Goal: Task Accomplishment & Management: Manage account settings

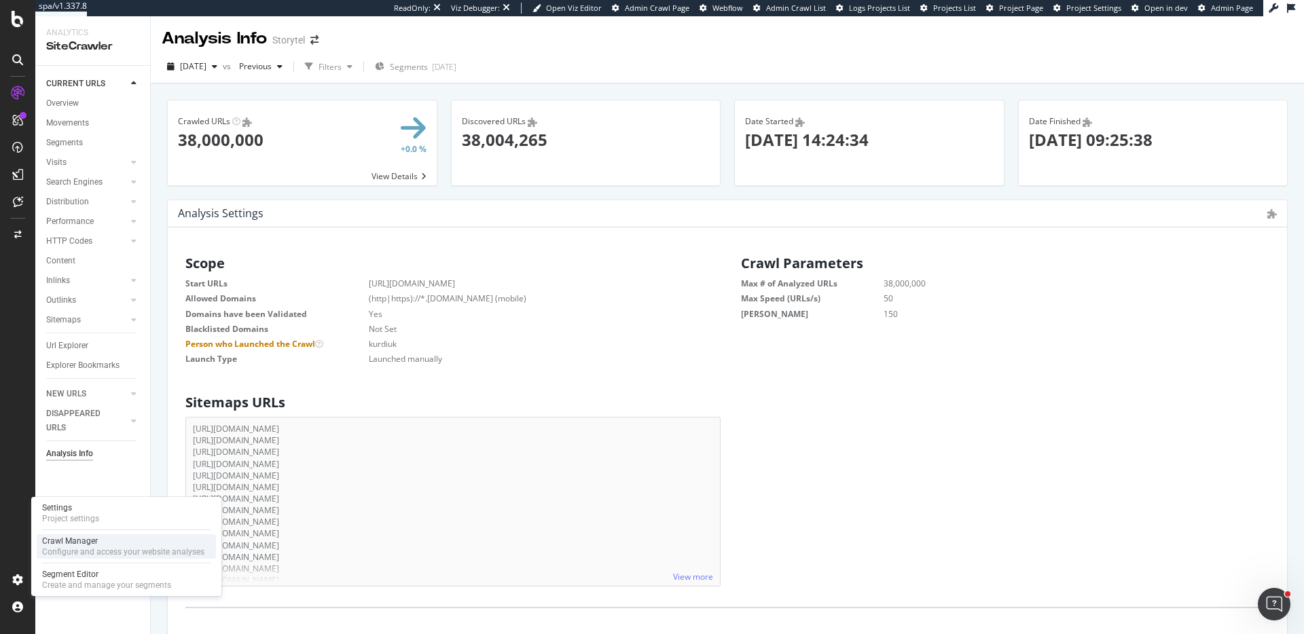
click at [98, 548] on div "Configure and access your website analyses" at bounding box center [123, 552] width 162 height 11
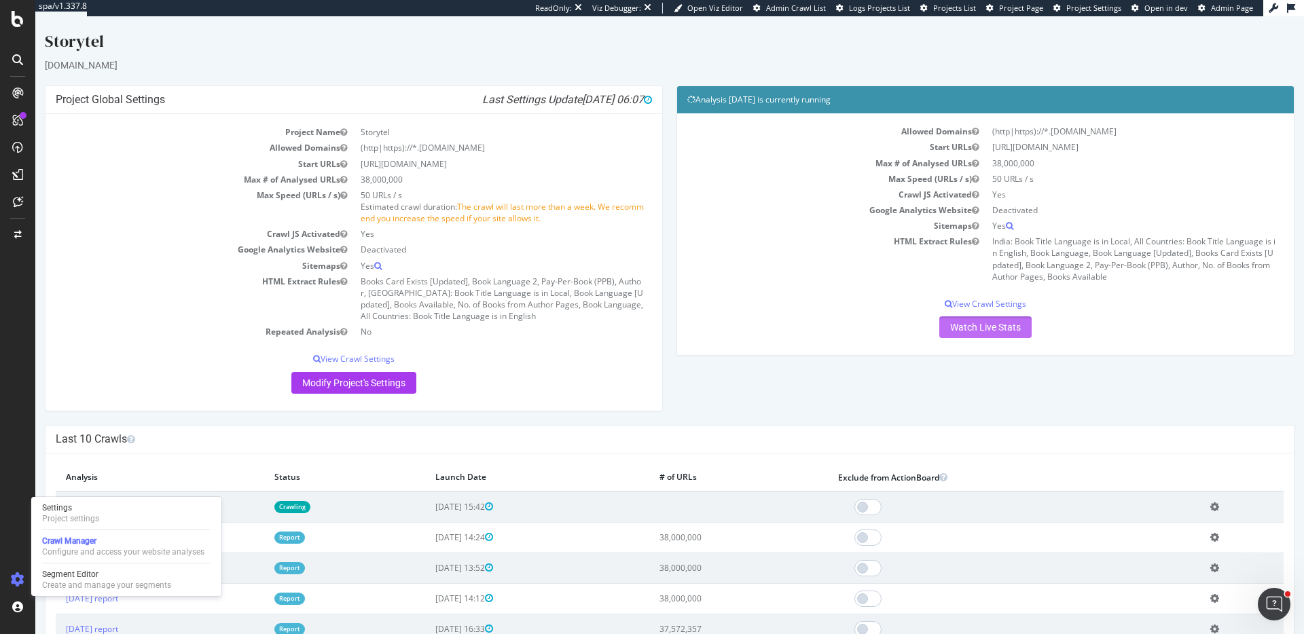
click at [985, 333] on link "Watch Live Stats" at bounding box center [985, 327] width 92 height 22
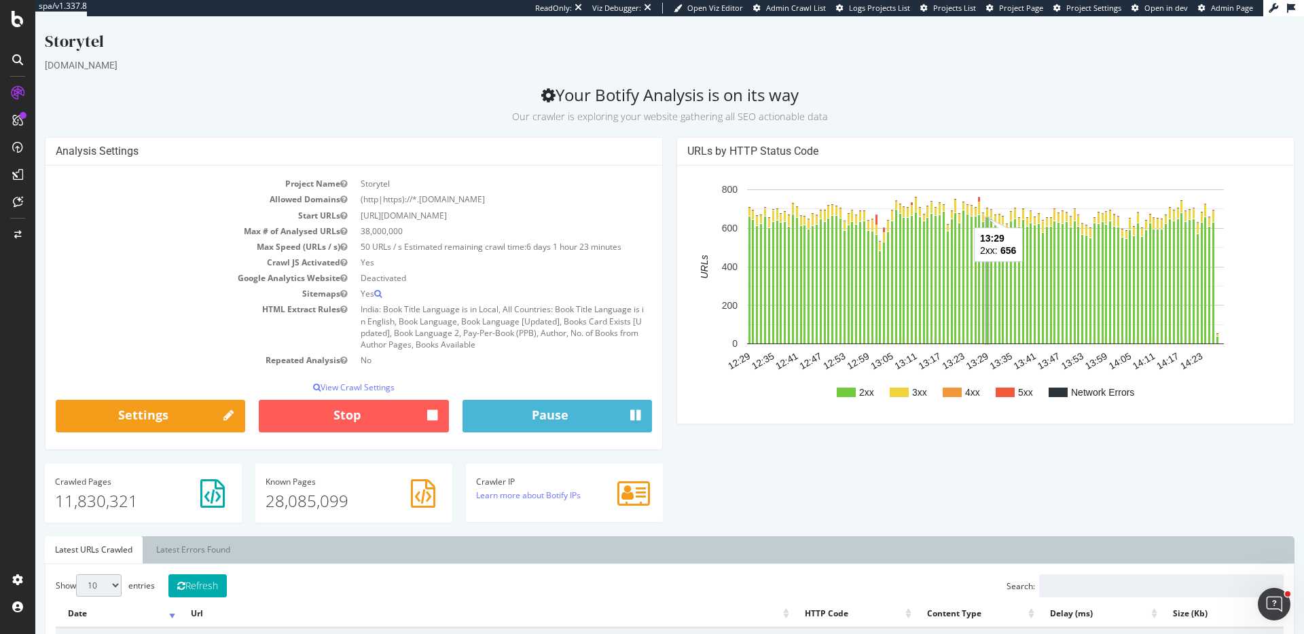
click at [805, 10] on span "Admin Crawl List" at bounding box center [796, 8] width 60 height 10
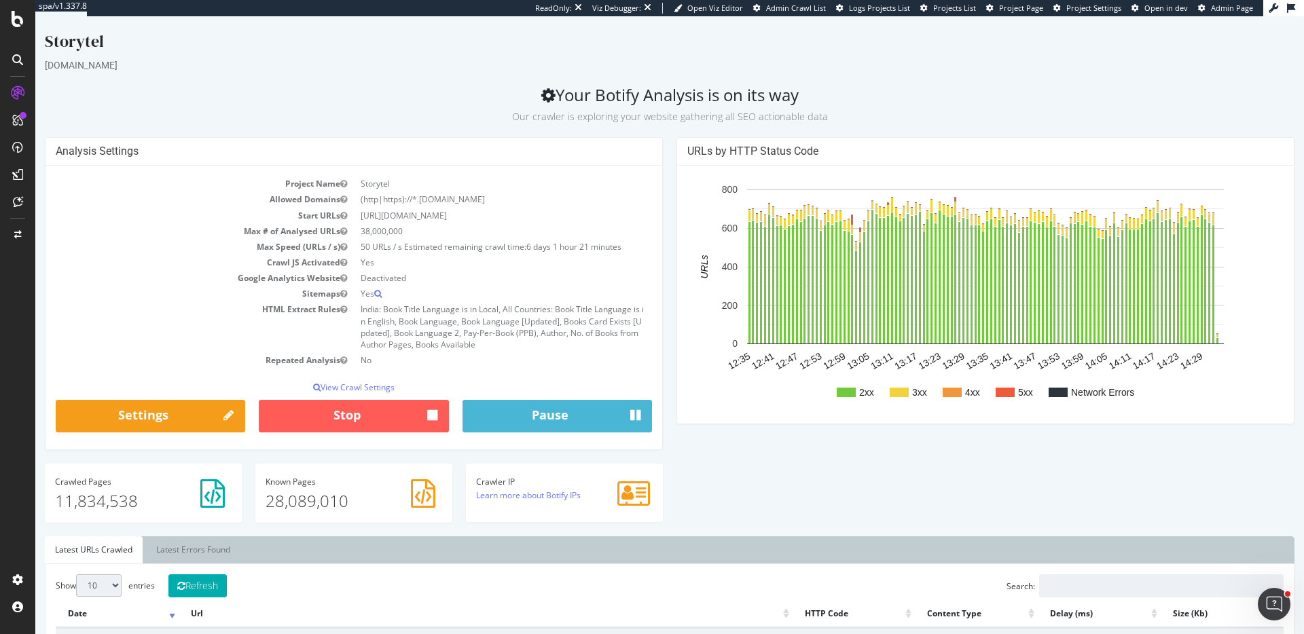
click at [103, 492] on p "11,834,538" at bounding box center [143, 501] width 177 height 23
copy p "11,834,538"
click at [310, 500] on p "28,089,010" at bounding box center [354, 501] width 177 height 23
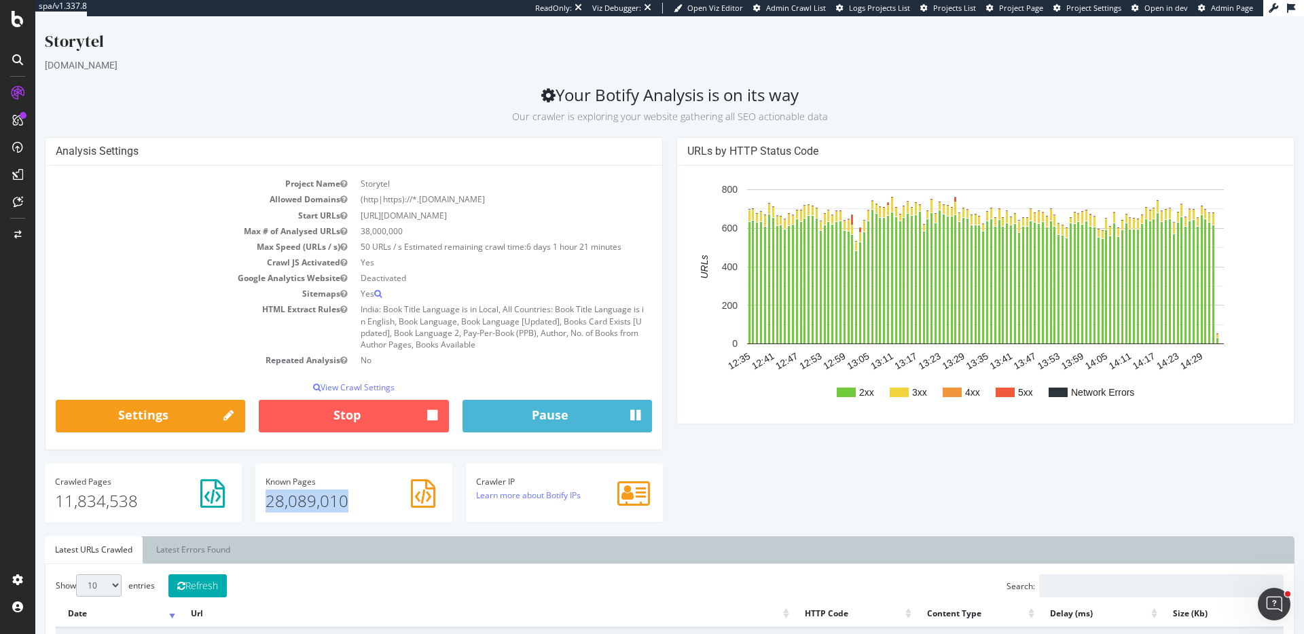
copy p "28,089,010"
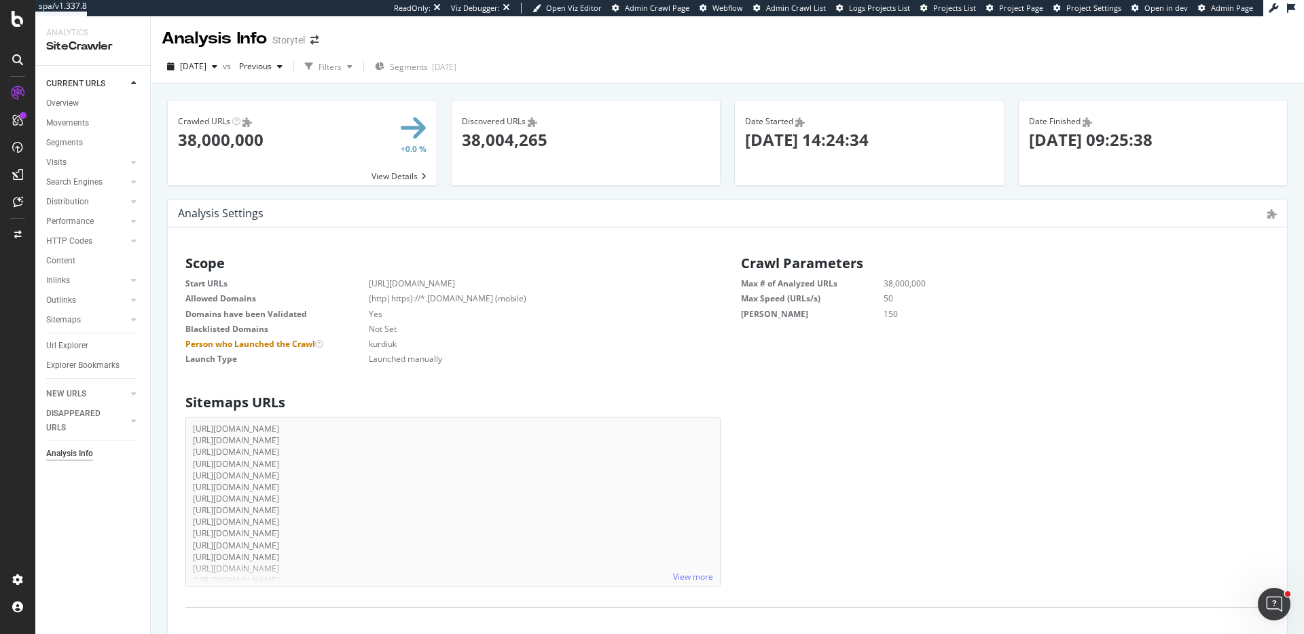
scroll to position [217, 534]
click at [206, 63] on span "[DATE]" at bounding box center [193, 66] width 26 height 12
click at [225, 143] on div "2025 Jul. 4th" at bounding box center [227, 140] width 93 height 12
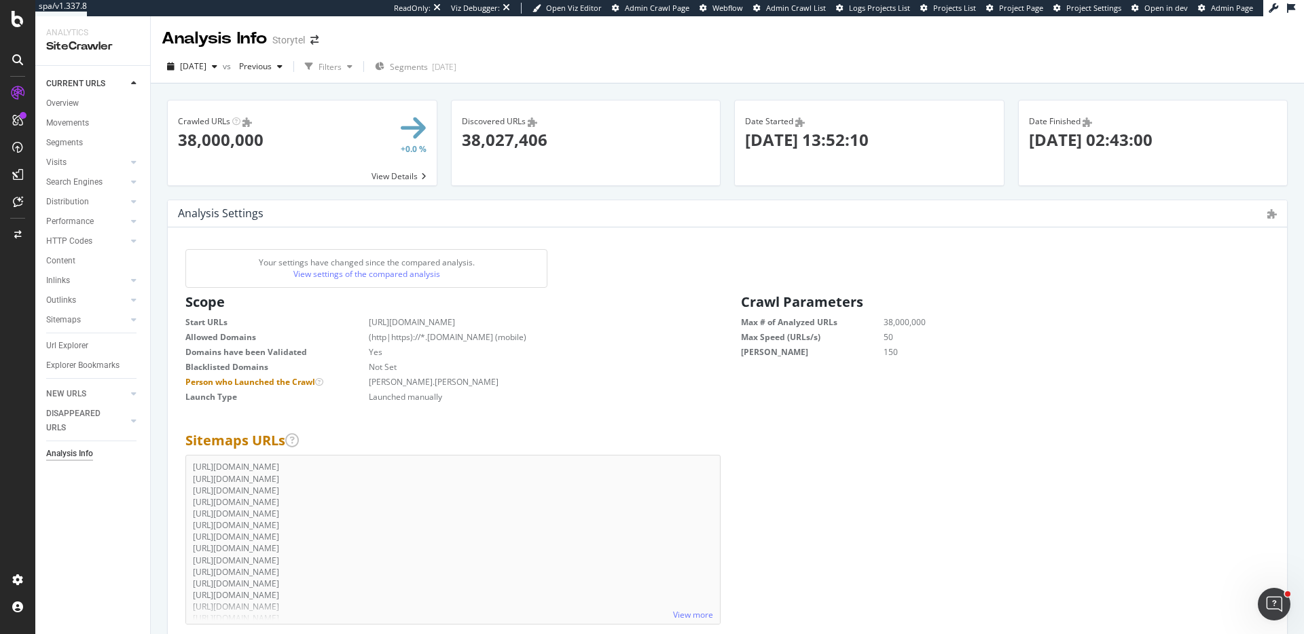
scroll to position [217, 534]
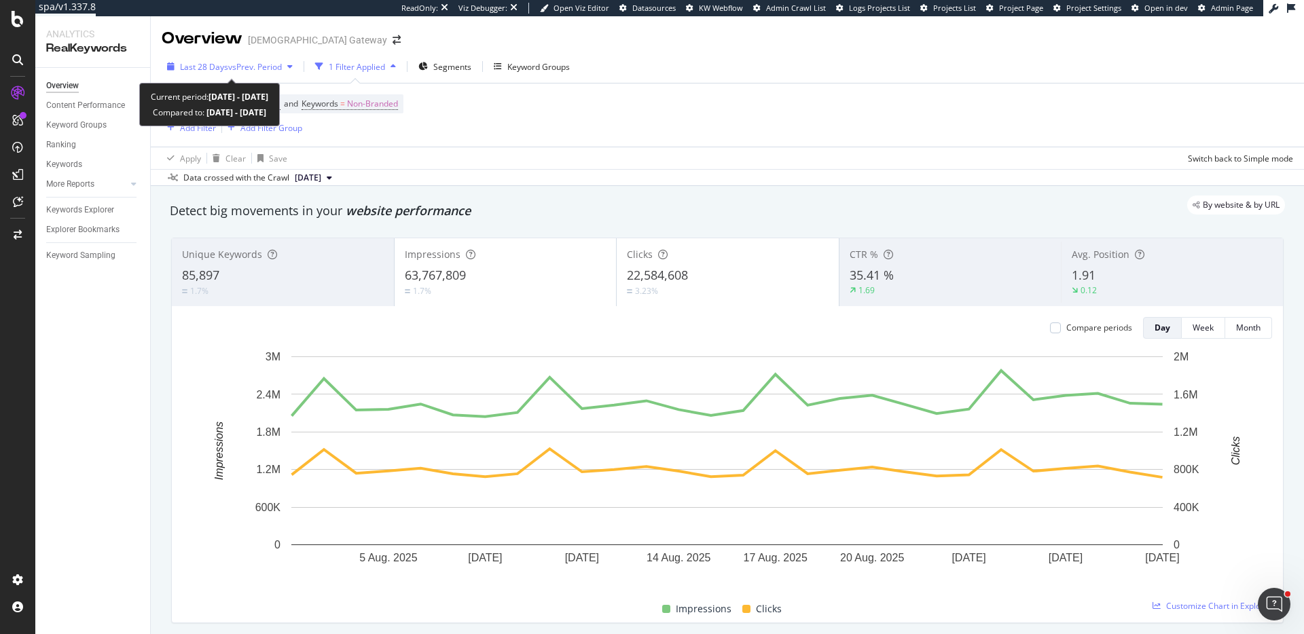
click at [280, 58] on div "Last 28 Days vs Prev. Period" at bounding box center [230, 66] width 137 height 20
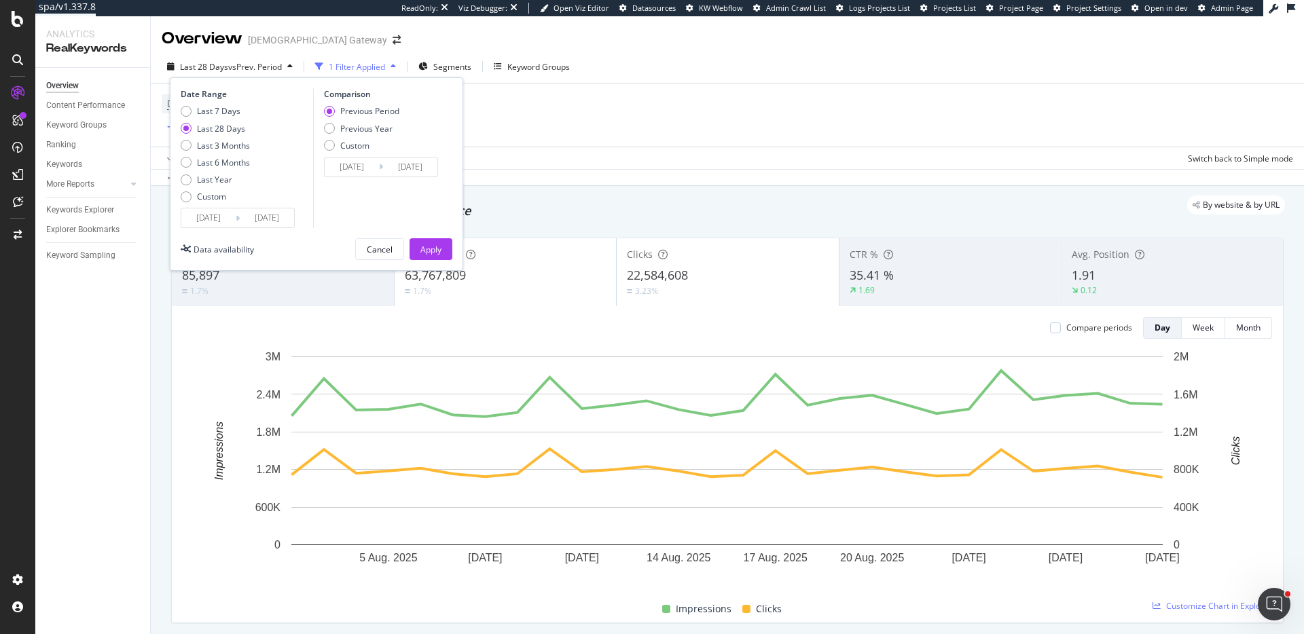
click at [230, 126] on div "Last 28 Days" at bounding box center [221, 129] width 48 height 12
click at [441, 250] on div "Apply" at bounding box center [430, 250] width 21 height 12
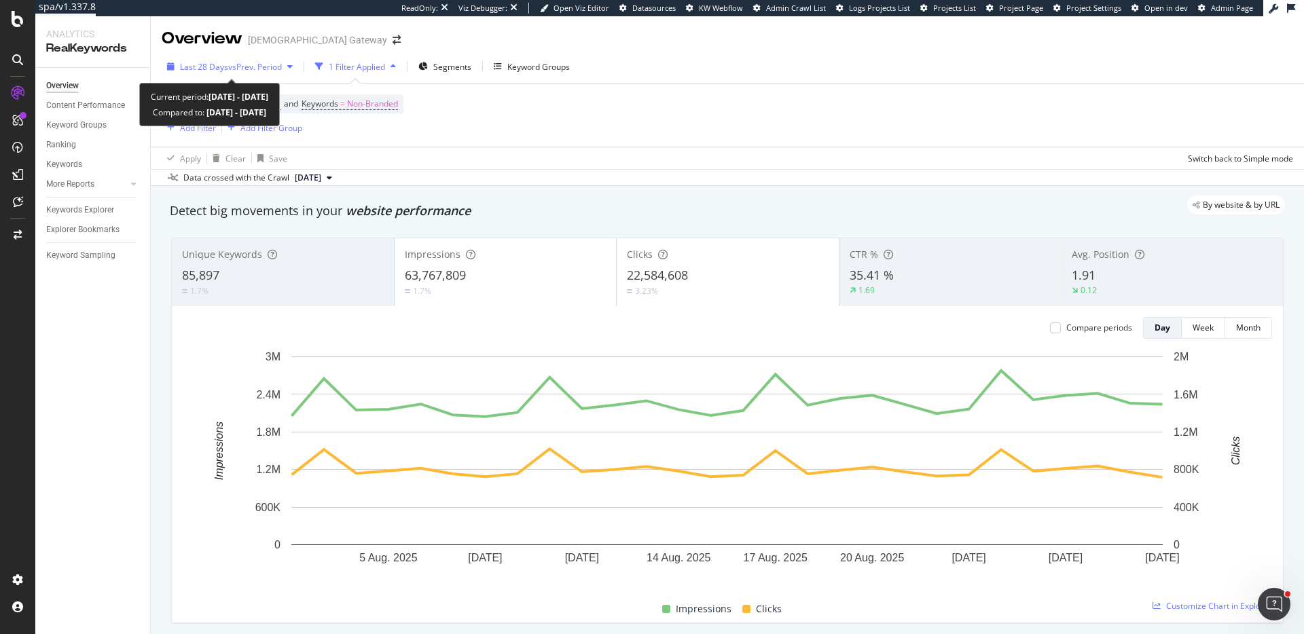
click at [279, 62] on span "vs Prev. Period" at bounding box center [255, 67] width 54 height 12
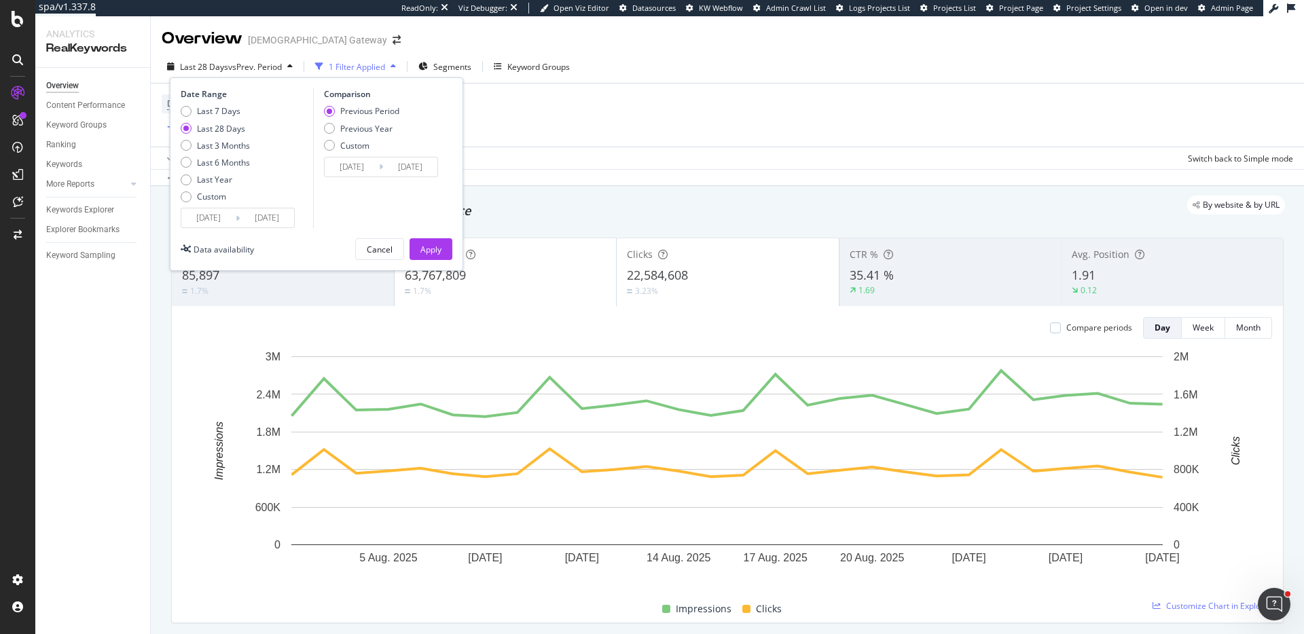
click at [1125, 49] on div "Overview Bible Gateway" at bounding box center [727, 33] width 1153 height 34
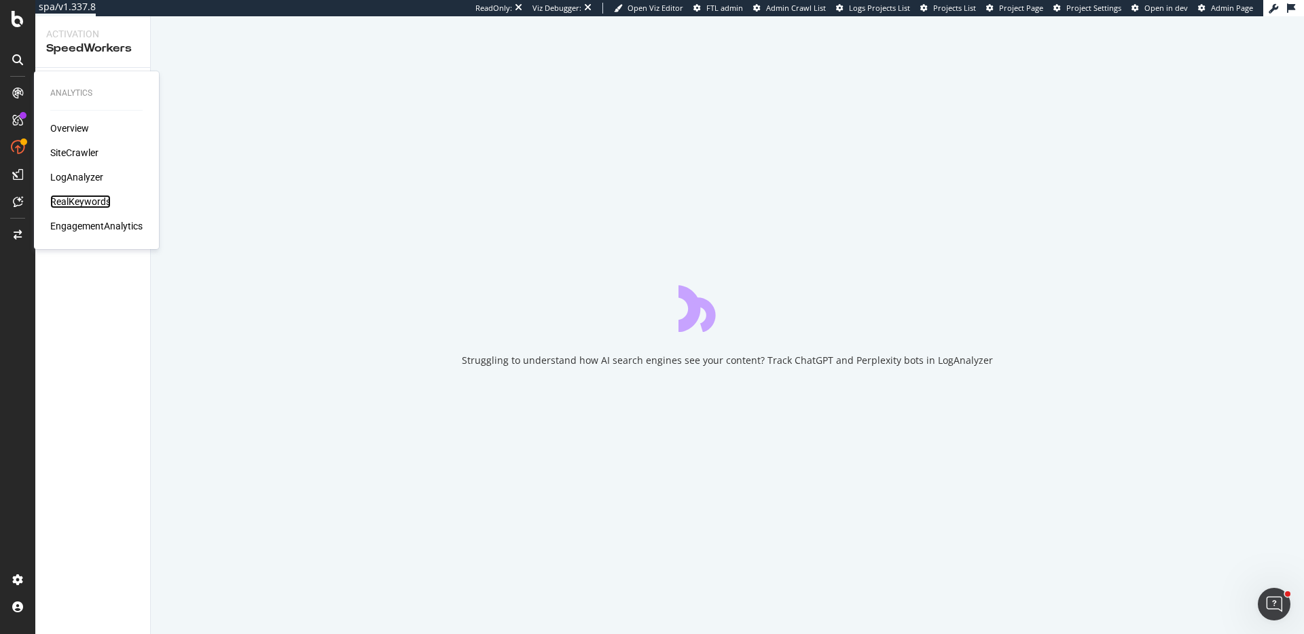
click at [91, 201] on div "RealKeywords" at bounding box center [80, 202] width 60 height 14
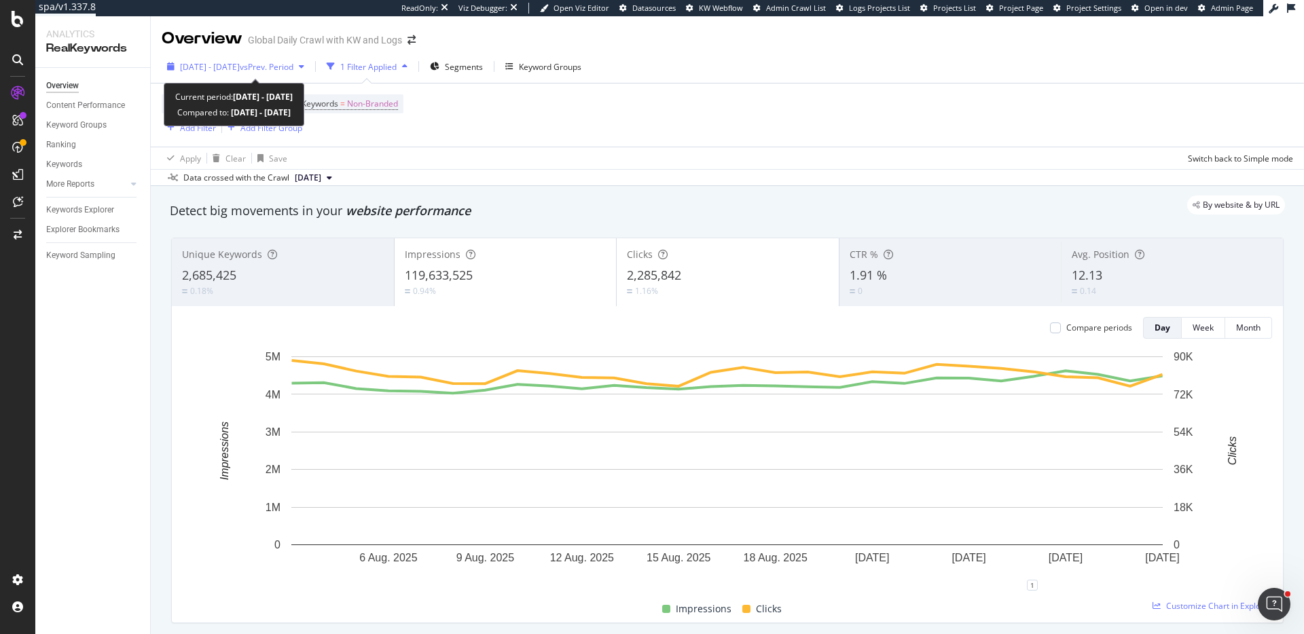
click at [232, 73] on div "2025 Aug. 3rd - Aug. 30th vs Prev. Period" at bounding box center [236, 66] width 148 height 20
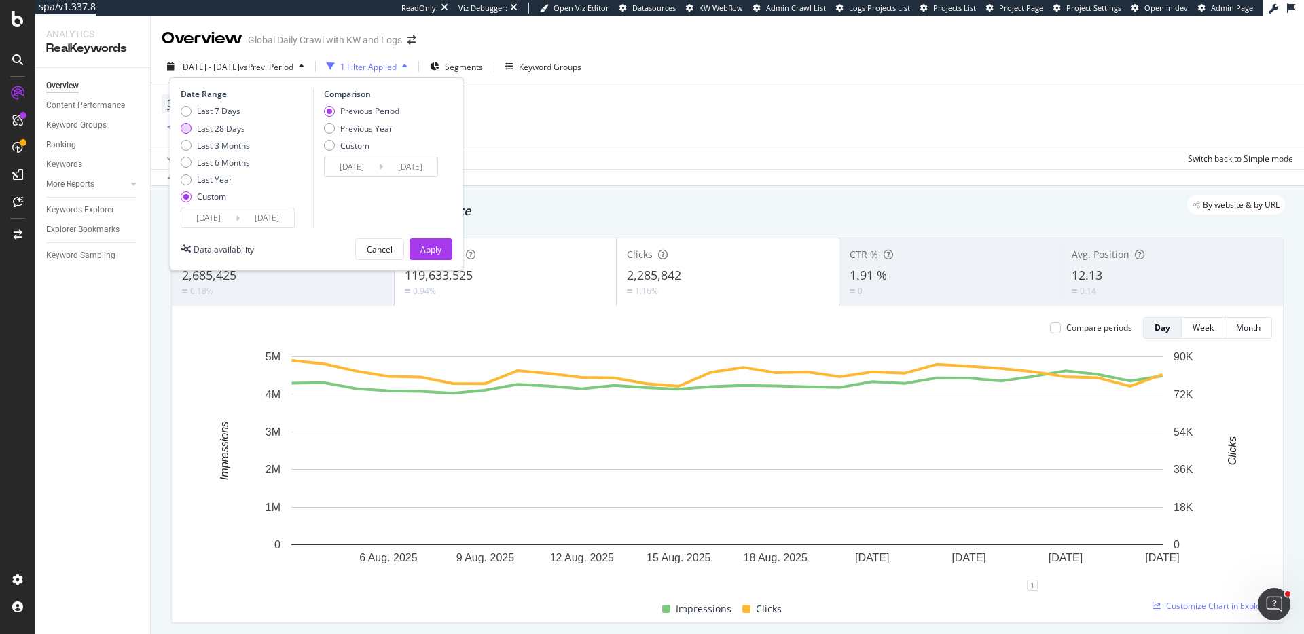
click at [221, 128] on div "Last 28 Days" at bounding box center [221, 129] width 48 height 12
click at [422, 248] on div "Apply" at bounding box center [430, 250] width 21 height 12
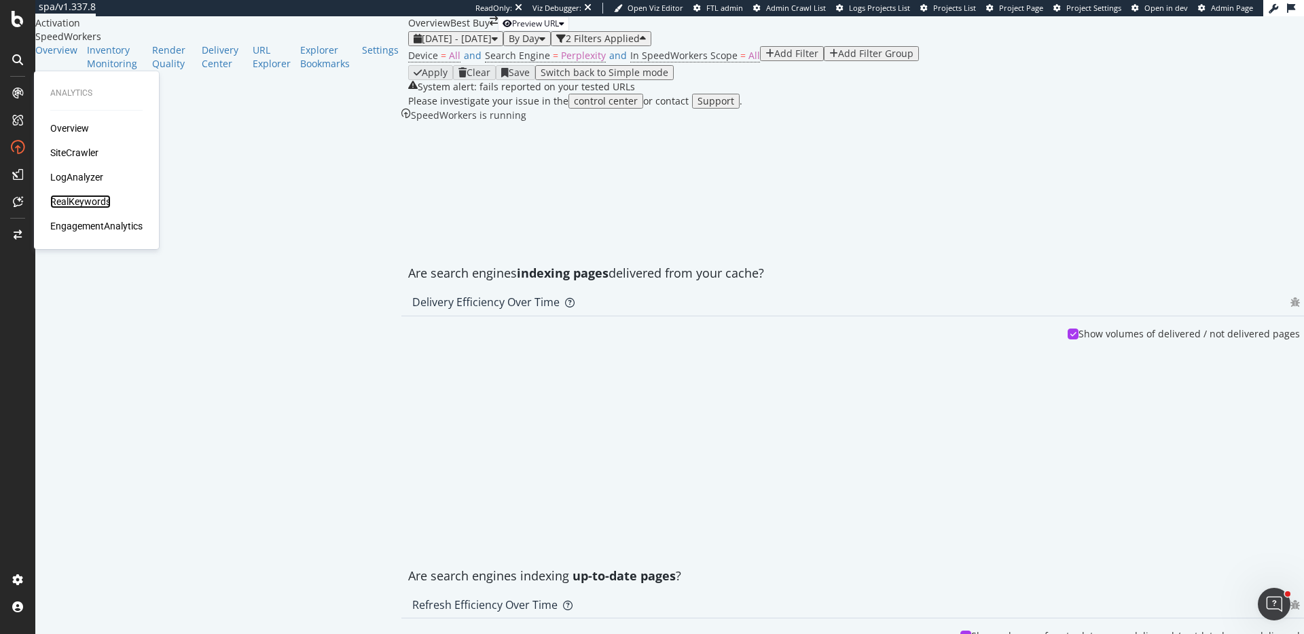
click at [95, 200] on div "RealKeywords" at bounding box center [80, 202] width 60 height 14
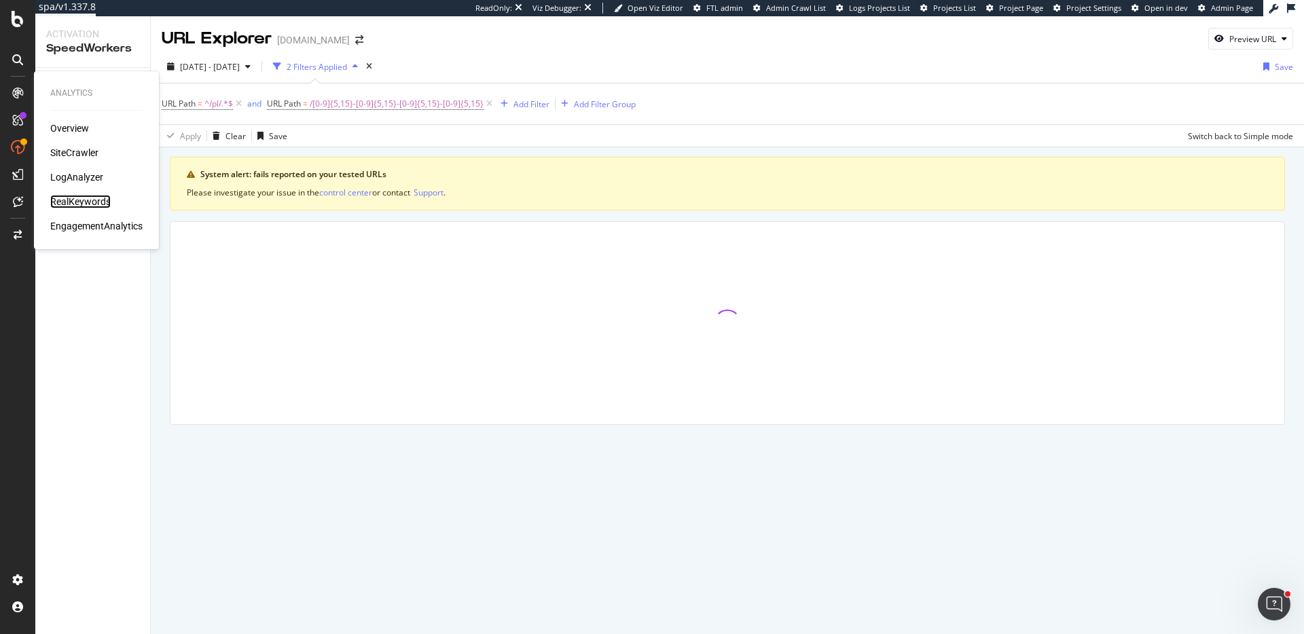
click at [88, 195] on div "RealKeywords" at bounding box center [80, 202] width 60 height 14
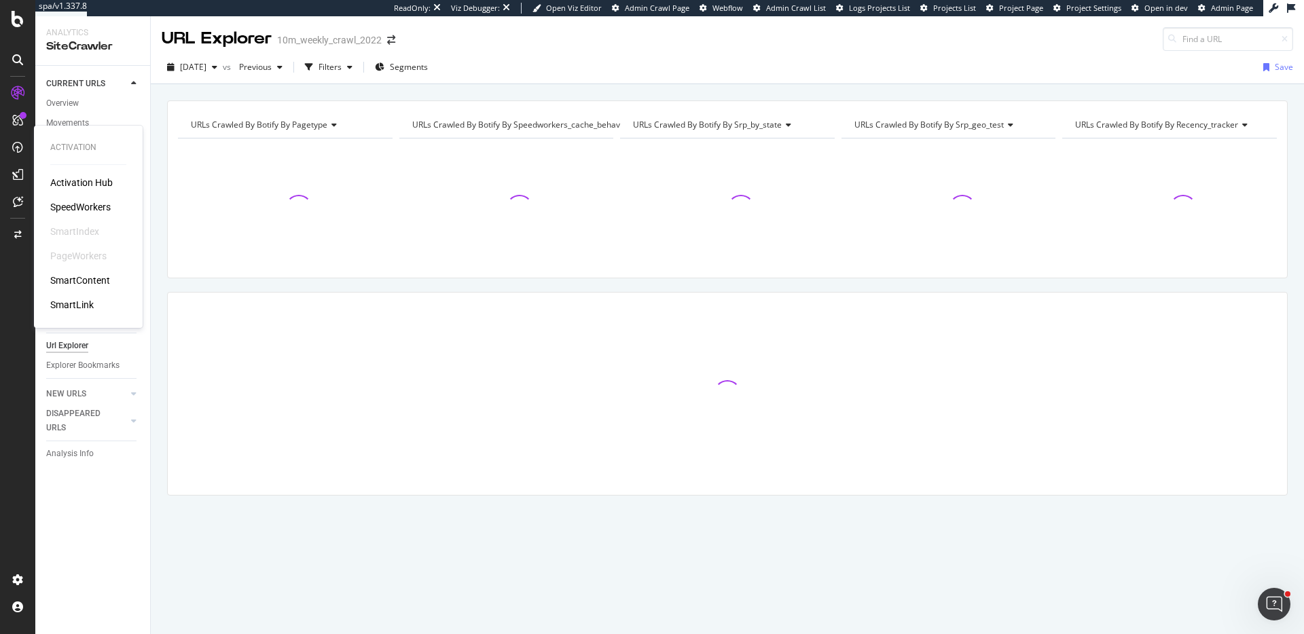
click at [101, 195] on div "Activation Hub SpeedWorkers SmartIndex PageWorkers SmartContent SmartLink" at bounding box center [88, 244] width 76 height 136
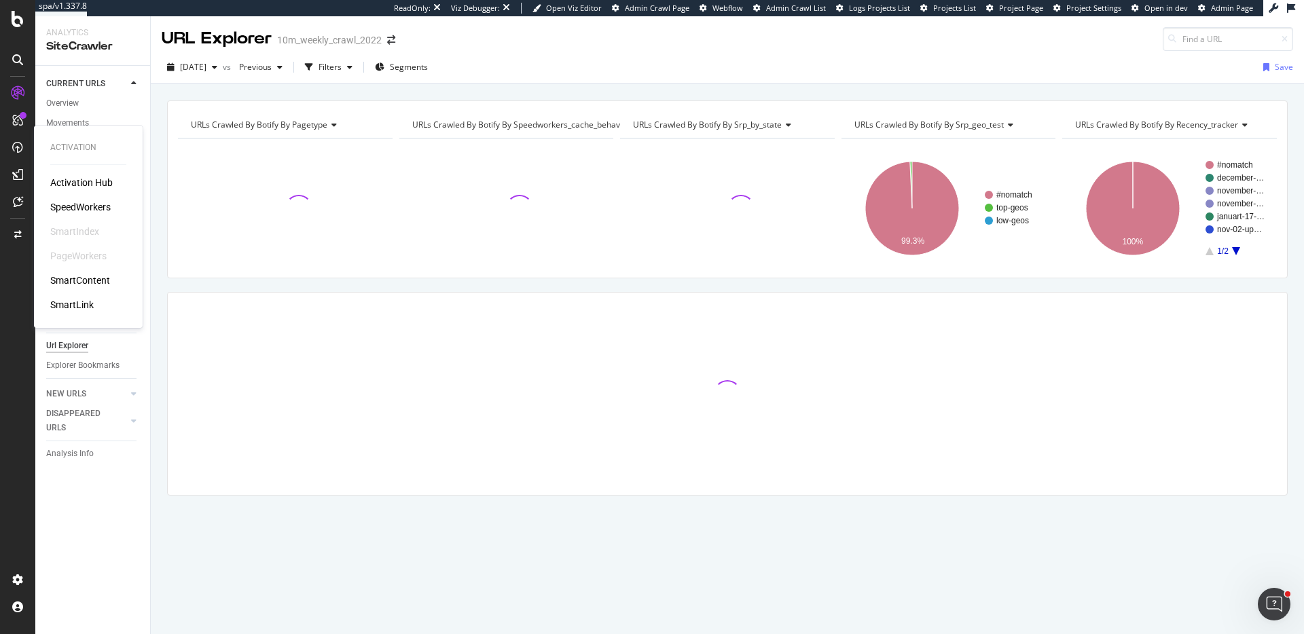
click at [101, 203] on div "SpeedWorkers" at bounding box center [80, 207] width 60 height 14
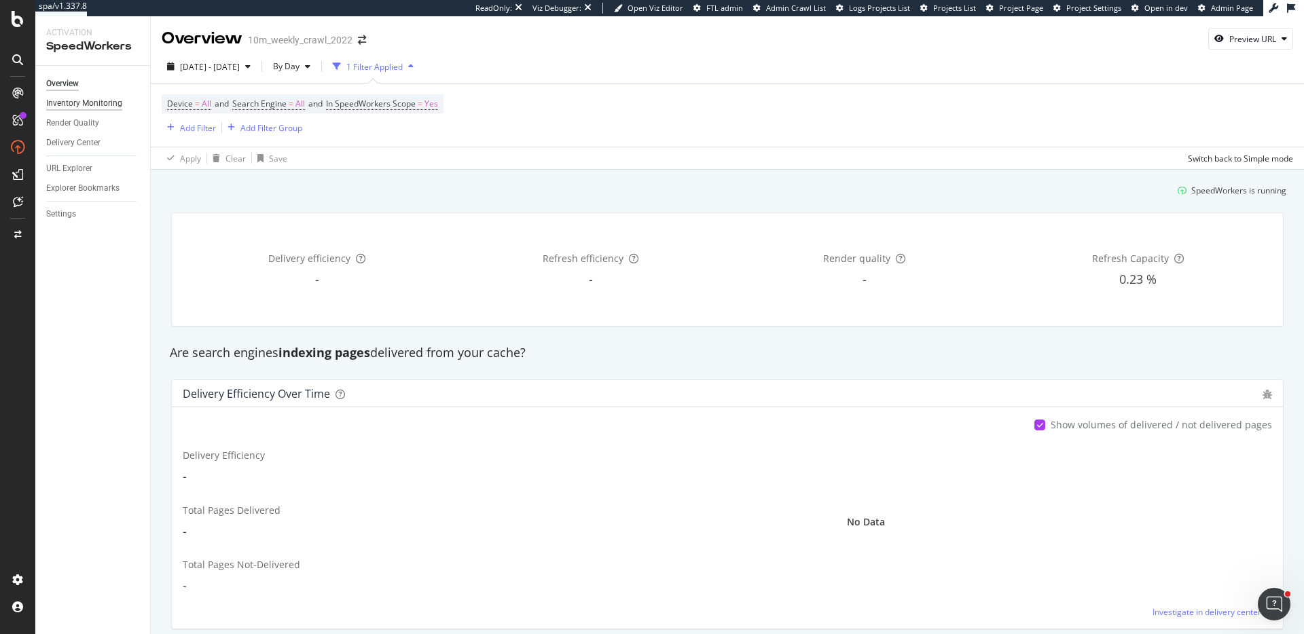
click at [109, 109] on div "Inventory Monitoring" at bounding box center [84, 103] width 76 height 14
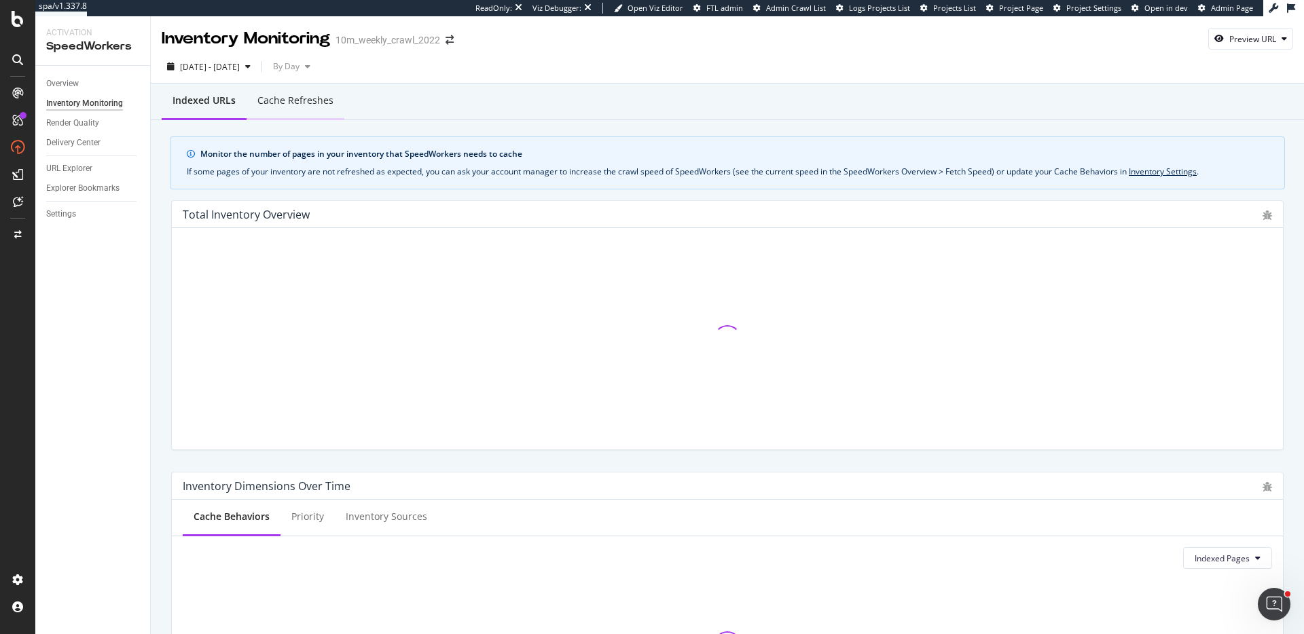
click at [319, 111] on div "Cache refreshes" at bounding box center [296, 101] width 98 height 37
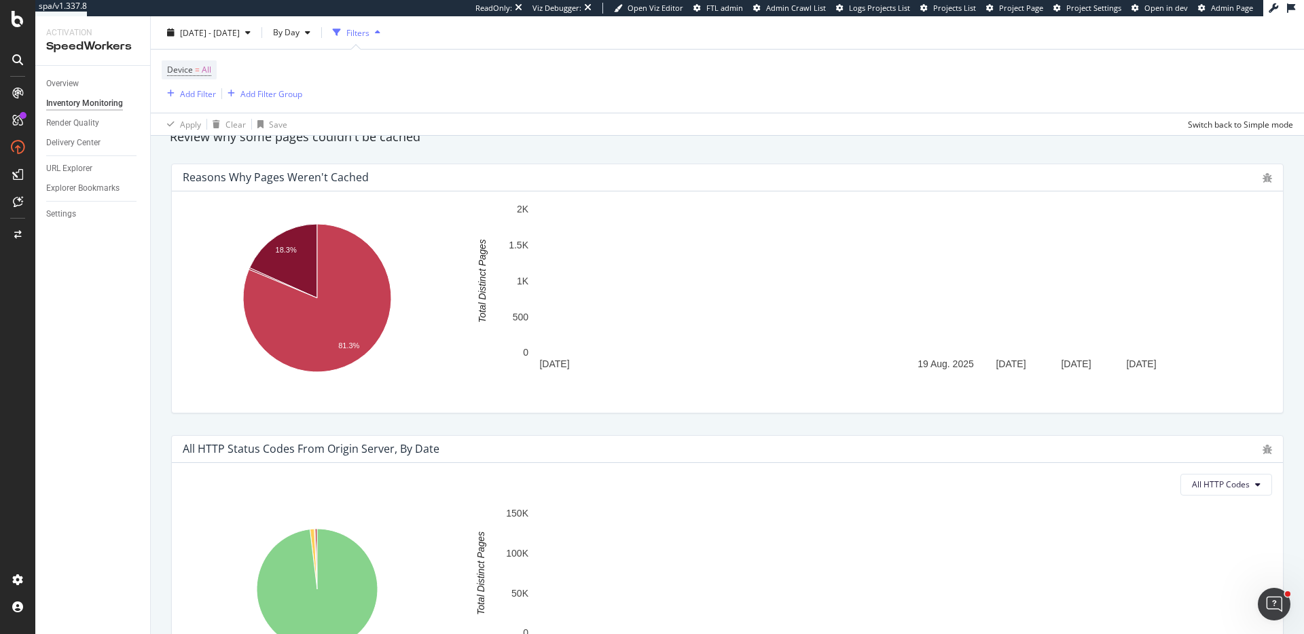
scroll to position [797, 0]
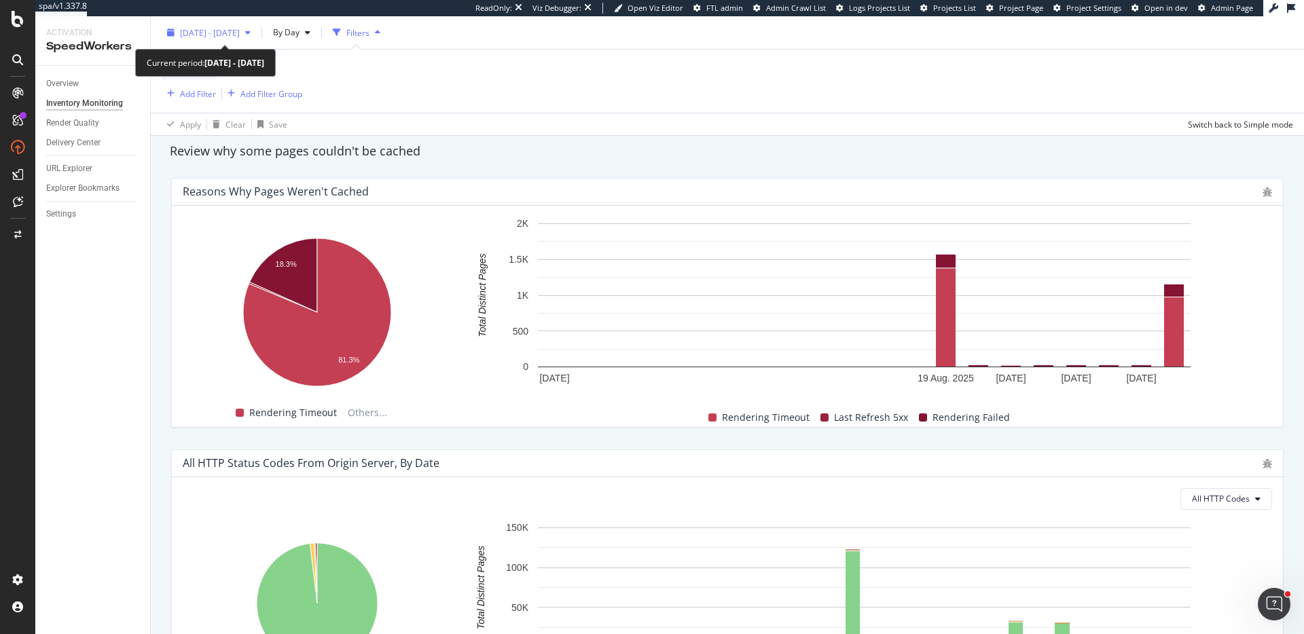
click at [240, 34] on span "2025 Aug. 6th - Sep. 2nd" at bounding box center [210, 32] width 60 height 12
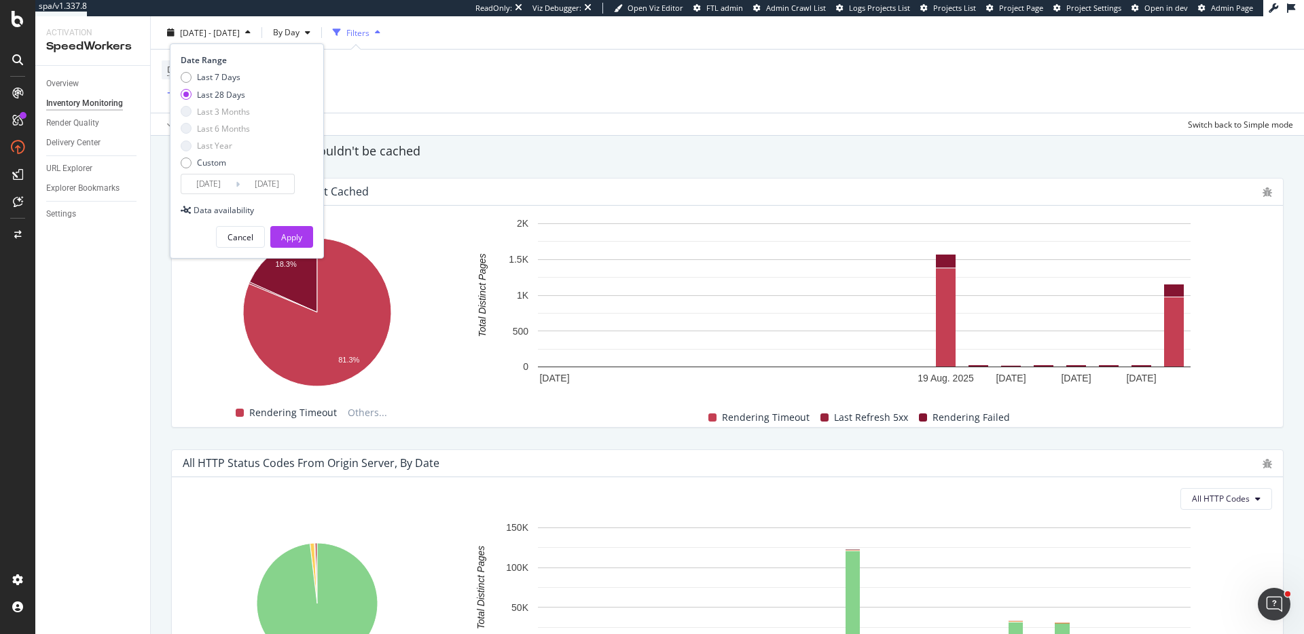
click at [217, 92] on div "Last 28 Days" at bounding box center [221, 94] width 48 height 12
click at [300, 240] on div "Apply" at bounding box center [291, 238] width 21 height 12
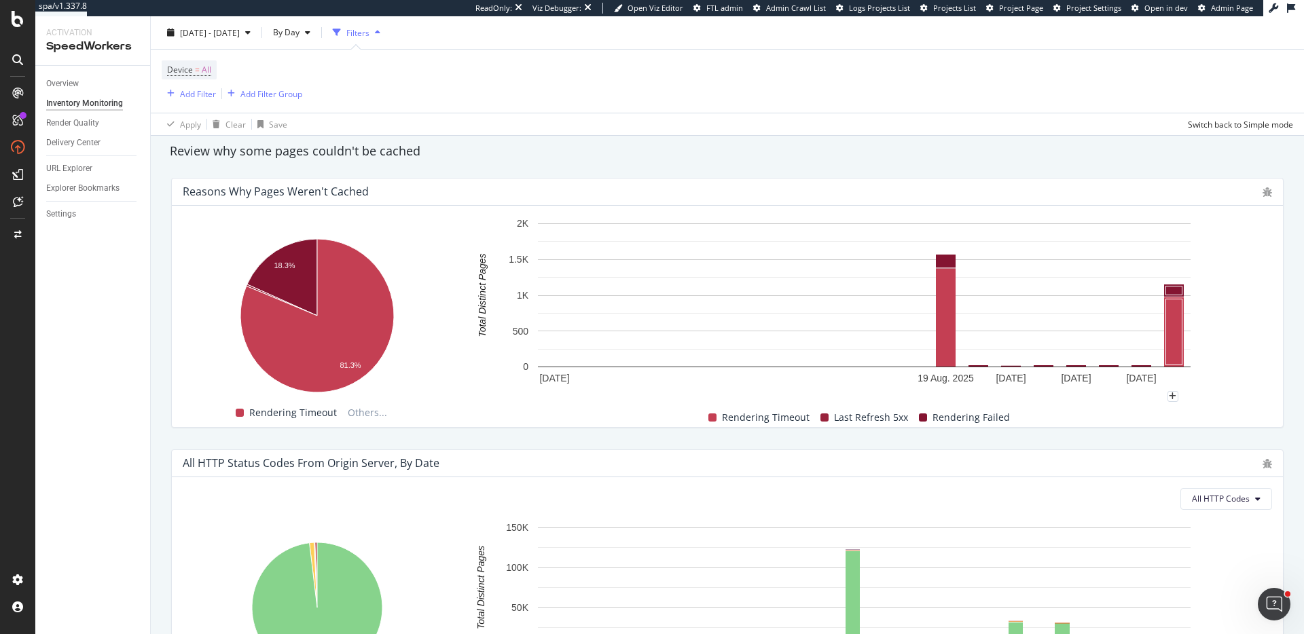
click at [1245, 375] on rect "A chart." at bounding box center [864, 307] width 816 height 180
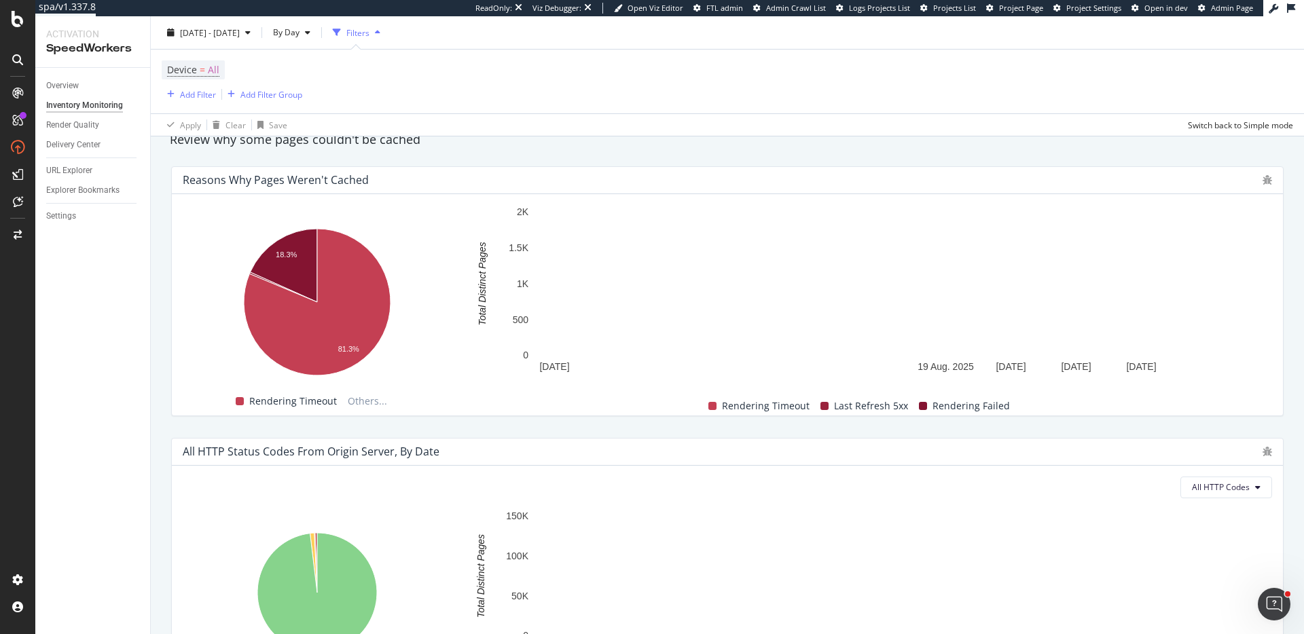
scroll to position [768, 0]
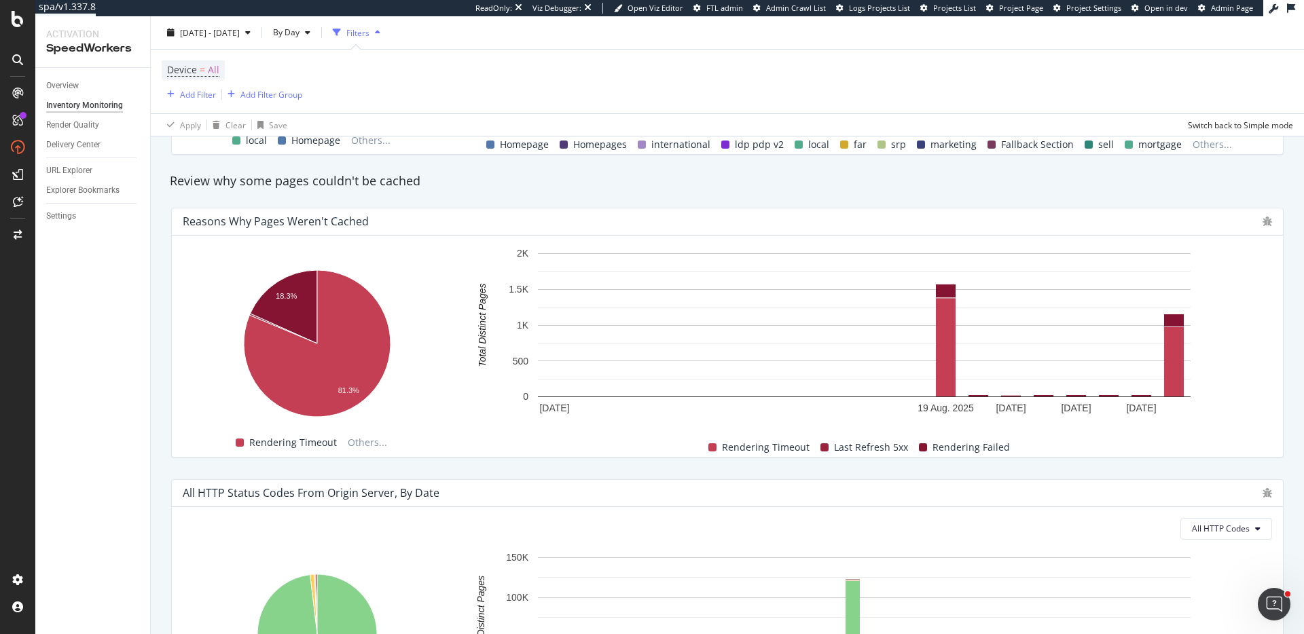
click at [317, 231] on div "Reasons why pages weren't cached" at bounding box center [727, 221] width 1111 height 27
click at [316, 223] on div "Reasons why pages weren't cached" at bounding box center [276, 222] width 186 height 14
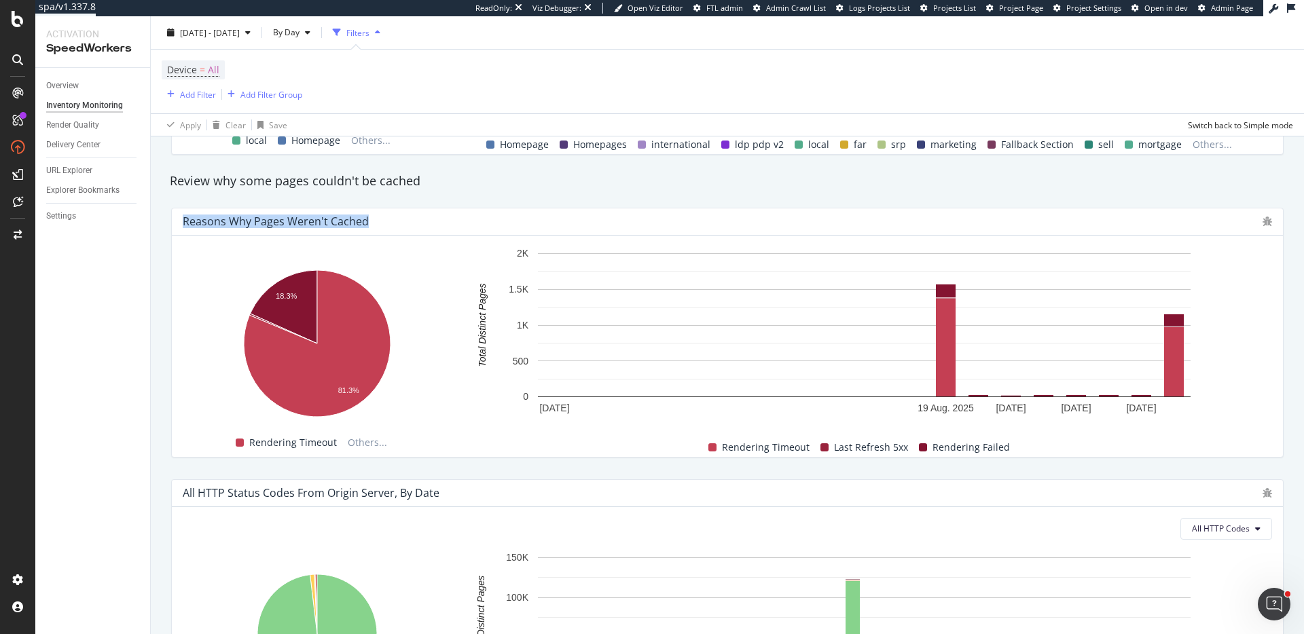
copy div "Reasons why pages weren't cached"
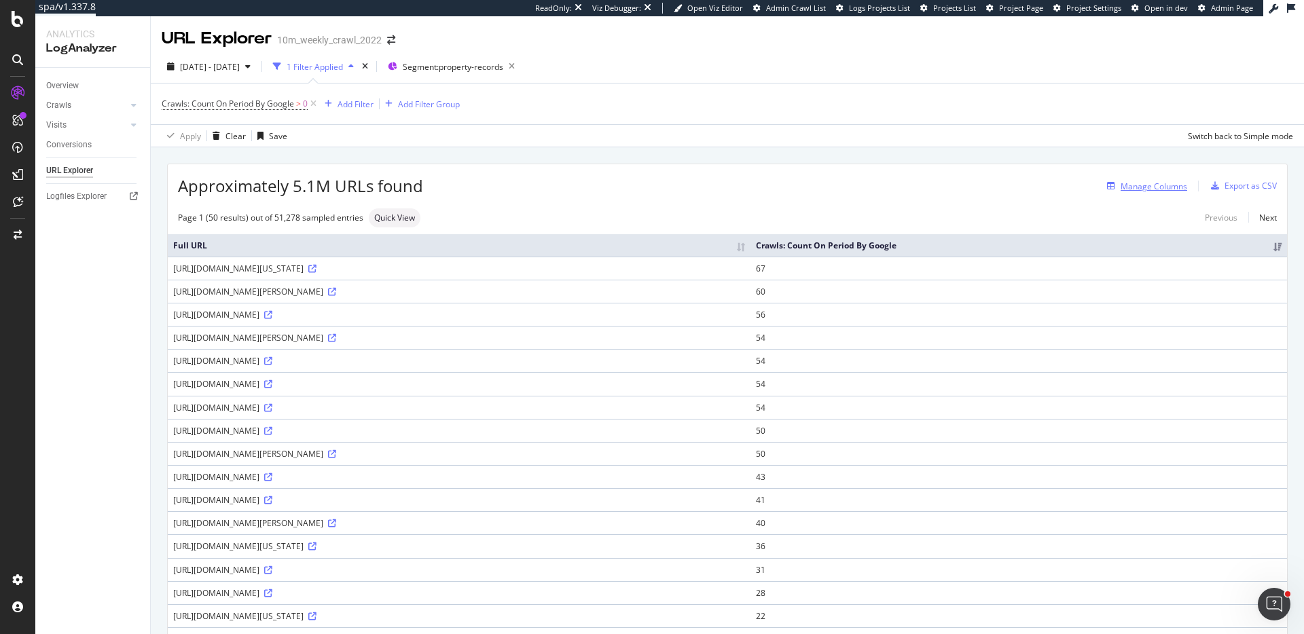
click at [1165, 187] on div "Manage Columns" at bounding box center [1154, 187] width 67 height 12
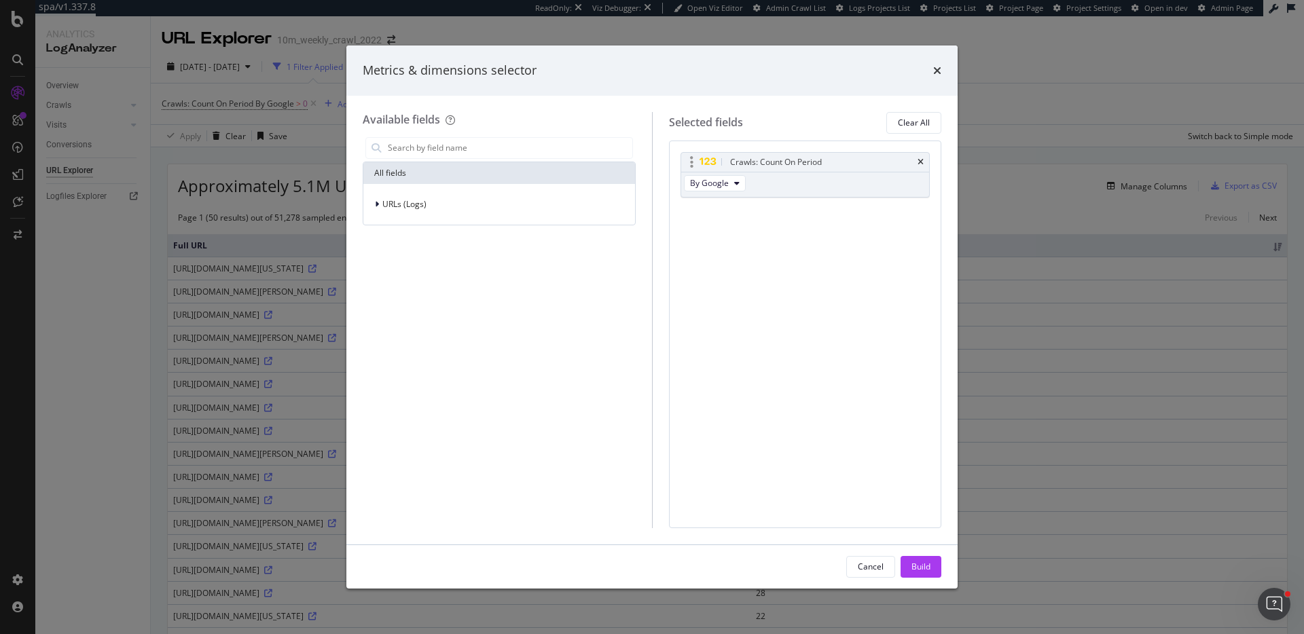
click at [926, 162] on div "Crawls: Count On Period" at bounding box center [805, 162] width 249 height 19
click at [917, 160] on icon "times" at bounding box center [920, 162] width 6 height 8
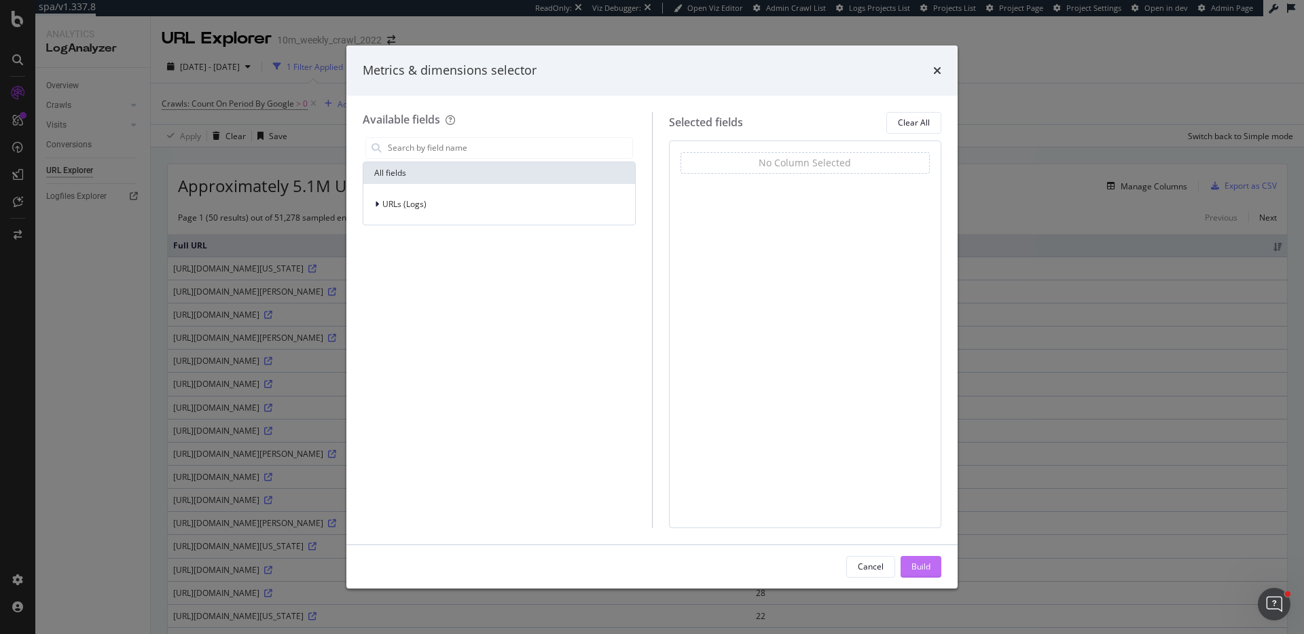
click at [921, 561] on div "Build" at bounding box center [920, 567] width 19 height 12
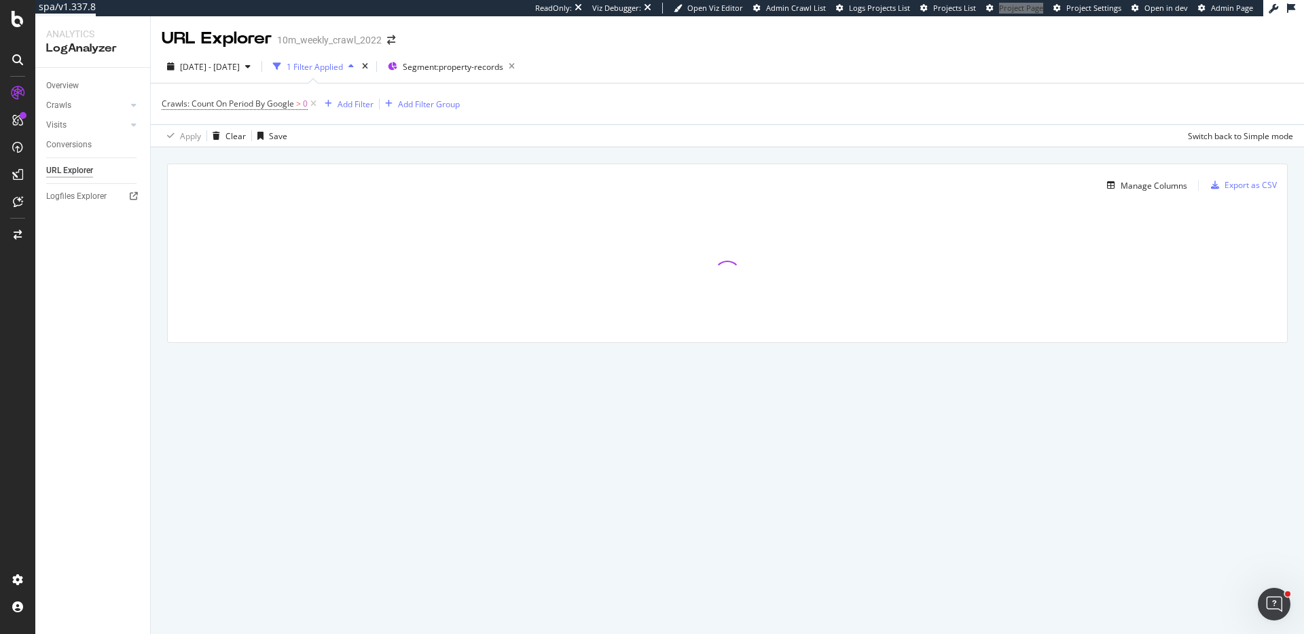
drag, startPoint x: 1023, startPoint y: 7, endPoint x: 1065, endPoint y: 3, distance: 41.6
click at [0, 0] on div "spa/v1.337.8 ReadOnly: Viz Debugger: Open Viz Editor Admin Crawl List Logs Proj…" at bounding box center [652, 317] width 1304 height 634
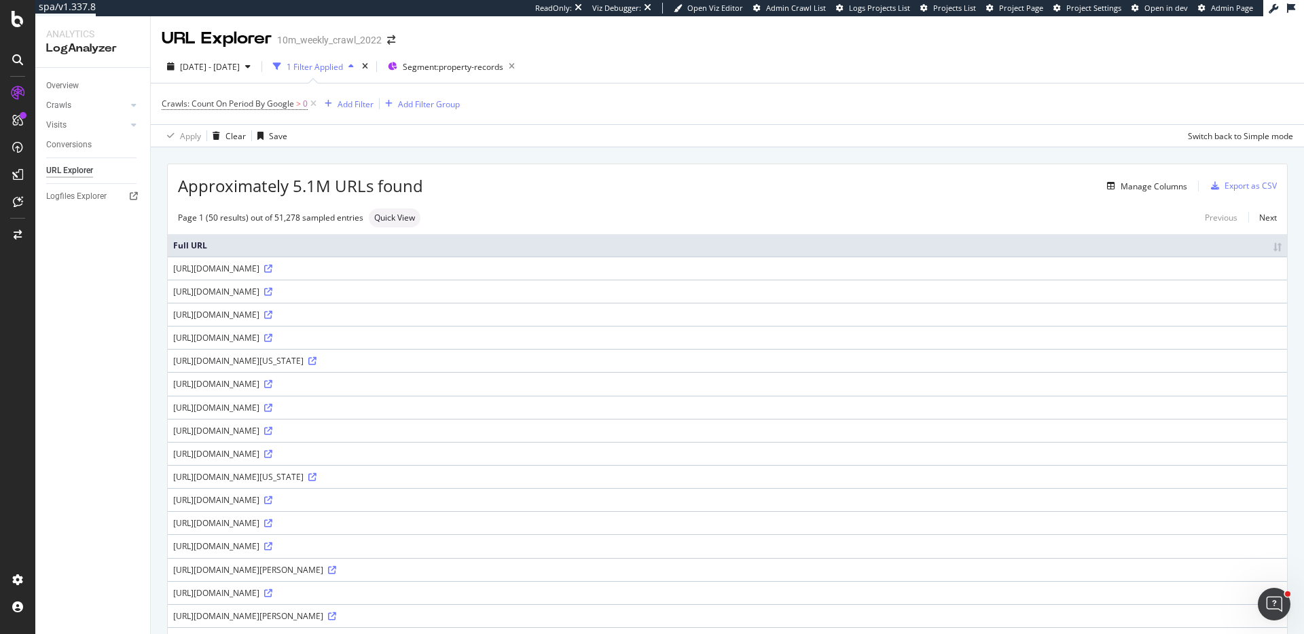
click at [1020, 49] on div "URL Explorer 10m_weekly_crawl_2022" at bounding box center [727, 33] width 1153 height 34
click at [1241, 188] on div "Export as CSV" at bounding box center [1250, 186] width 52 height 12
click at [272, 292] on icon at bounding box center [268, 292] width 8 height 8
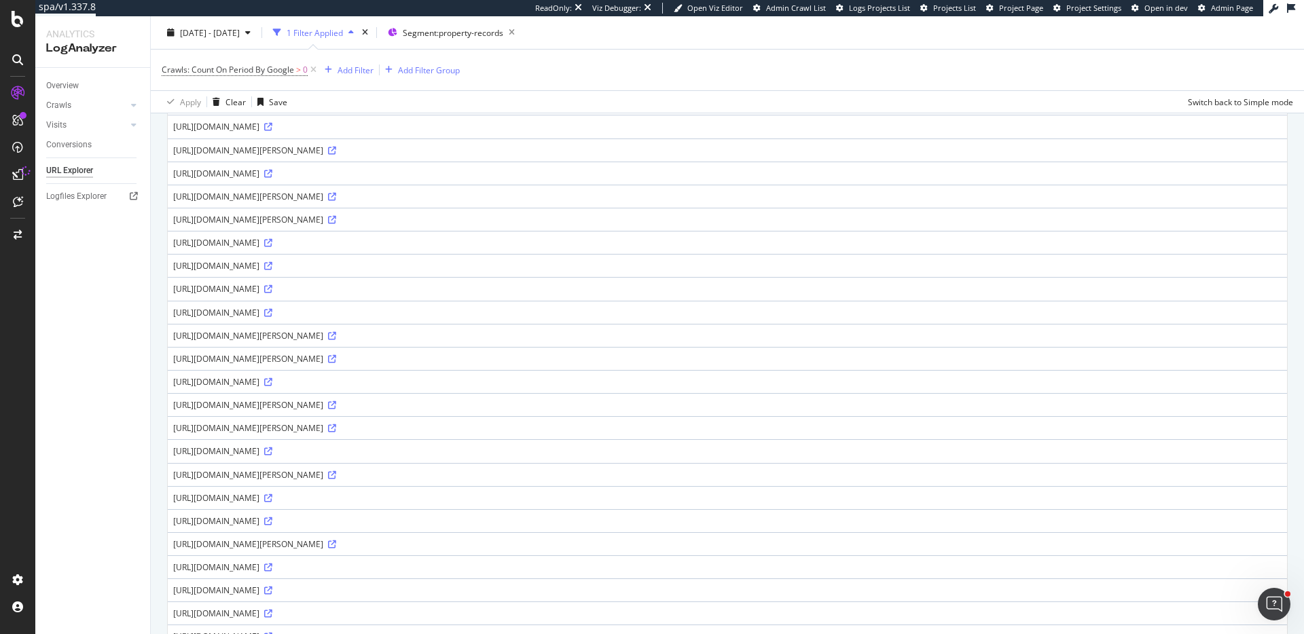
scroll to position [401, 0]
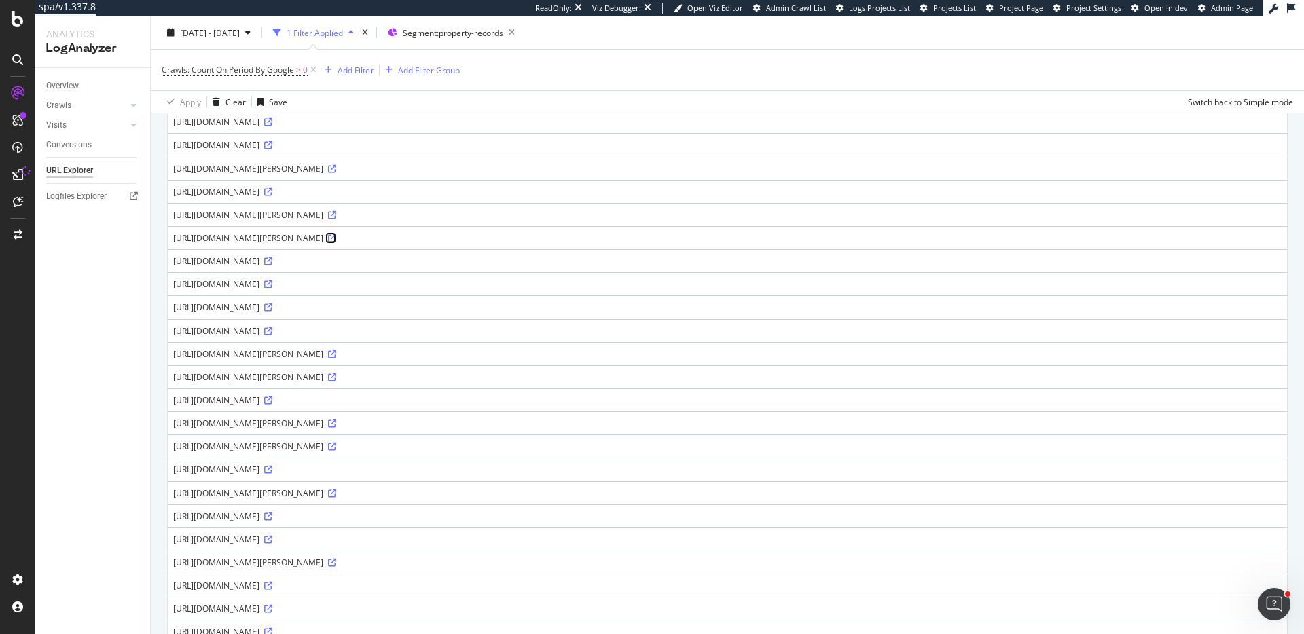
click at [336, 239] on icon at bounding box center [332, 238] width 8 height 8
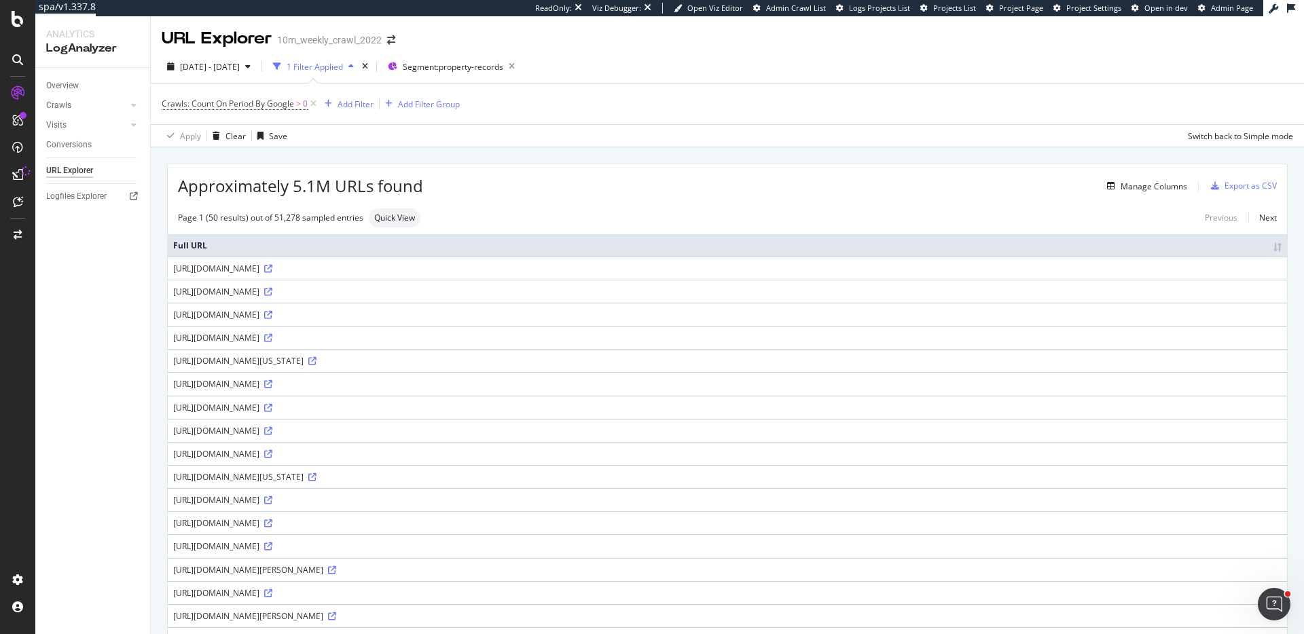
click at [327, 297] on td "http://cln.realtor.com/propertyrecord-search/Cypress_TX" at bounding box center [727, 291] width 1119 height 23
click at [272, 290] on icon at bounding box center [268, 292] width 8 height 8
click at [351, 105] on div "Add Filter" at bounding box center [356, 104] width 36 height 12
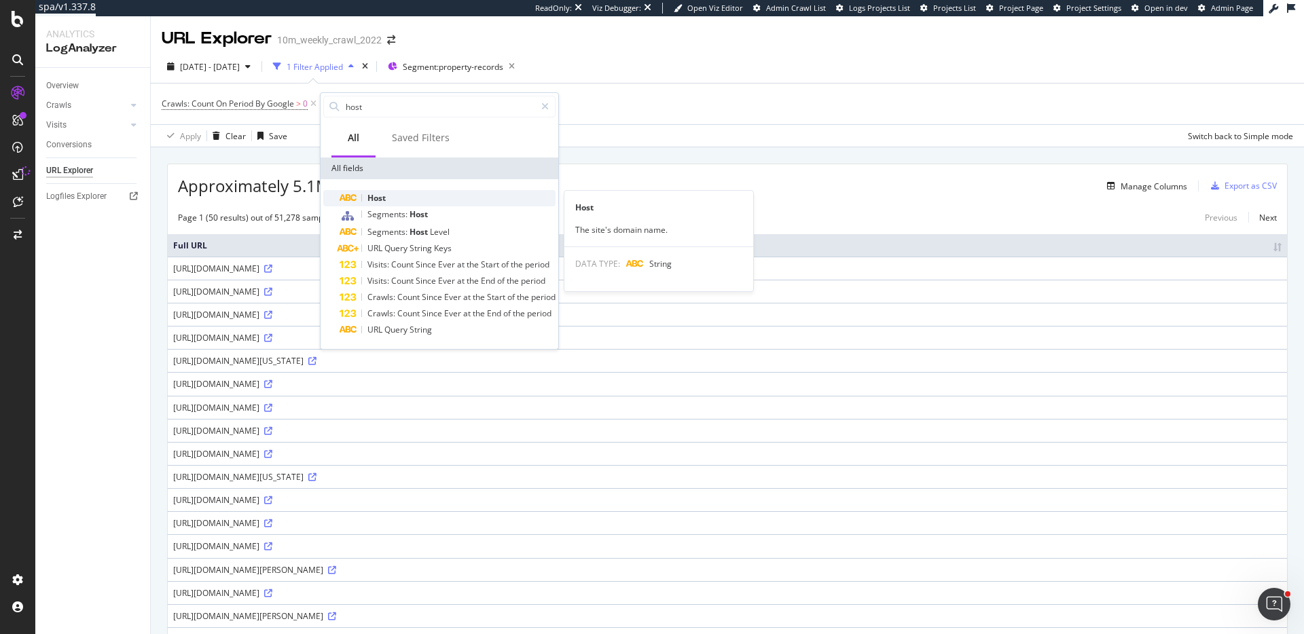
type input "host"
click at [375, 196] on span "Host" at bounding box center [376, 198] width 18 height 12
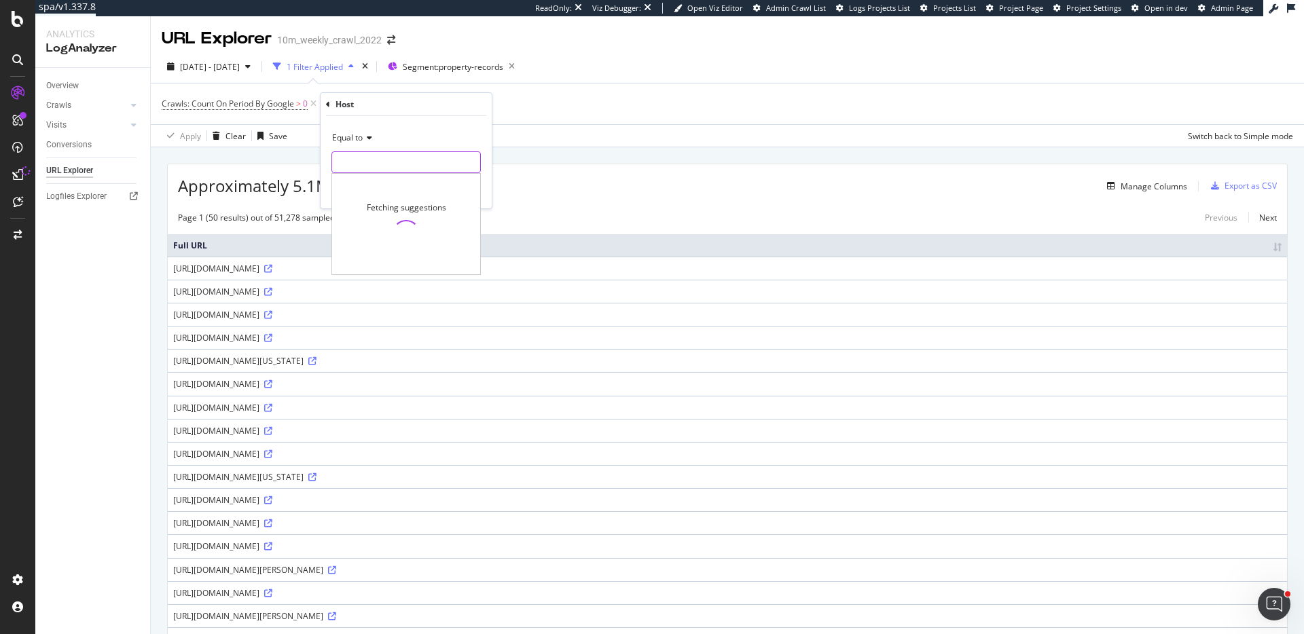
click at [371, 161] on input "text" at bounding box center [406, 162] width 148 height 22
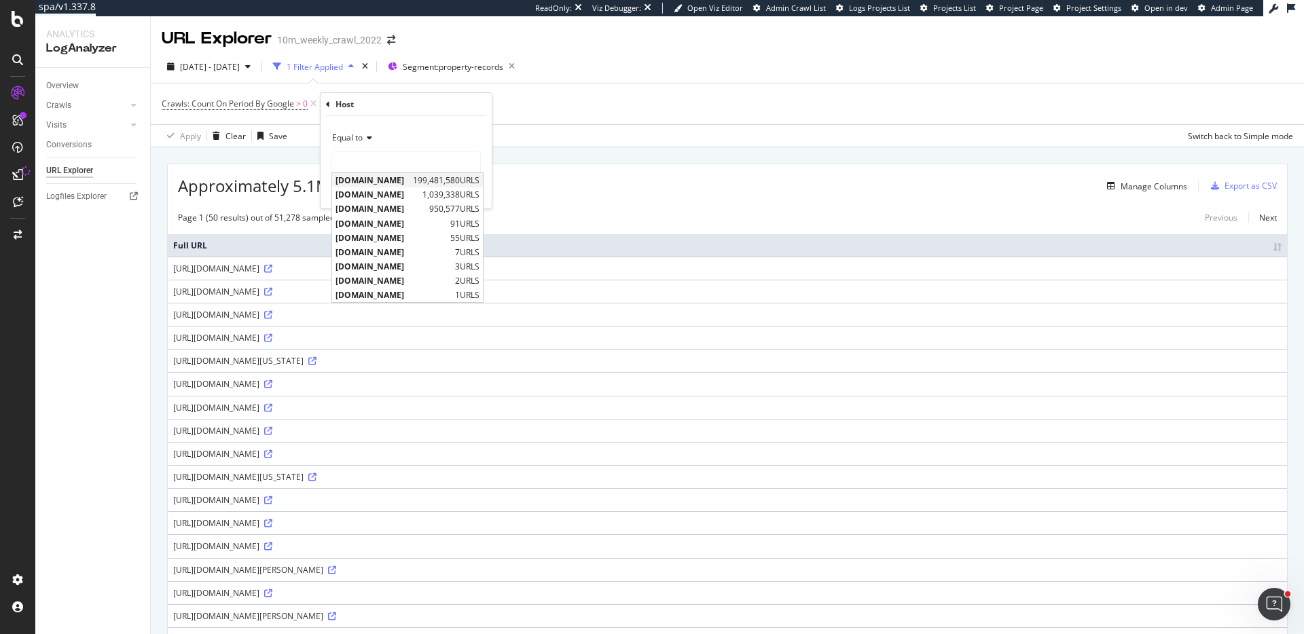
click at [376, 183] on span "www.realtor.com" at bounding box center [372, 181] width 74 height 12
type input "www.realtor.com"
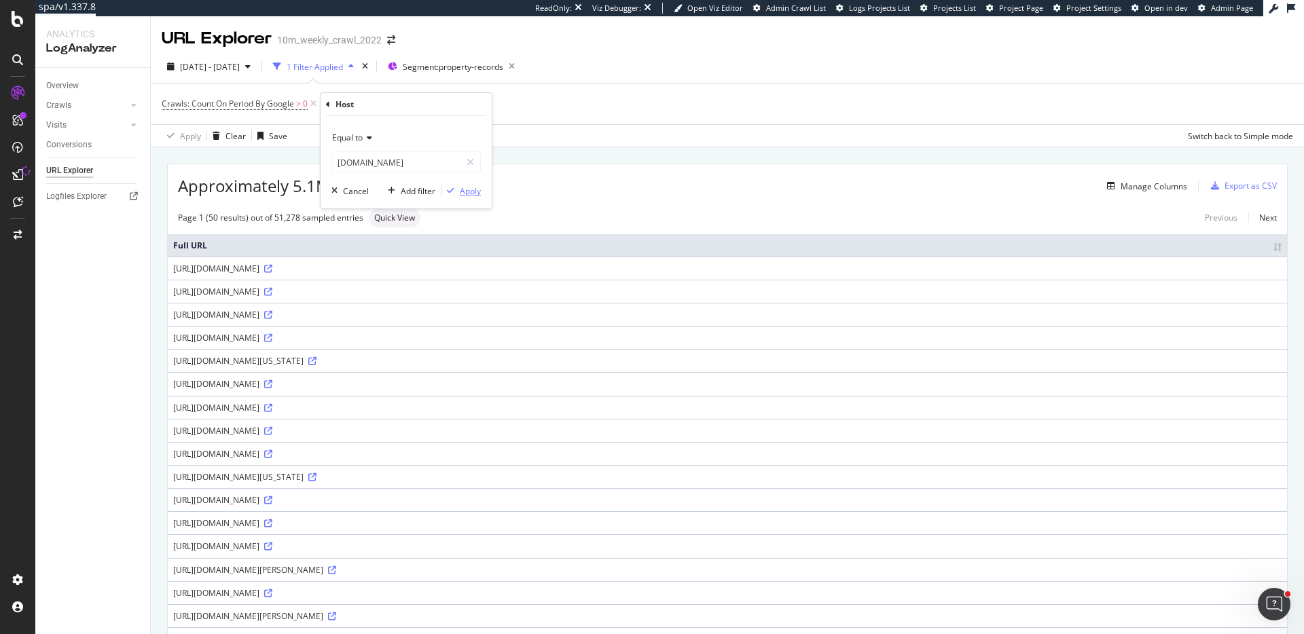
click at [466, 189] on div "Apply" at bounding box center [470, 191] width 21 height 12
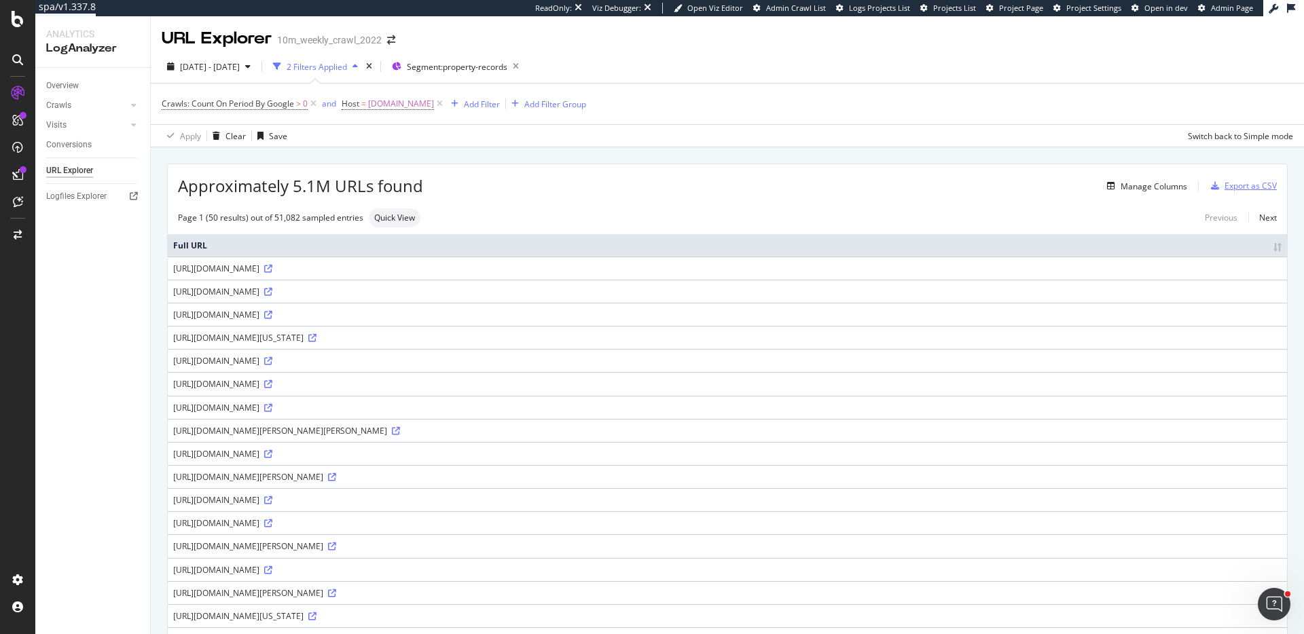
click at [1258, 181] on div "Export as CSV" at bounding box center [1250, 186] width 52 height 12
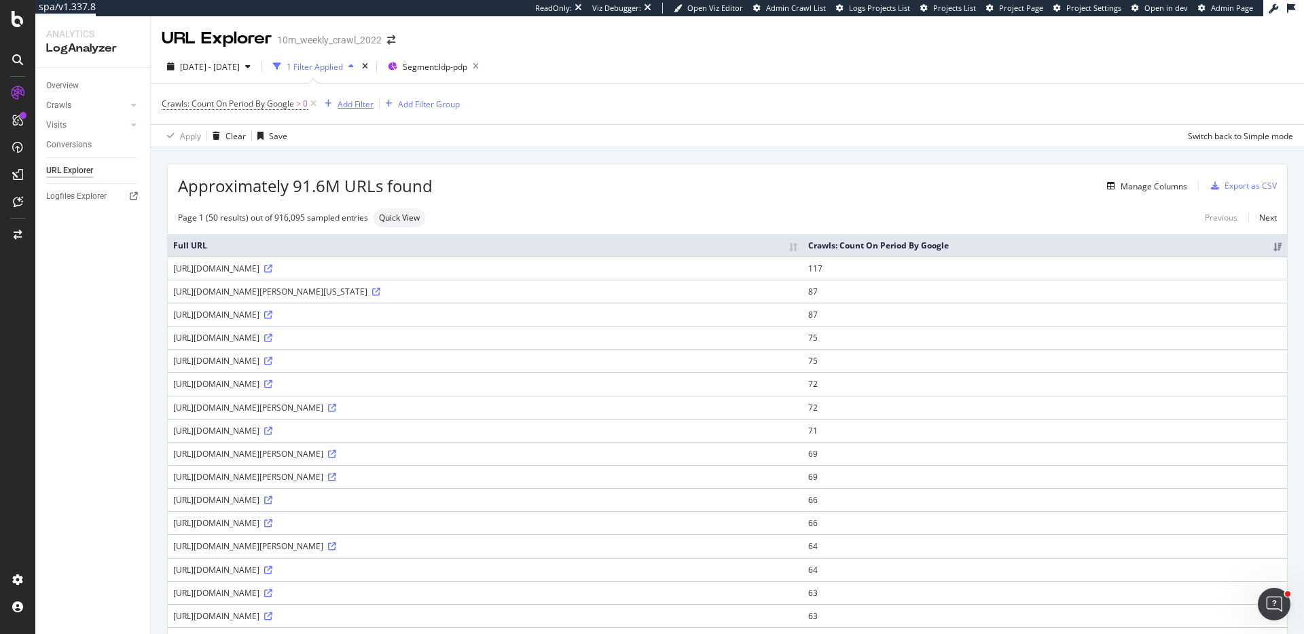
click at [348, 98] on div "Add Filter" at bounding box center [356, 104] width 36 height 12
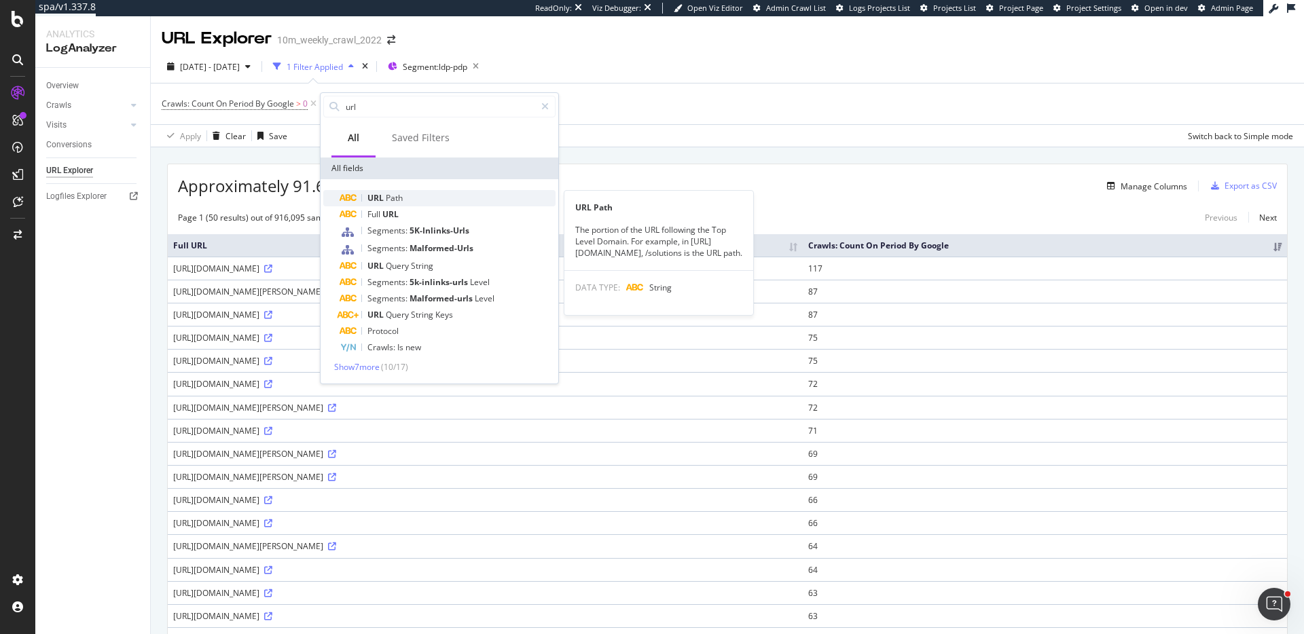
type input "url"
click at [369, 198] on span "URL" at bounding box center [376, 198] width 18 height 12
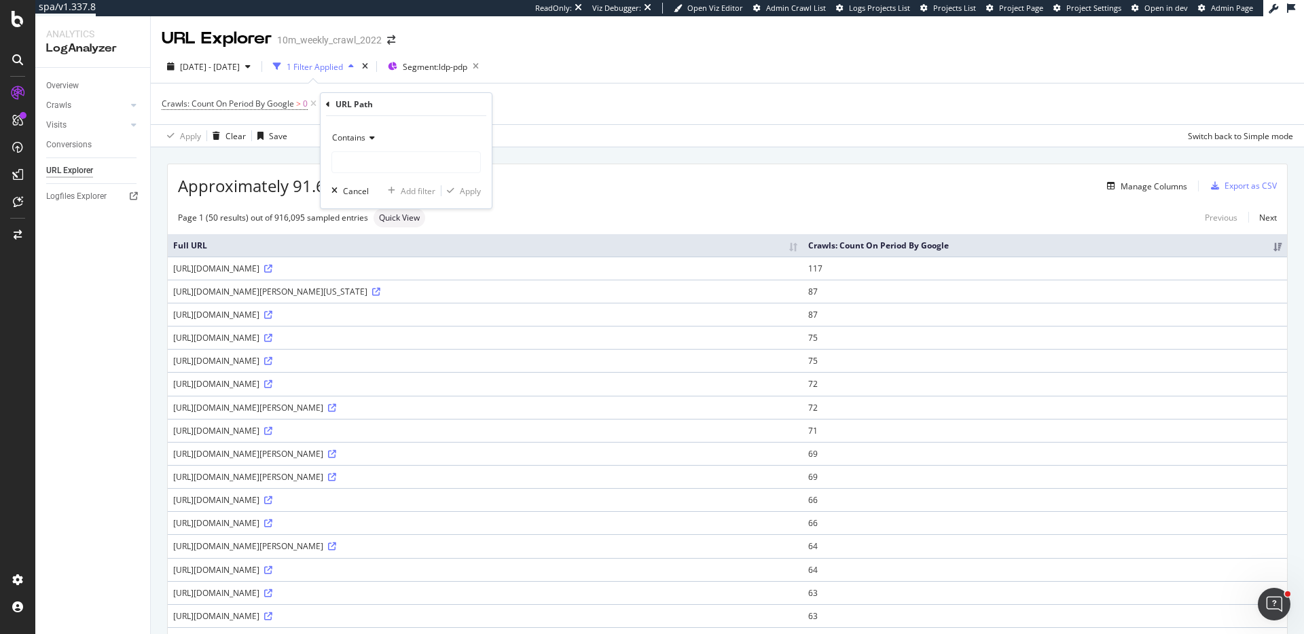
click at [338, 132] on span "Contains" at bounding box center [348, 138] width 33 height 12
click at [370, 282] on div "Doesn't contain" at bounding box center [407, 289] width 145 height 18
click at [419, 169] on input "text" at bounding box center [406, 162] width 148 height 22
type input "?"
click at [476, 192] on div "Apply" at bounding box center [470, 191] width 21 height 12
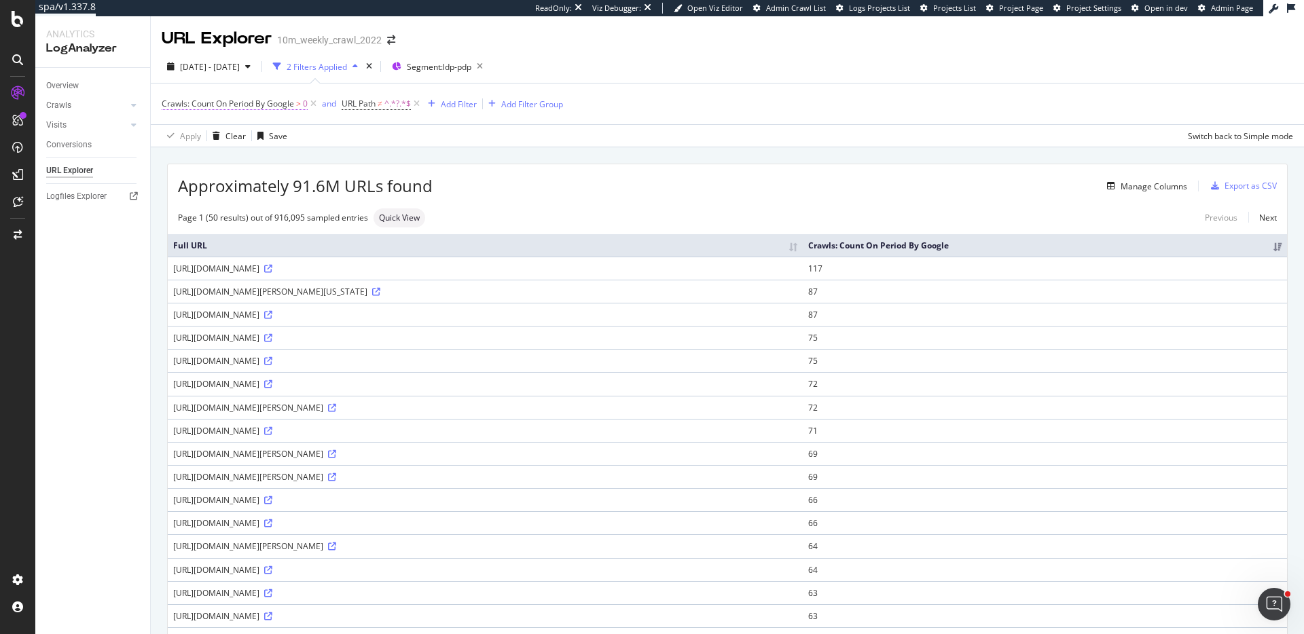
click at [278, 101] on span "Crawls: Count On Period By Google" at bounding box center [228, 104] width 132 height 12
type input "1"
click at [312, 179] on input "1" at bounding box center [247, 182] width 149 height 22
click at [321, 213] on div "Apply" at bounding box center [312, 211] width 21 height 12
click at [304, 105] on span "1" at bounding box center [305, 103] width 5 height 19
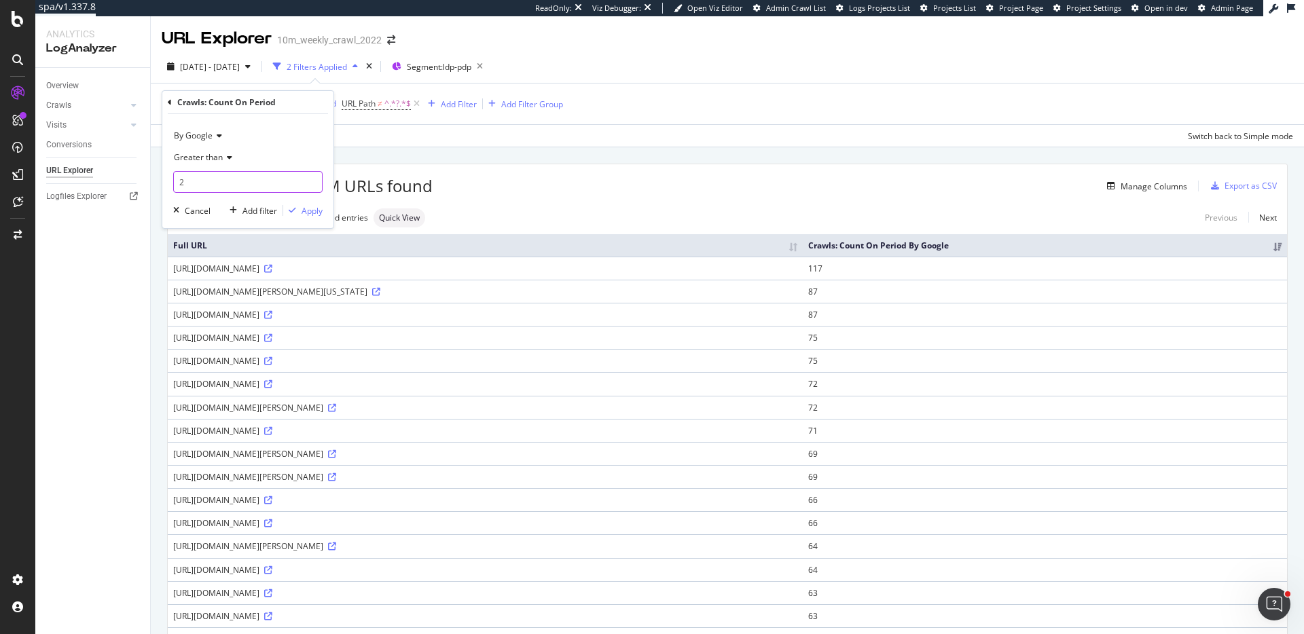
type input "2"
click at [314, 181] on input "2" at bounding box center [247, 182] width 149 height 22
click at [311, 212] on div "Apply" at bounding box center [312, 211] width 21 height 12
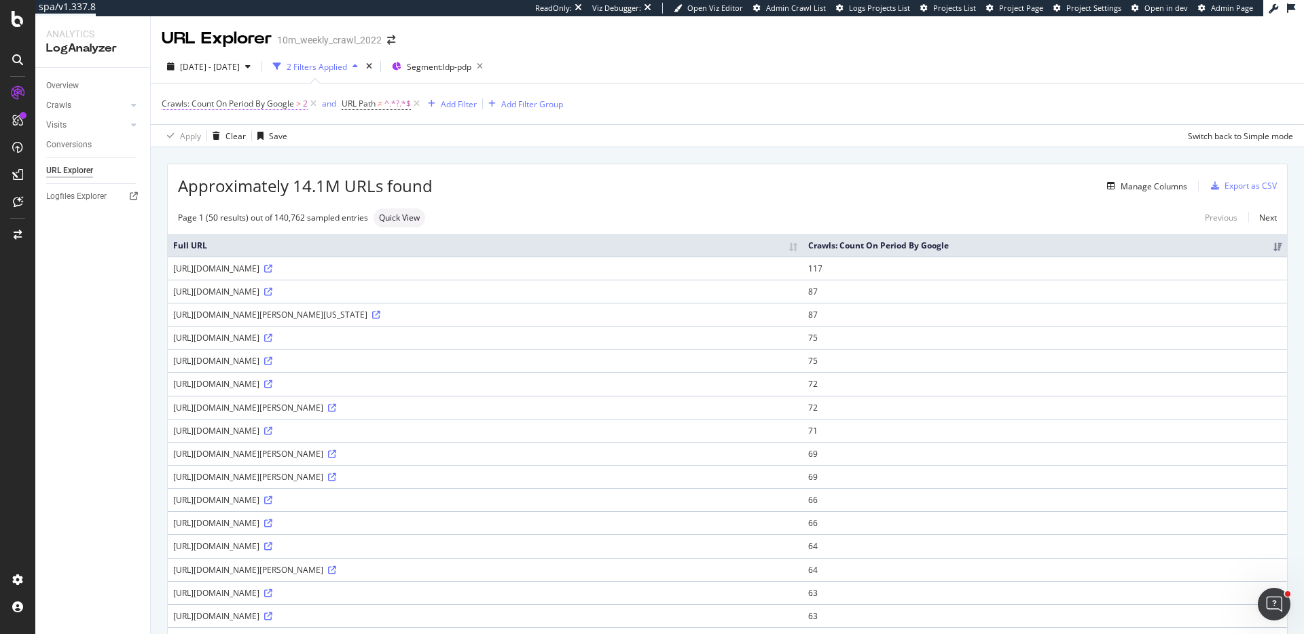
click at [280, 101] on span "Crawls: Count On Period By Google" at bounding box center [228, 104] width 132 height 12
click at [313, 188] on input "2" at bounding box center [247, 182] width 149 height 22
click at [312, 186] on input "1" at bounding box center [247, 182] width 149 height 22
type input "0"
click at [312, 186] on input "0" at bounding box center [247, 182] width 149 height 22
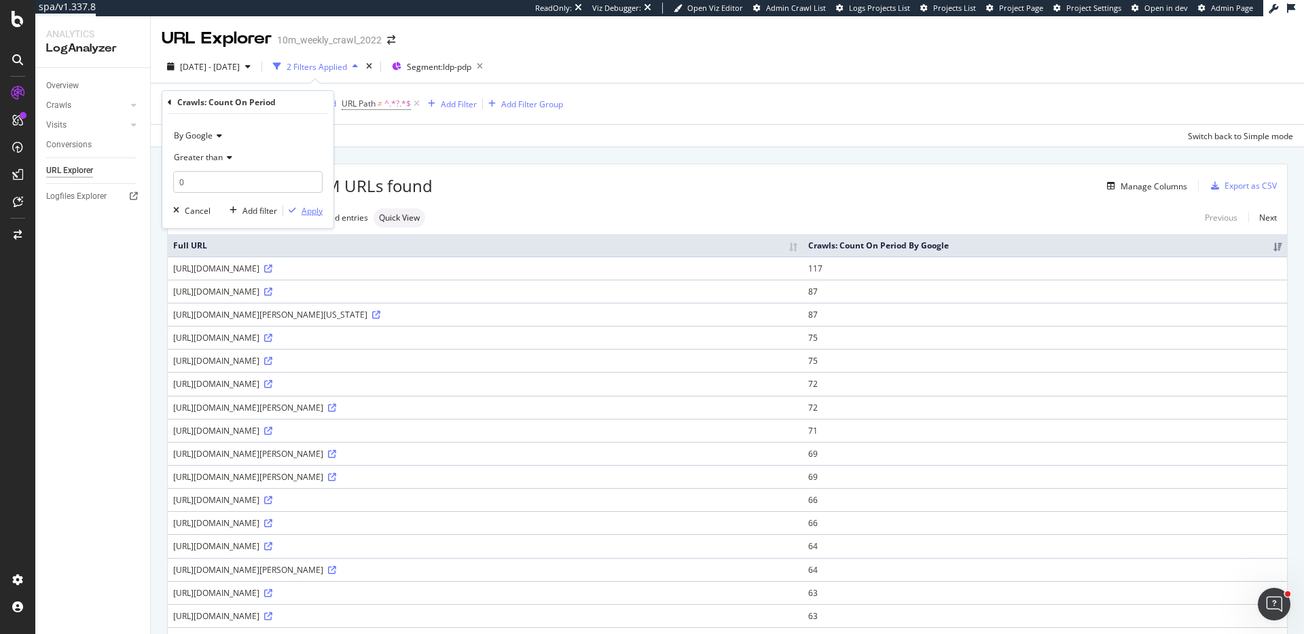
click at [319, 211] on div "Apply" at bounding box center [312, 211] width 21 height 12
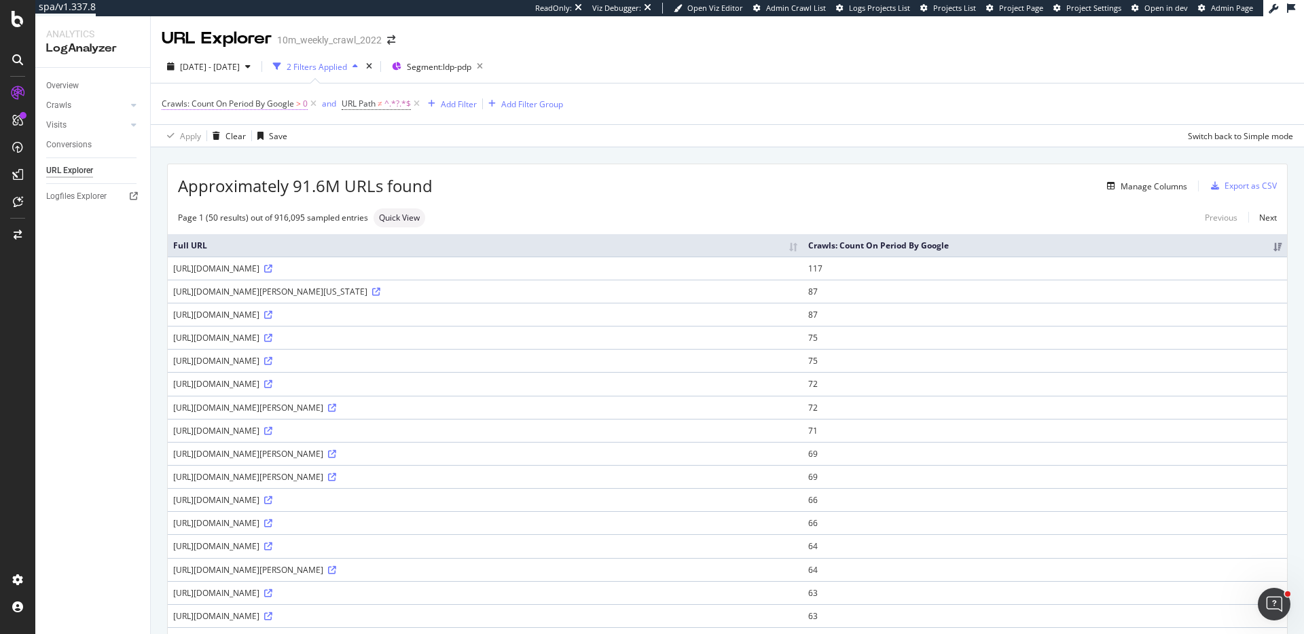
click at [295, 108] on span "Crawls: Count On Period By Google > 0" at bounding box center [235, 104] width 146 height 12
click at [312, 181] on input "1" at bounding box center [247, 182] width 149 height 22
click at [312, 181] on input "2" at bounding box center [247, 182] width 149 height 22
type input "3"
click at [312, 181] on input "3" at bounding box center [247, 182] width 149 height 22
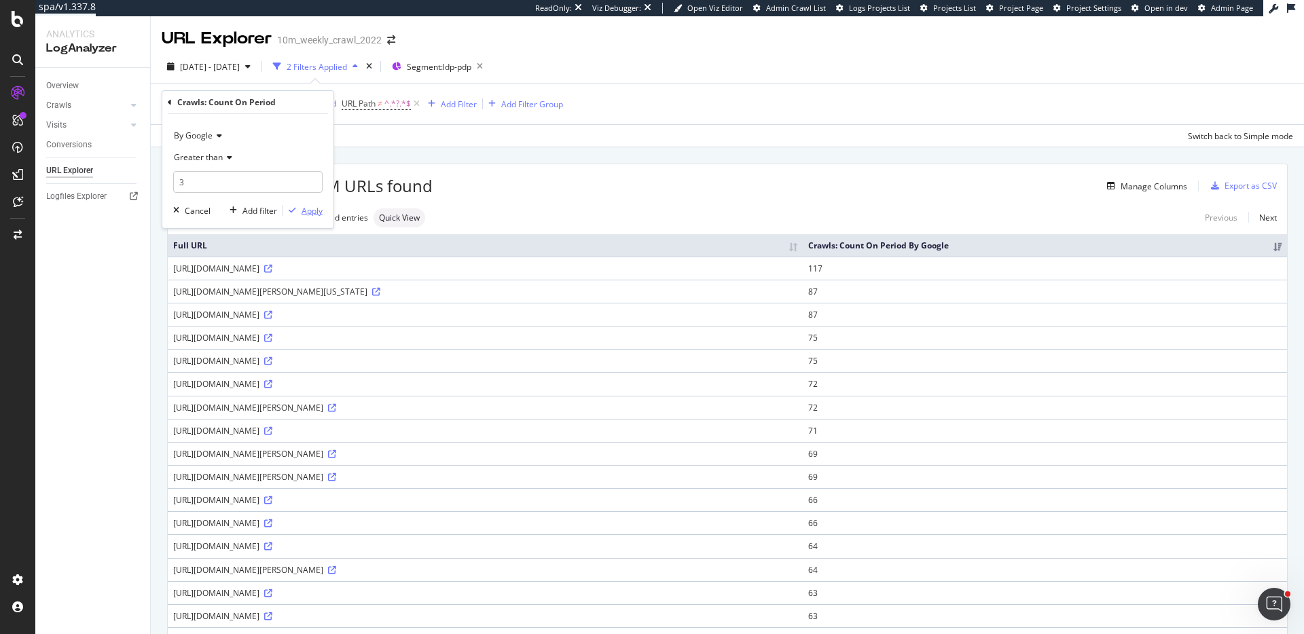
click at [320, 213] on div "Apply" at bounding box center [312, 211] width 21 height 12
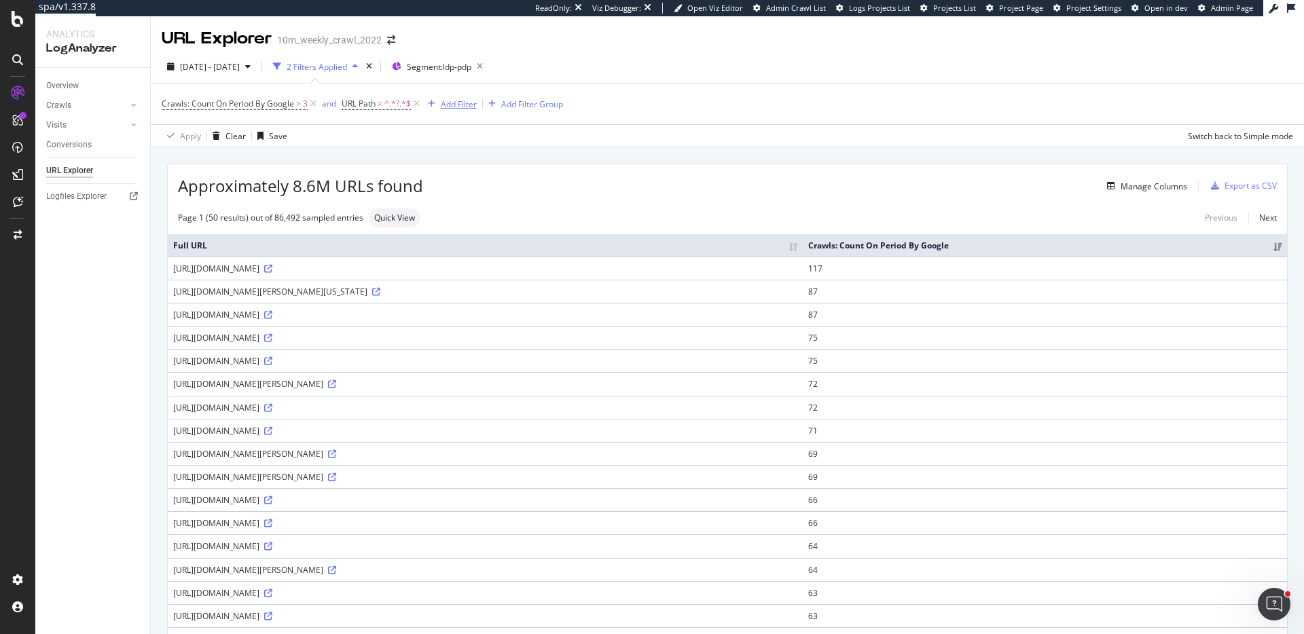
click at [455, 100] on div "Add Filter" at bounding box center [459, 104] width 36 height 12
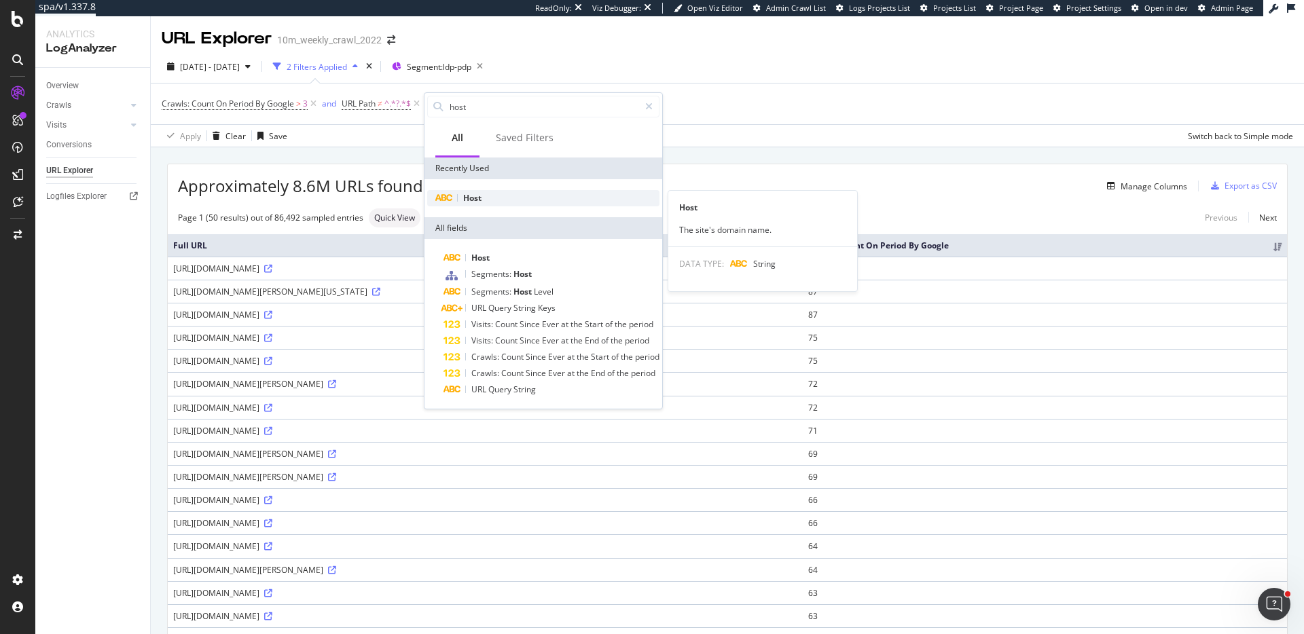
type input "host"
click at [481, 197] on span "Host" at bounding box center [472, 198] width 18 height 12
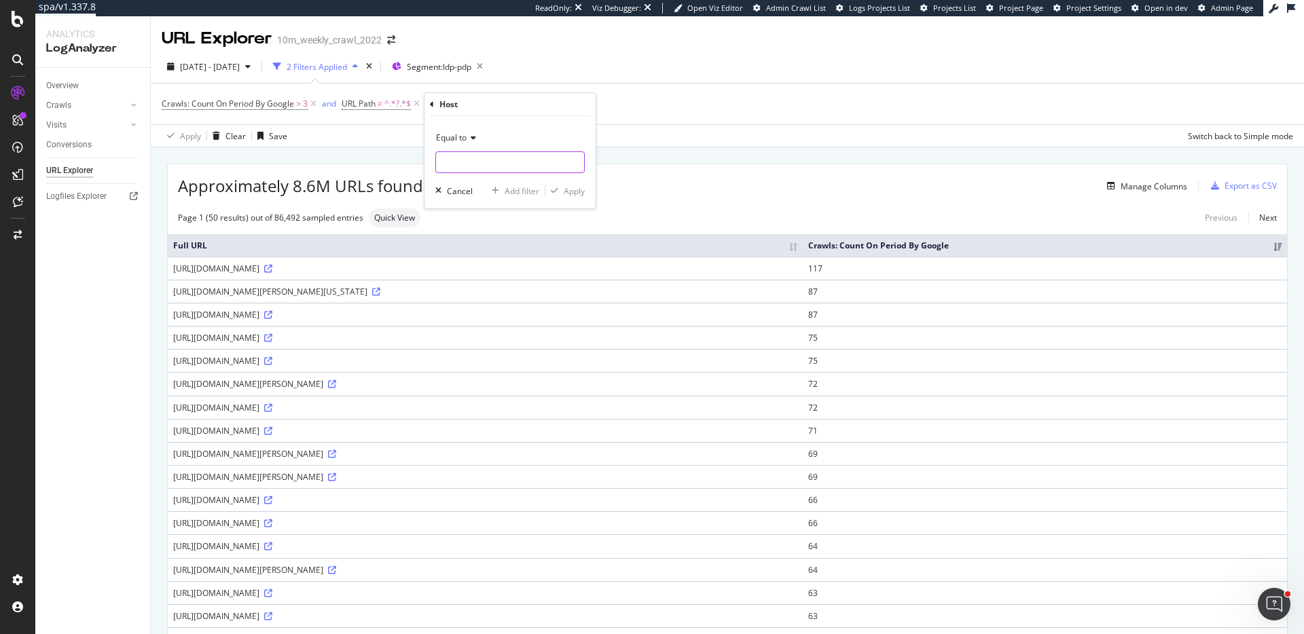
click at [486, 161] on input "text" at bounding box center [510, 162] width 148 height 22
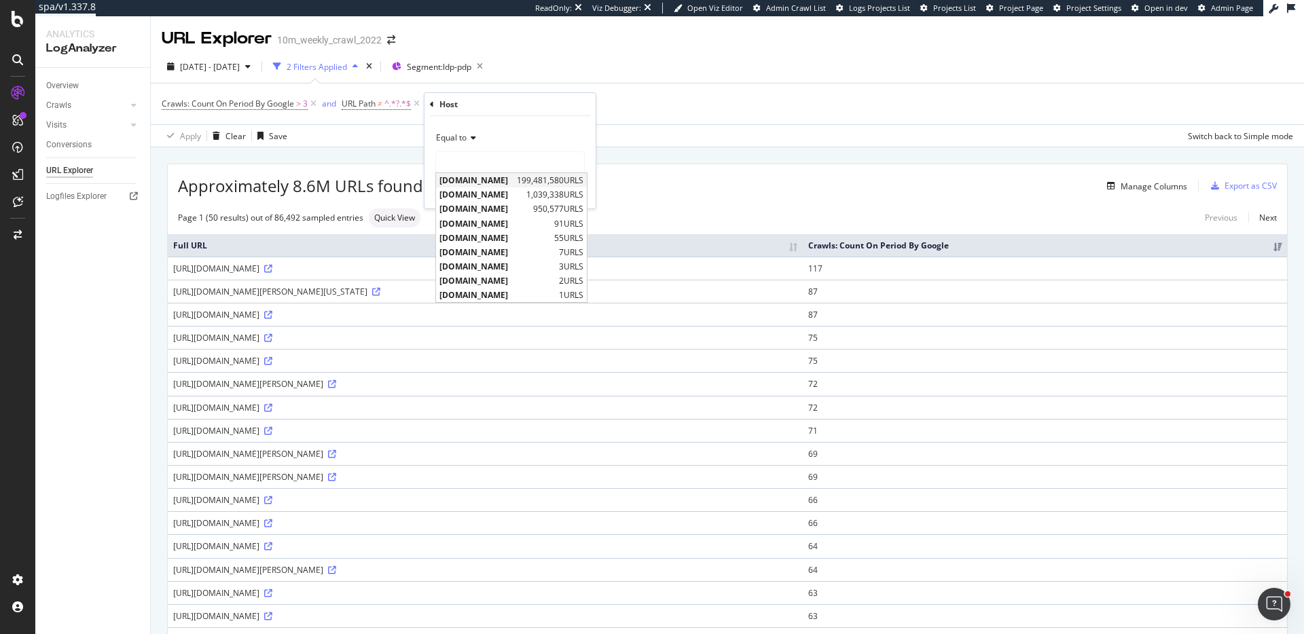
click at [482, 178] on span "www.realtor.com" at bounding box center [476, 181] width 74 height 12
type input "www.realtor.com"
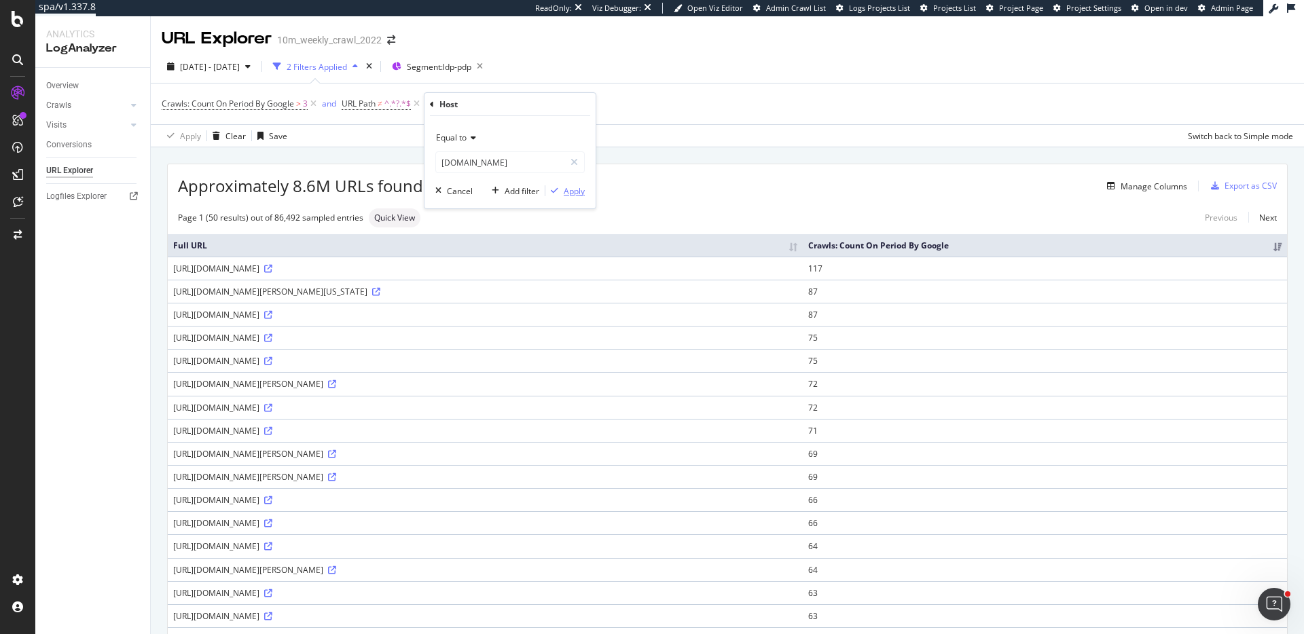
click at [568, 187] on div "Apply" at bounding box center [574, 191] width 21 height 12
click at [1177, 189] on div "Manage Columns" at bounding box center [1154, 187] width 67 height 12
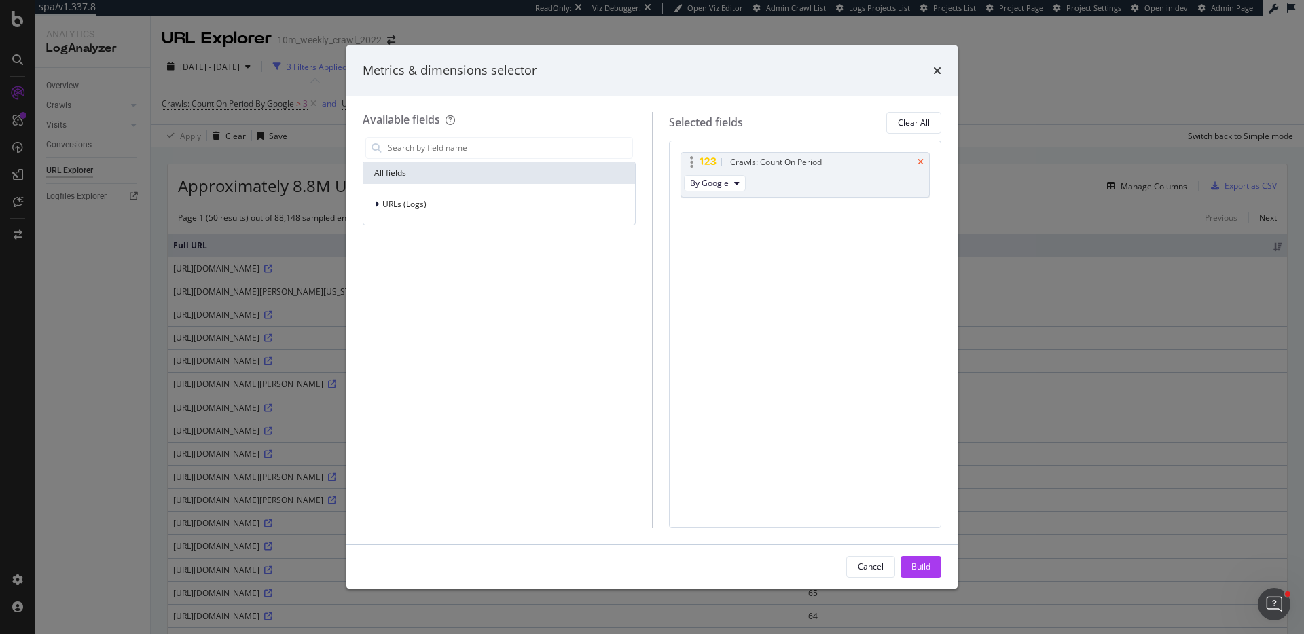
click at [920, 160] on icon "times" at bounding box center [920, 162] width 6 height 8
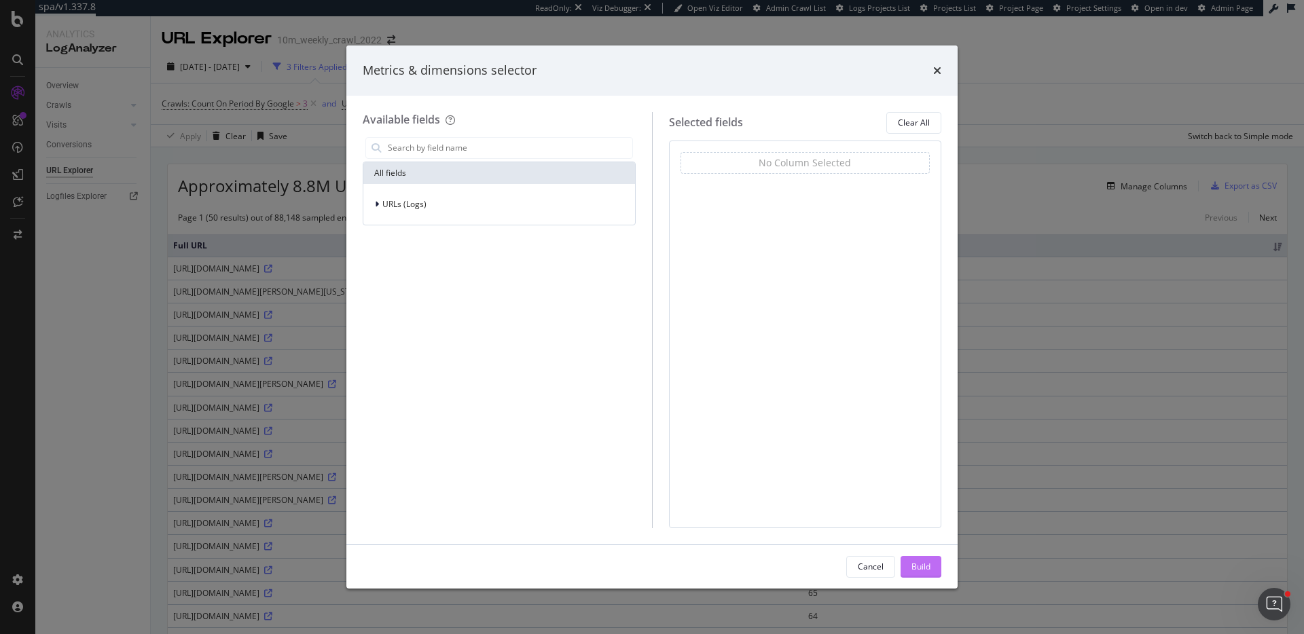
click at [927, 569] on div "Build" at bounding box center [920, 567] width 19 height 12
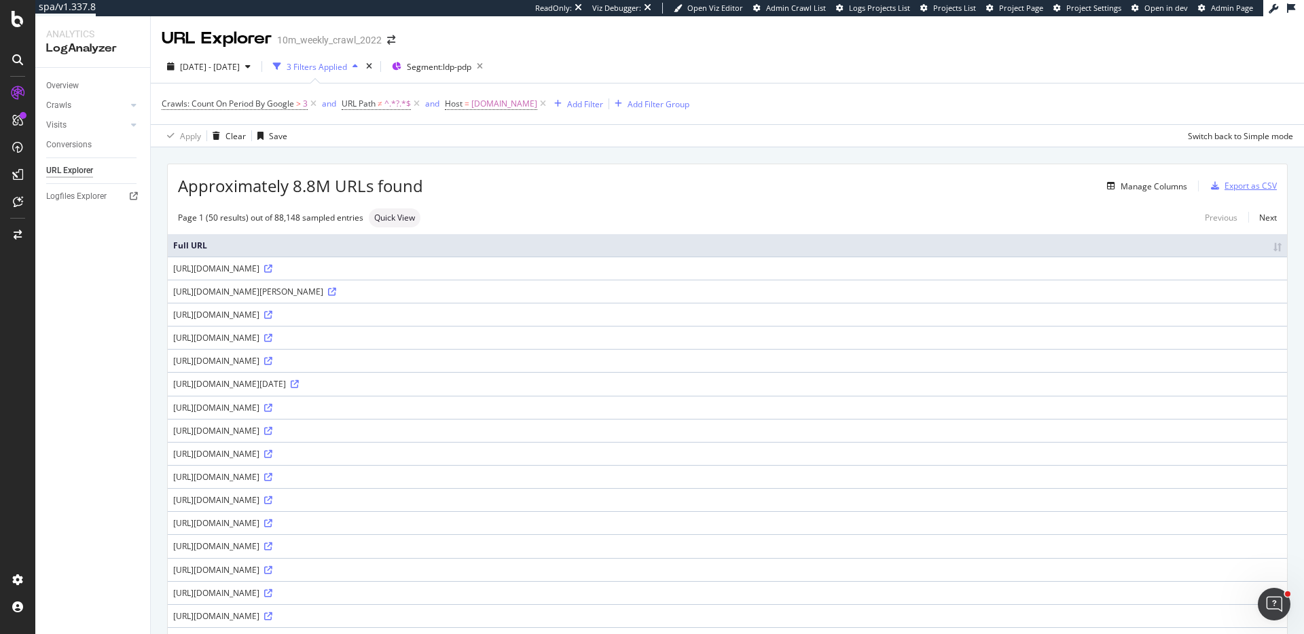
click at [1268, 183] on div "Export as CSV" at bounding box center [1250, 186] width 52 height 12
click at [71, 234] on div "DataExports" at bounding box center [76, 235] width 53 height 14
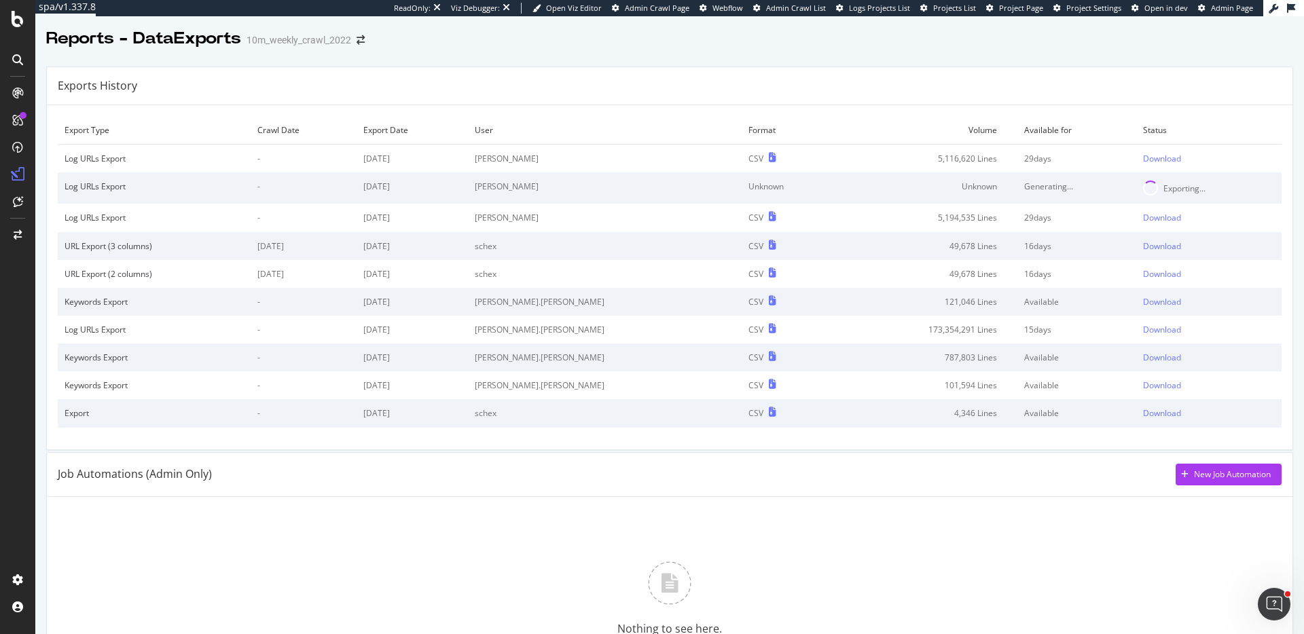
click at [835, 70] on div "Exports History" at bounding box center [670, 86] width 1246 height 38
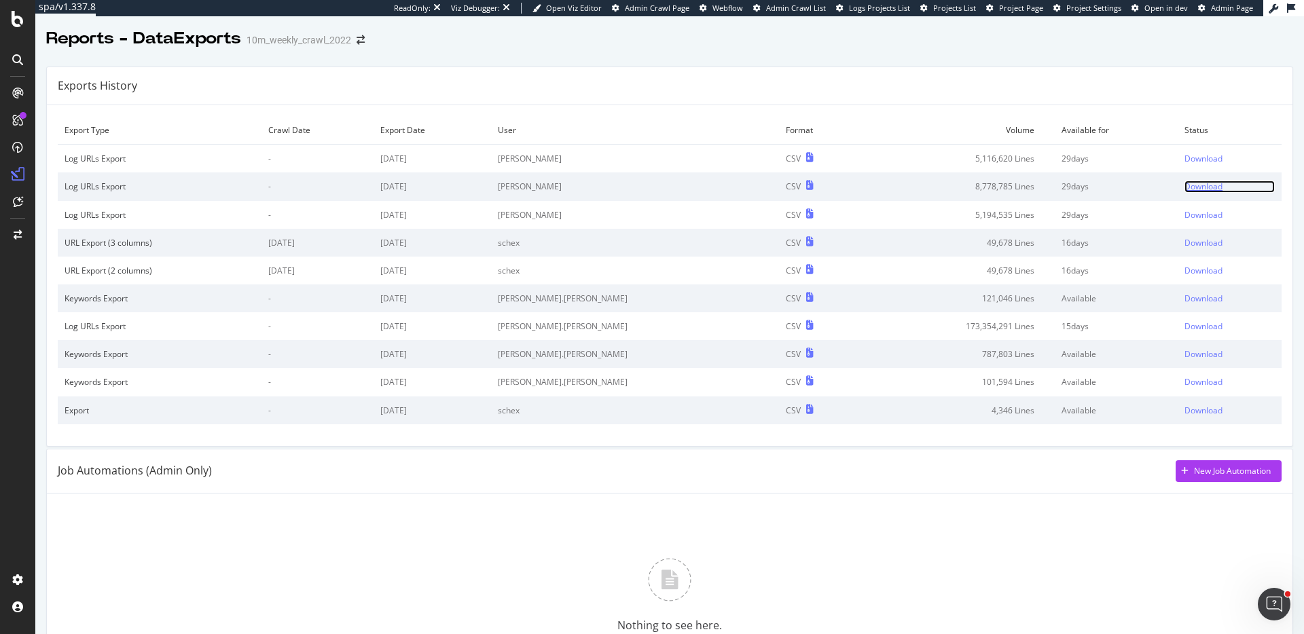
click at [1201, 187] on div "Download" at bounding box center [1203, 187] width 38 height 12
click at [1197, 153] on div "Download" at bounding box center [1203, 159] width 38 height 12
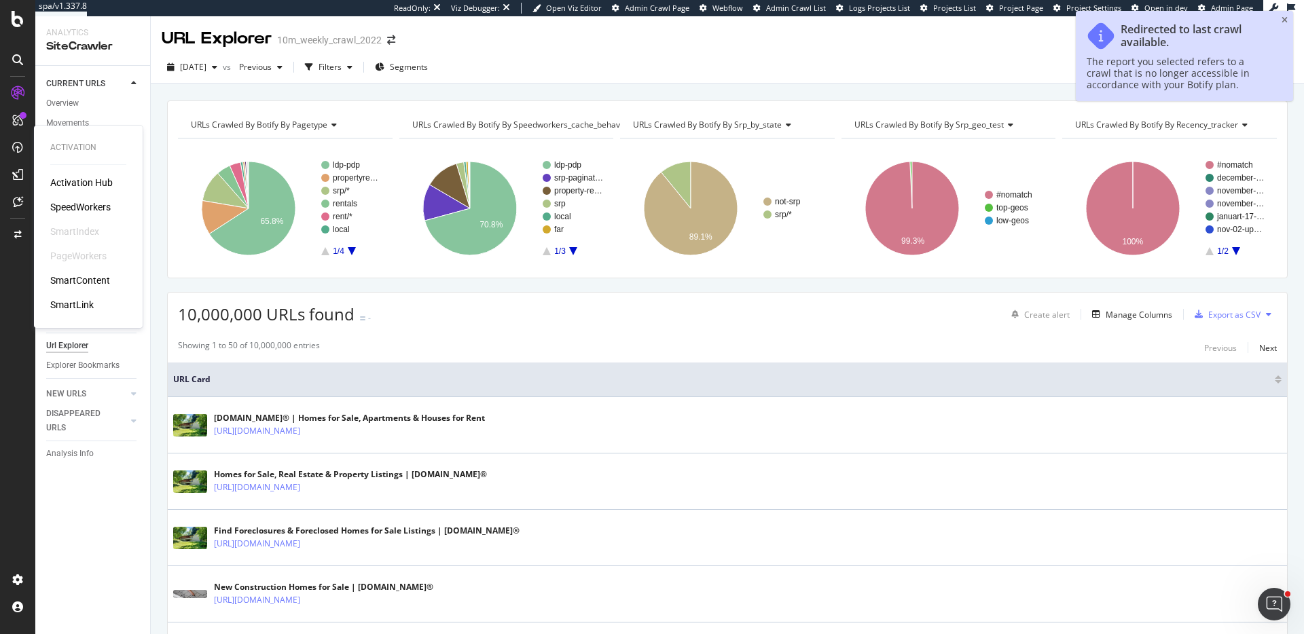
click at [99, 204] on div "SpeedWorkers" at bounding box center [80, 207] width 60 height 14
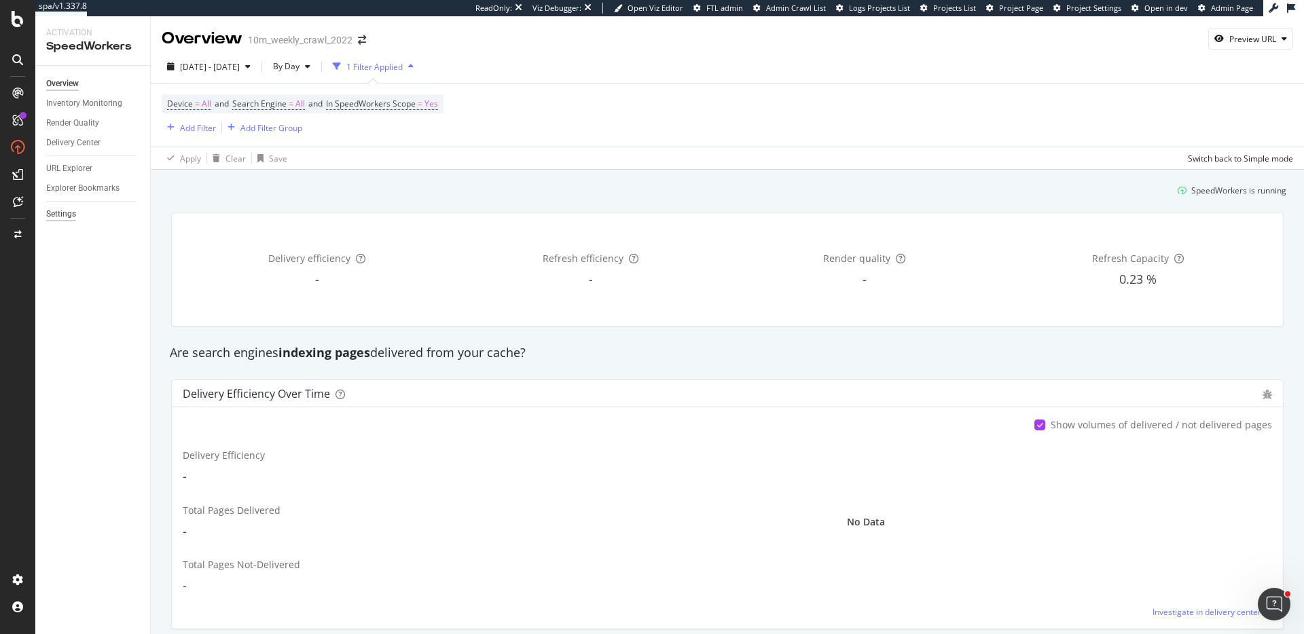
click at [63, 211] on div "Settings" at bounding box center [61, 214] width 30 height 14
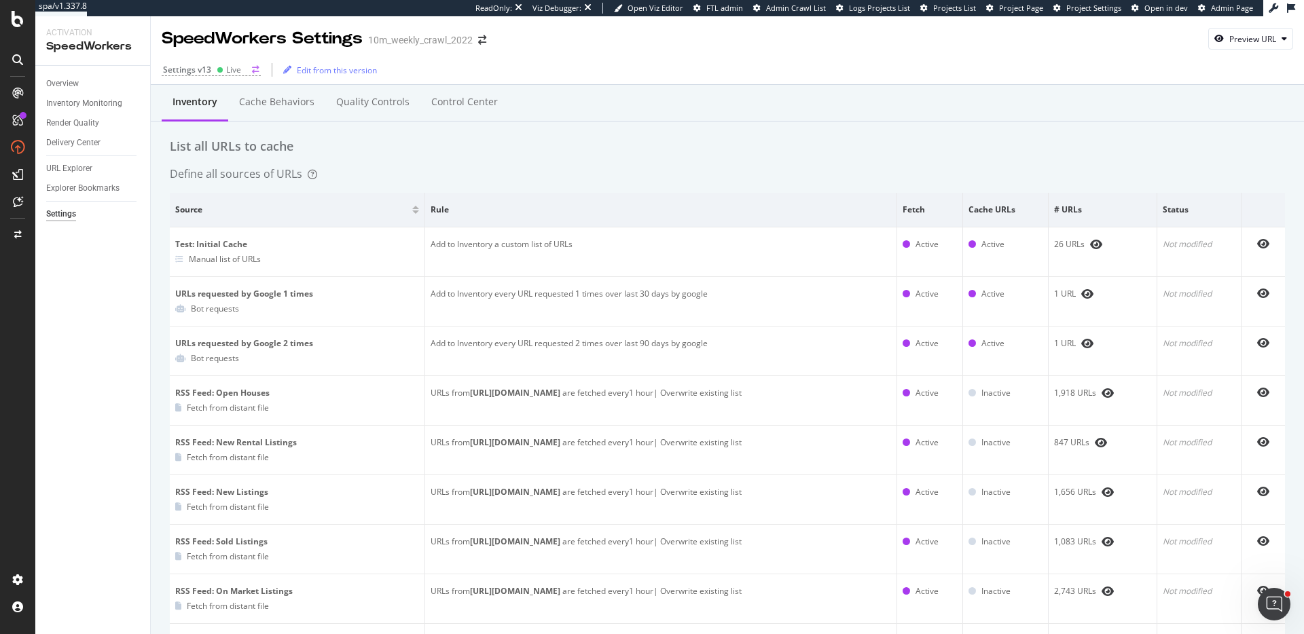
click at [221, 69] on circle at bounding box center [219, 69] width 5 height 5
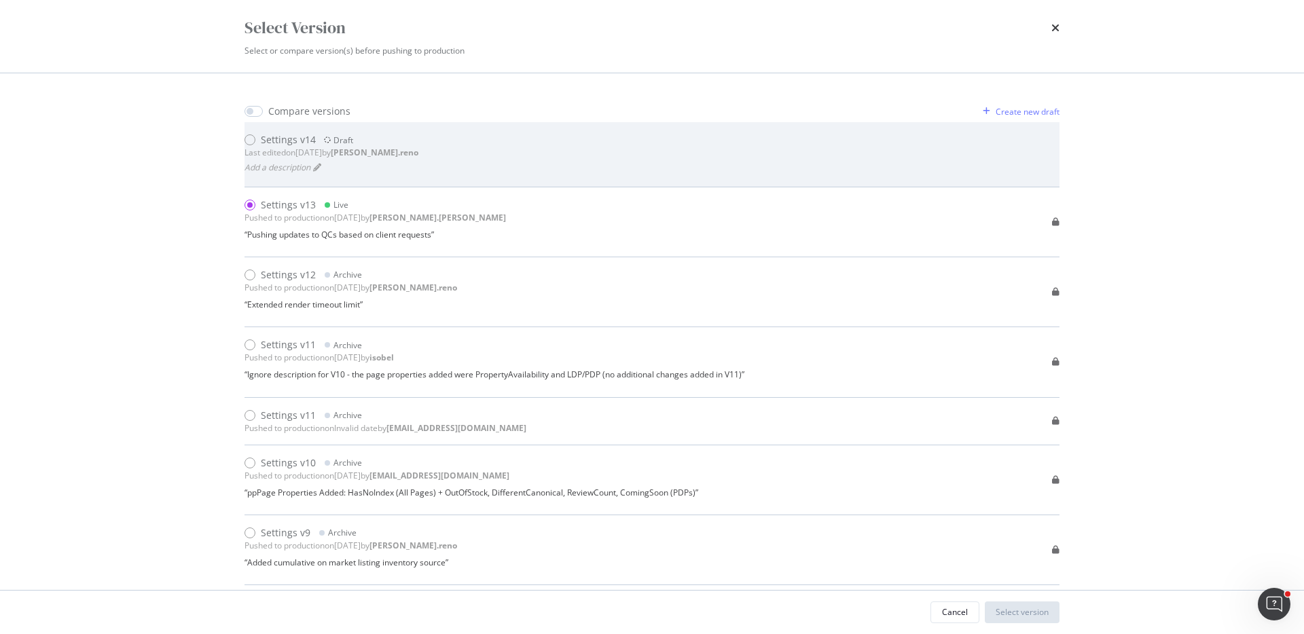
click at [475, 158] on div "Settings v14 Draft Last edited on 2025 Aug 29th by dan.reno Add a description" at bounding box center [651, 154] width 815 height 42
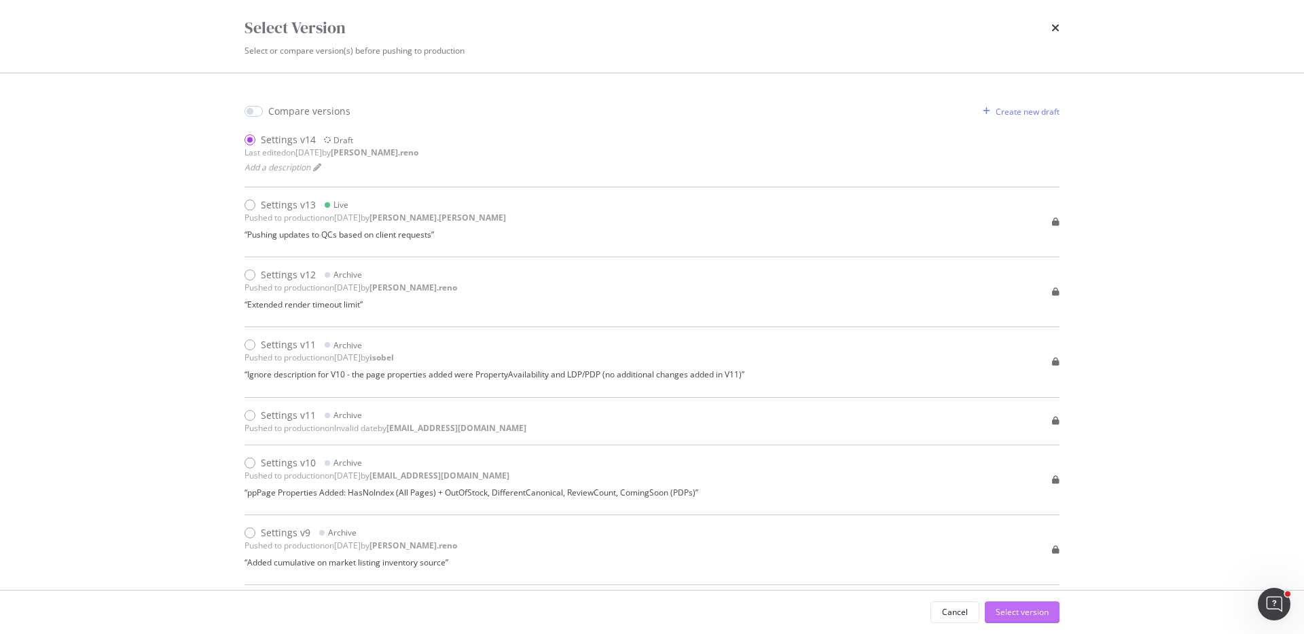
click at [1037, 610] on div "Select version" at bounding box center [1022, 612] width 53 height 12
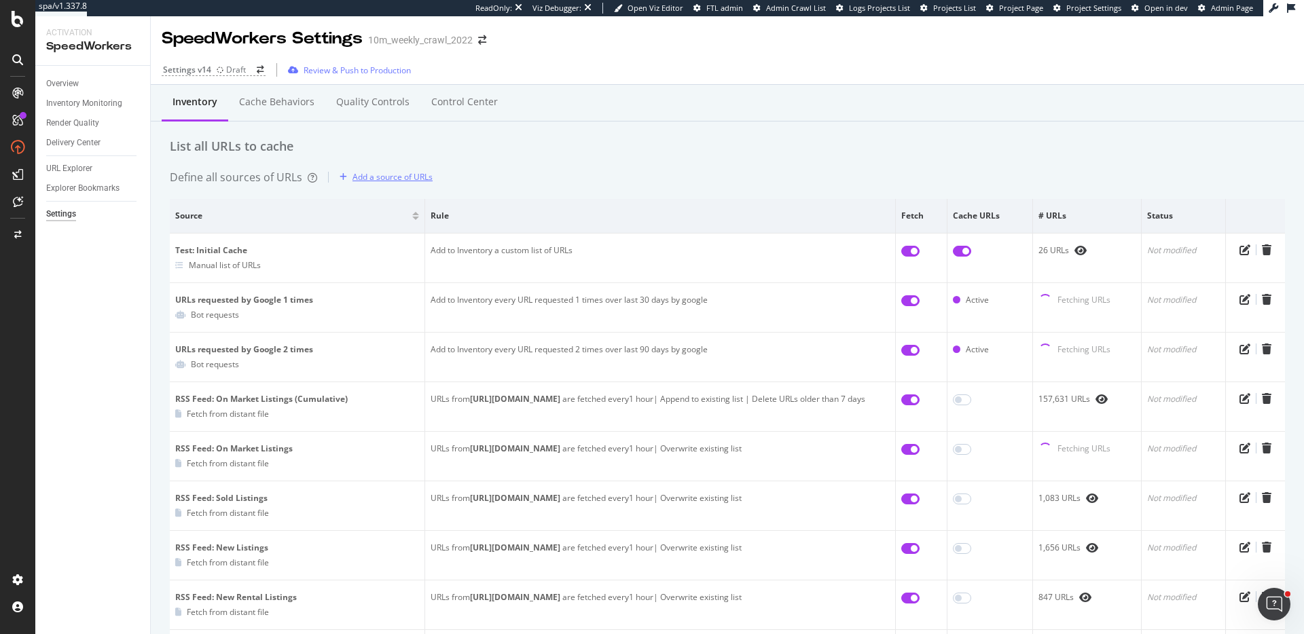
click at [379, 175] on div "Add a source of URLs" at bounding box center [392, 177] width 80 height 12
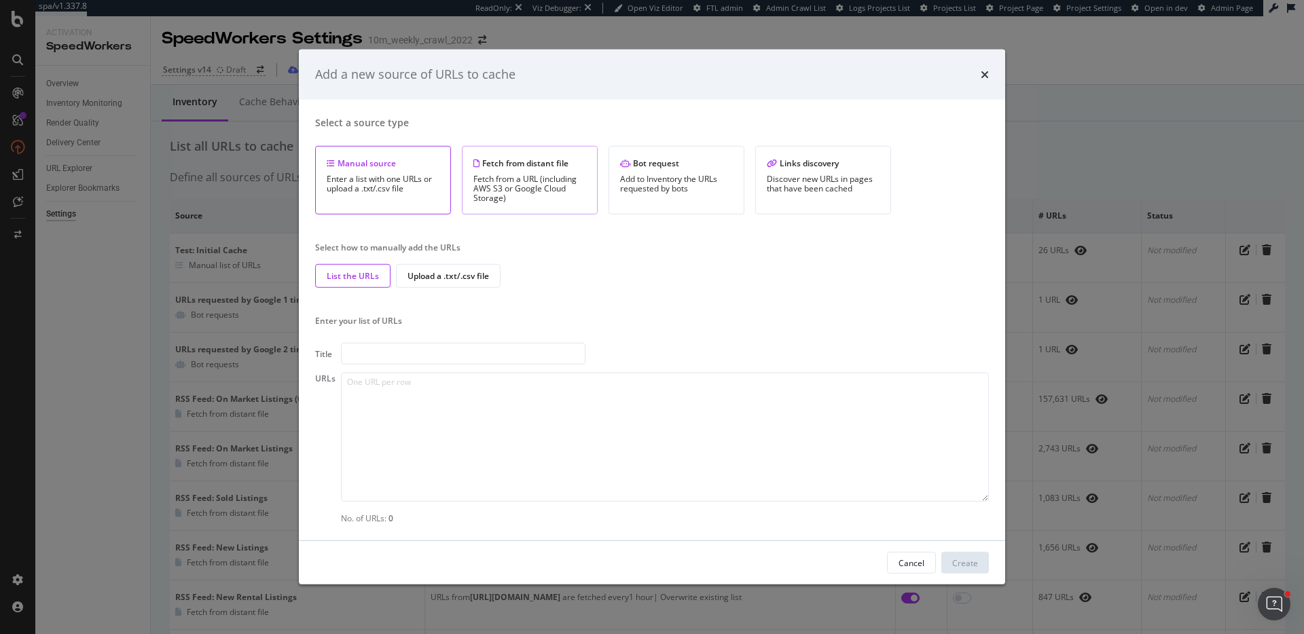
click at [507, 185] on div "Fetch from a URL (including AWS S3 or Google Cloud Storage)" at bounding box center [529, 189] width 113 height 29
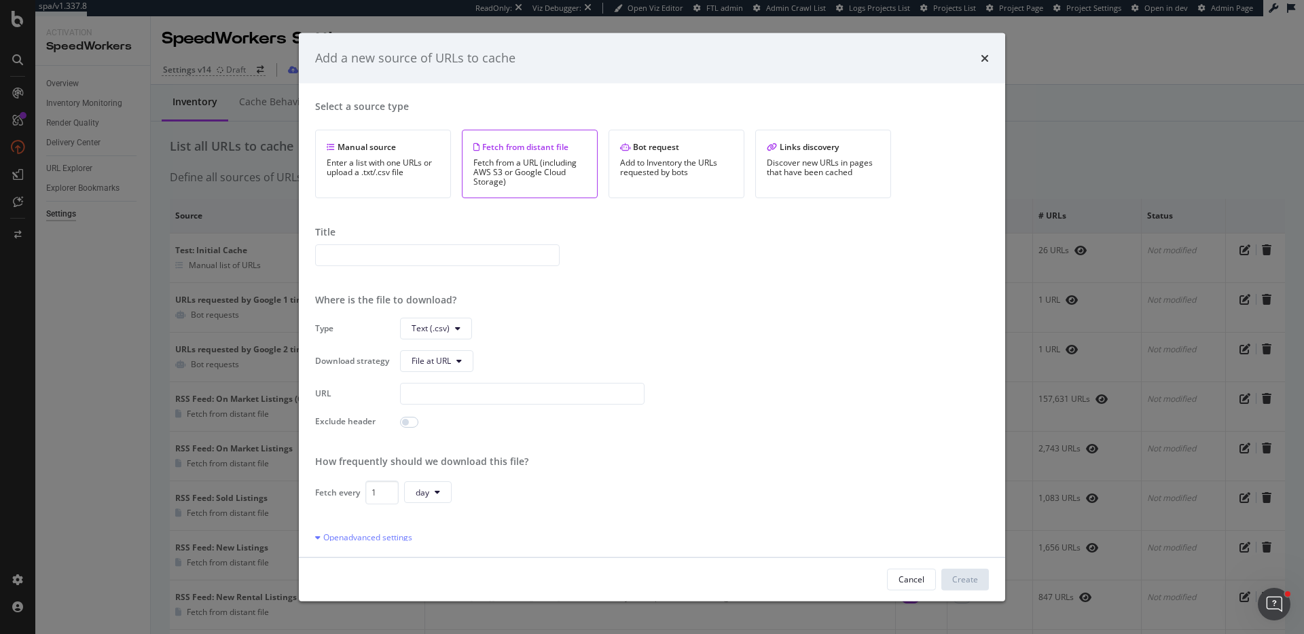
click at [460, 250] on input "modal" at bounding box center [437, 255] width 244 height 22
paste input "s3://ftl-production-us-east-1/websites/EC/ECNNR3/inputs/lists/propertyRecordsFi…"
type input "s3://ftl-production-us-east-1/websites/EC/ECNNR3/inputs/lists/propertyRecordsFi…"
click at [460, 245] on input "modal" at bounding box center [437, 255] width 244 height 22
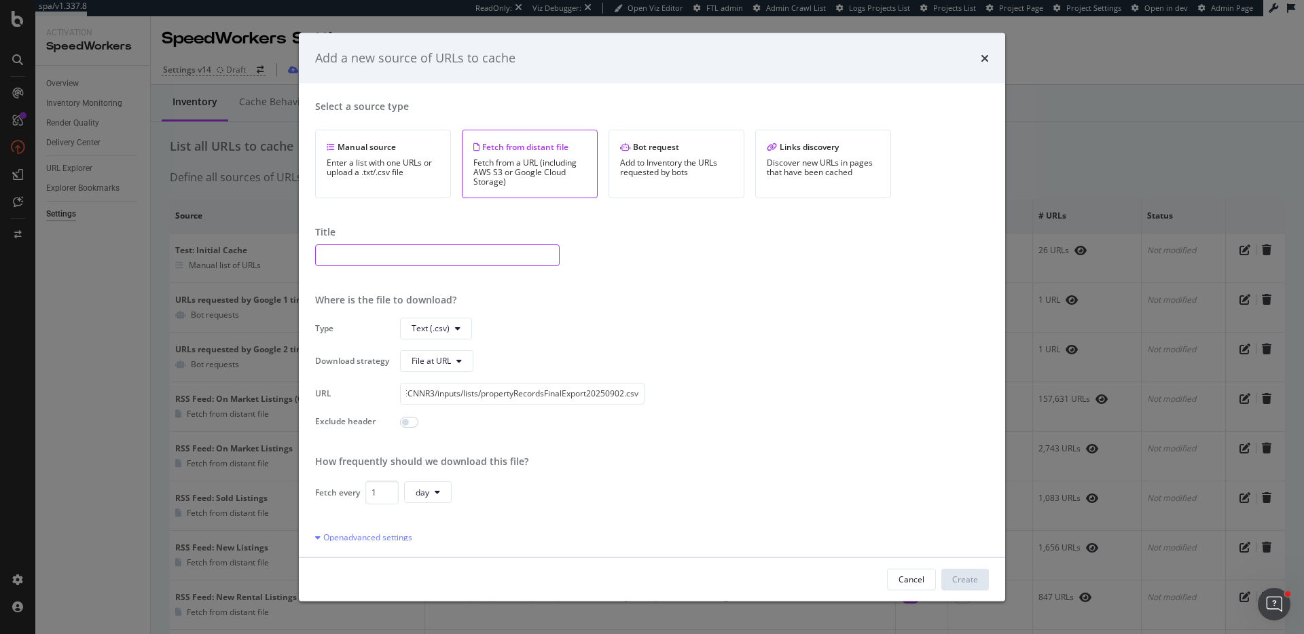
scroll to position [0, 0]
type input "Property Records BLA Export - Sept 2, 2025"
click at [441, 325] on span "Text (.csv)" at bounding box center [431, 329] width 38 height 12
click at [448, 351] on span "Text (.csv)" at bounding box center [439, 355] width 54 height 12
click at [437, 362] on span "File at URL" at bounding box center [431, 361] width 39 height 12
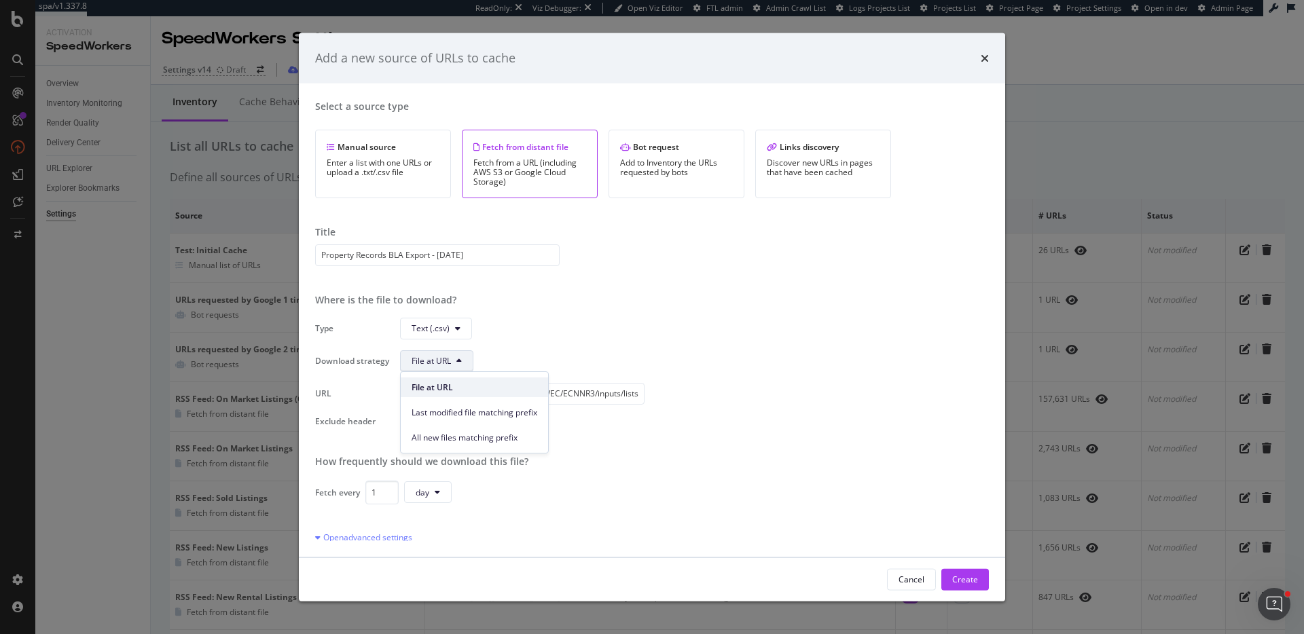
click at [454, 391] on span "File at URL" at bounding box center [475, 388] width 126 height 12
click at [410, 420] on input "modal" at bounding box center [409, 421] width 18 height 11
checkbox input "true"
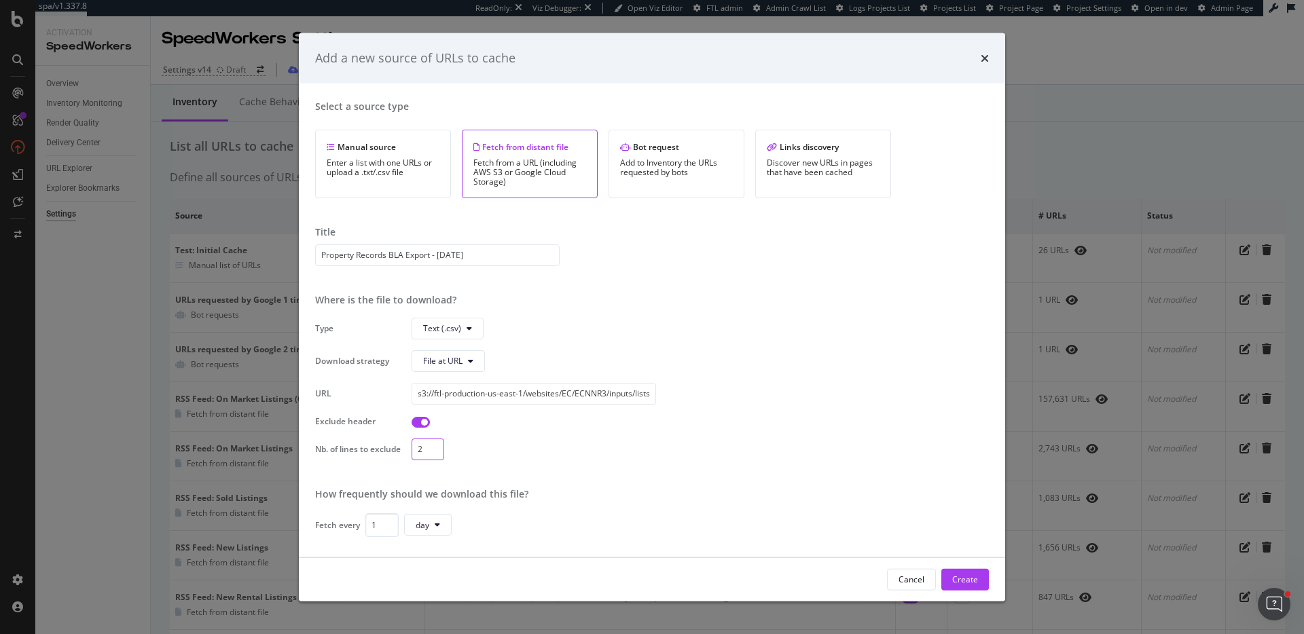
type input "2"
click at [436, 448] on input "2" at bounding box center [428, 449] width 33 height 22
drag, startPoint x: 379, startPoint y: 523, endPoint x: 347, endPoint y: 520, distance: 32.1
click at [348, 520] on div "Fetch every 1 day" at bounding box center [652, 525] width 674 height 24
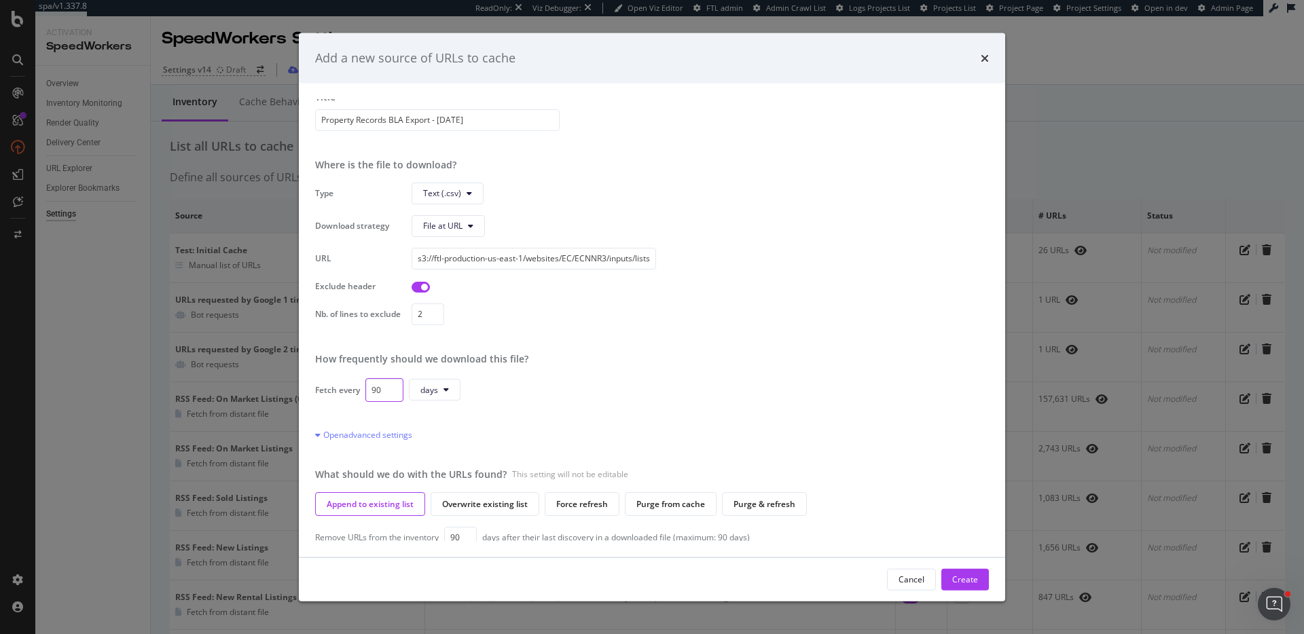
scroll to position [143, 0]
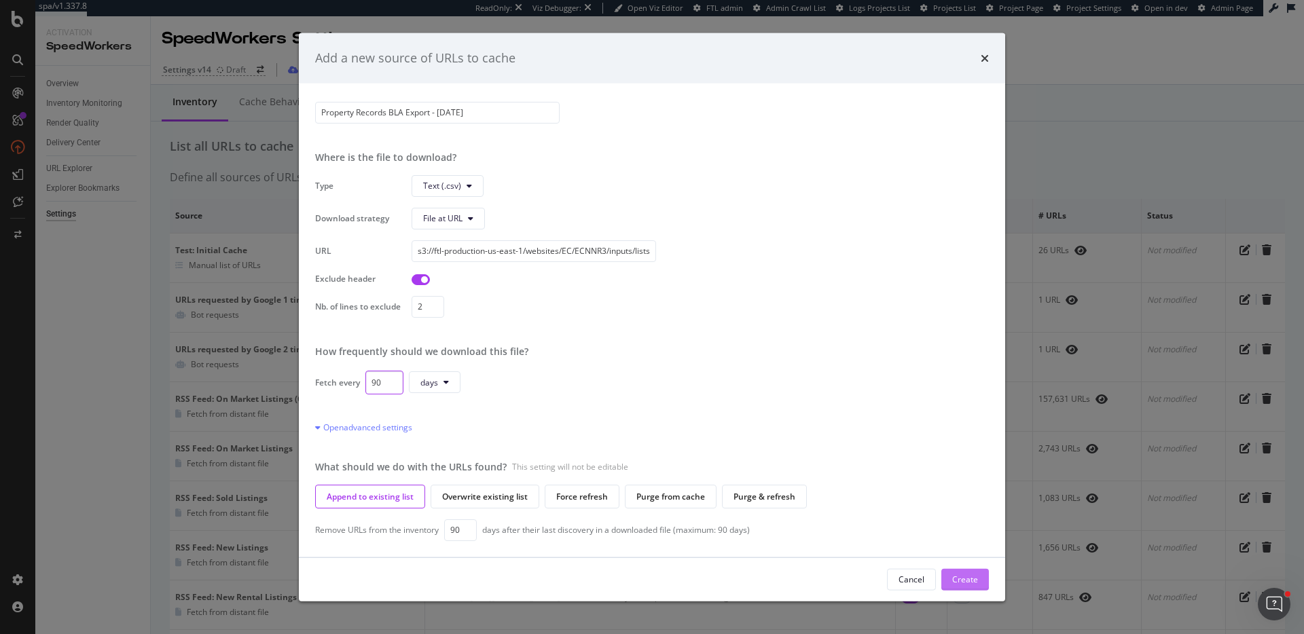
type input "90"
click at [966, 581] on div "Create" at bounding box center [965, 580] width 26 height 12
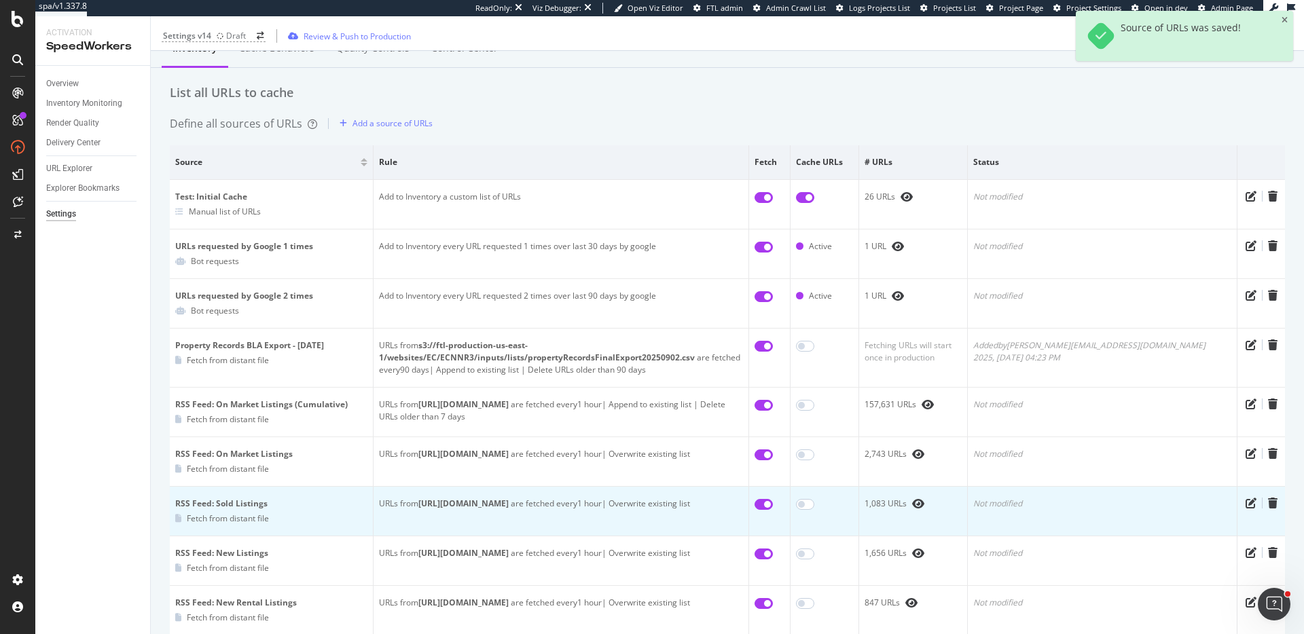
scroll to position [51, 0]
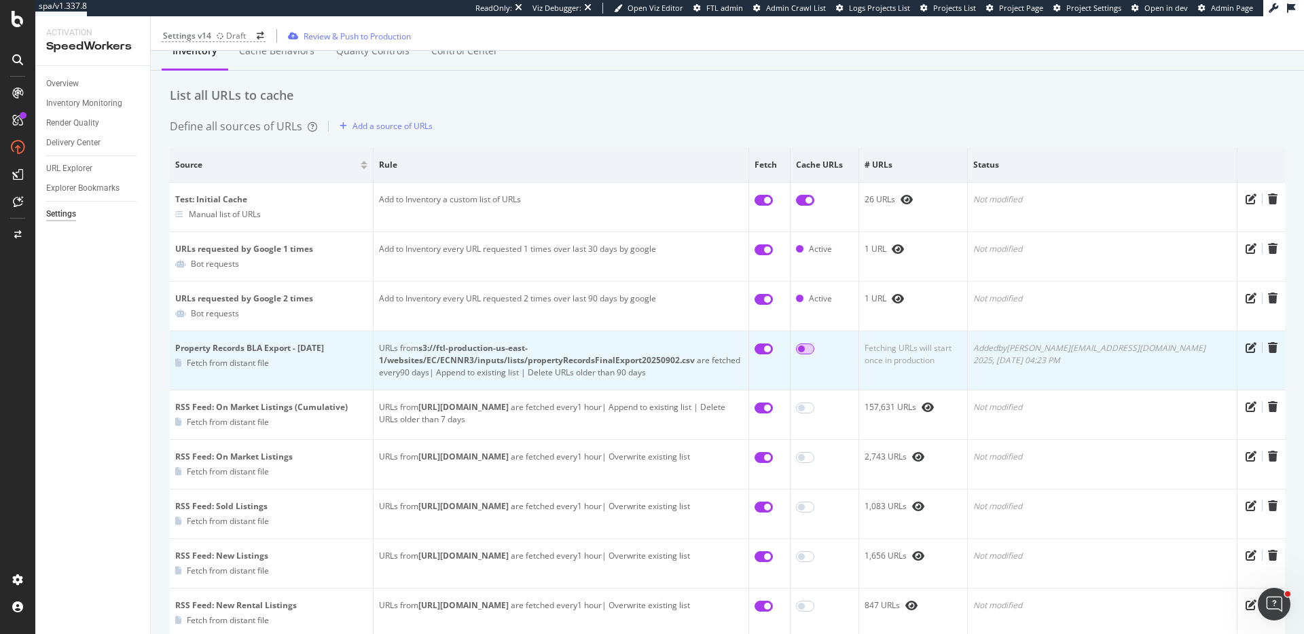
click at [814, 353] on input "checkbox" at bounding box center [805, 349] width 18 height 11
checkbox input "true"
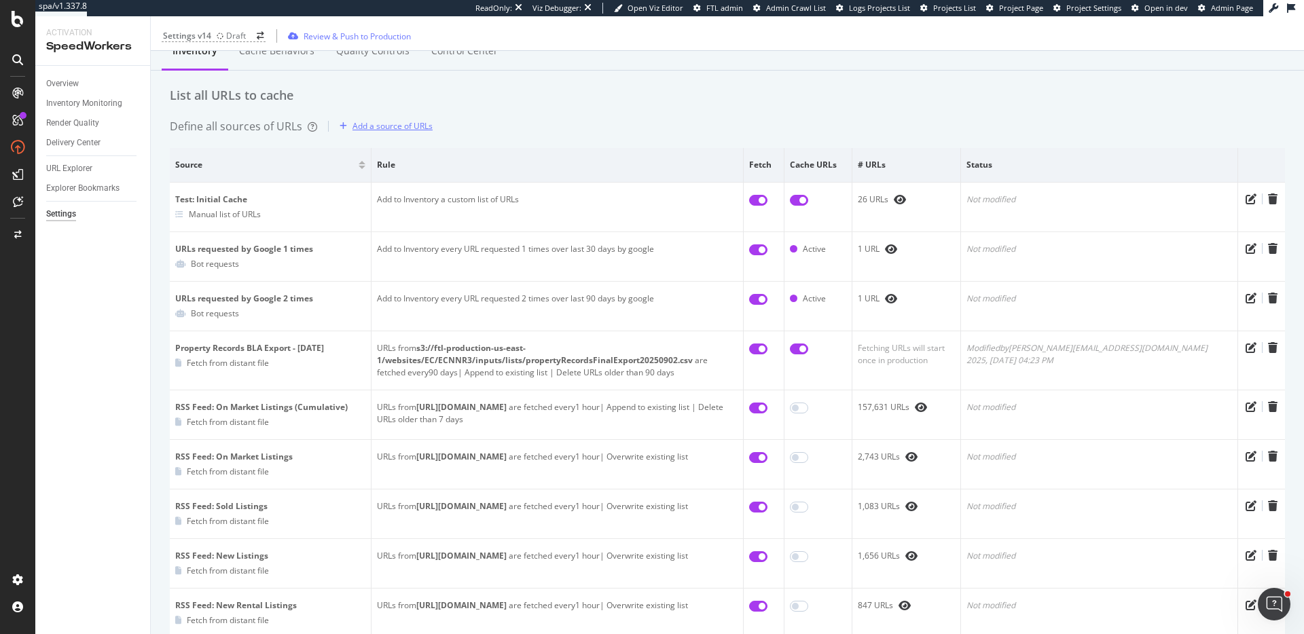
click at [380, 130] on div "Add a source of URLs" at bounding box center [392, 126] width 80 height 12
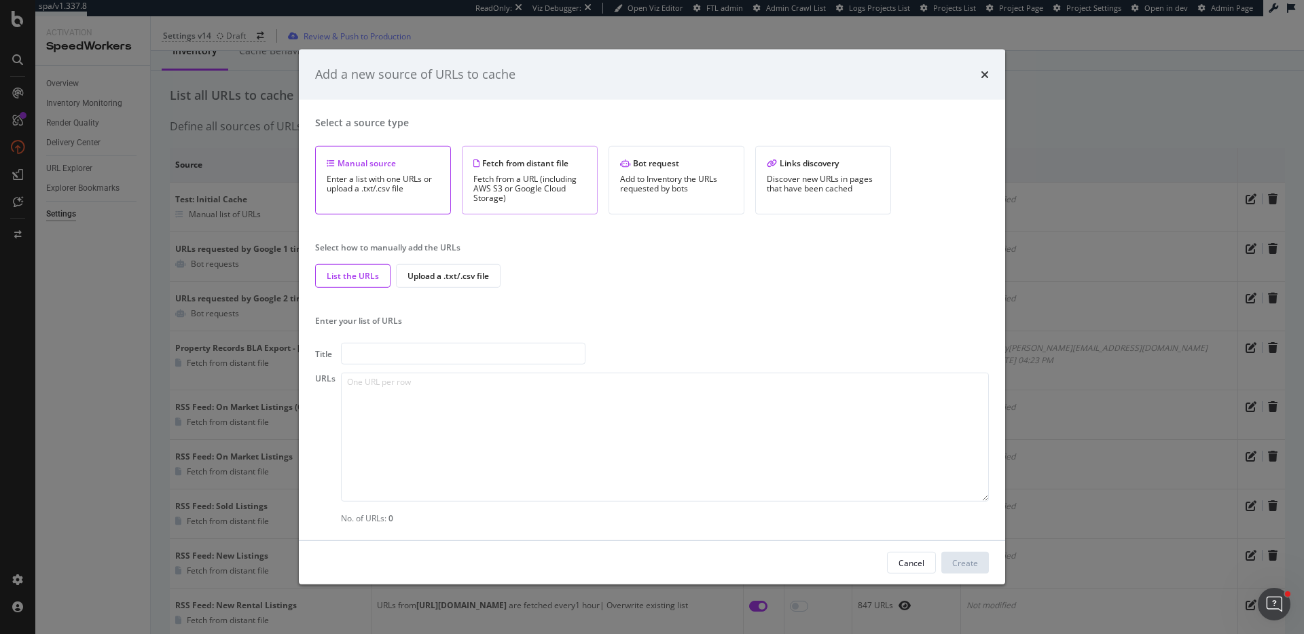
click at [556, 199] on div "Fetch from a URL (including AWS S3 or Google Cloud Storage)" at bounding box center [529, 189] width 113 height 29
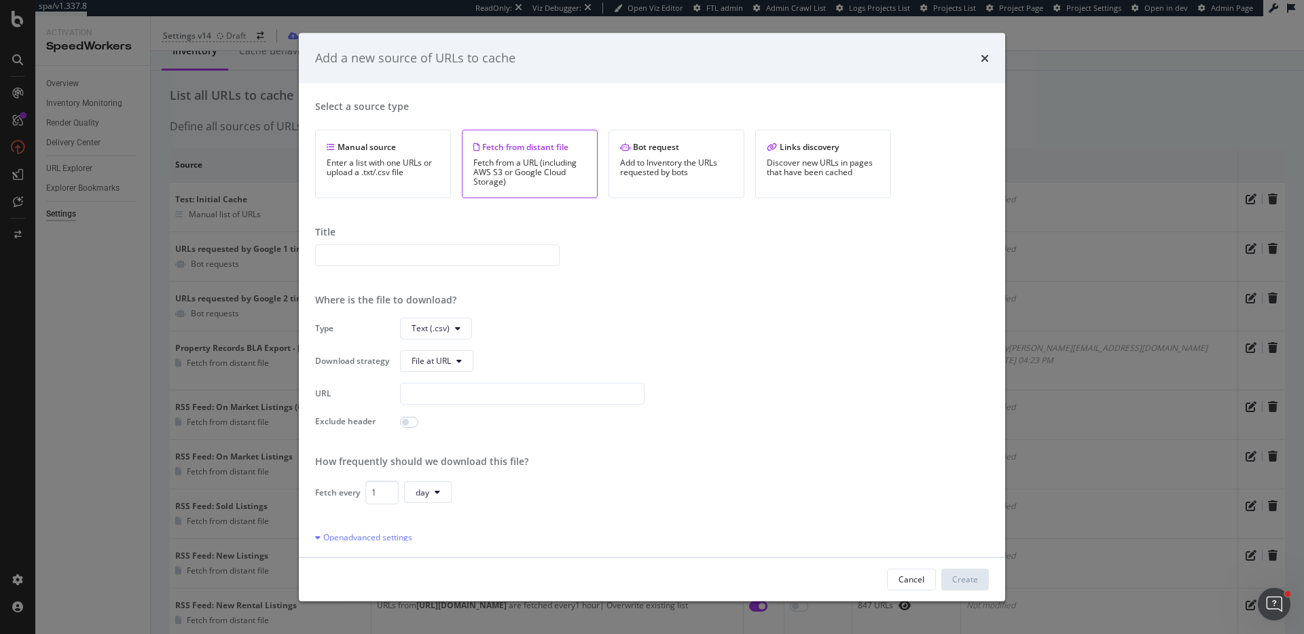
click at [471, 404] on div "Type Text (.csv) Download strategy File at URL URL Exclude header" at bounding box center [652, 372] width 674 height 110
click at [476, 398] on input "modal" at bounding box center [522, 393] width 244 height 22
paste input "s3://ftl-production-us-east-1/websites/EC/ECNNR3/inputs/lists/ldpPdpFinalExport…"
type input "s3://ftl-production-us-east-1/websites/EC/ECNNR3/inputs/lists/ldpPdpFinalExport…"
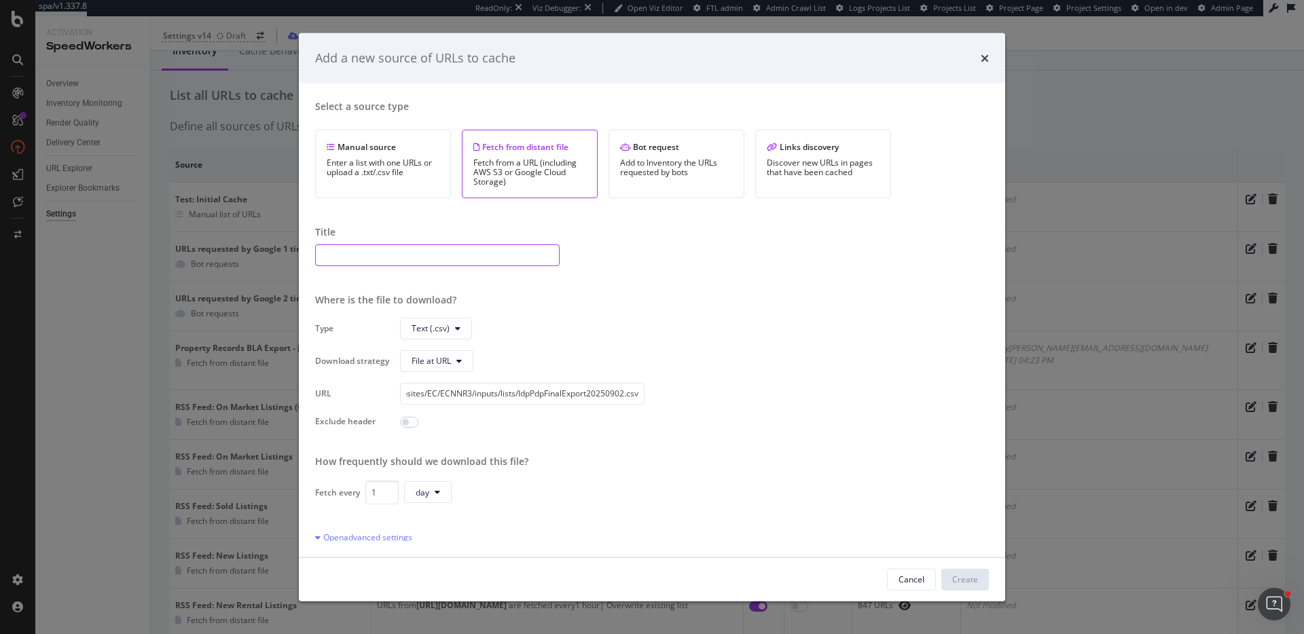
click at [428, 253] on input "modal" at bounding box center [437, 255] width 244 height 22
type input "LDP PDP BLA Export - Sept 2, 2025"
click at [414, 420] on input "modal" at bounding box center [409, 421] width 18 height 11
checkbox input "true"
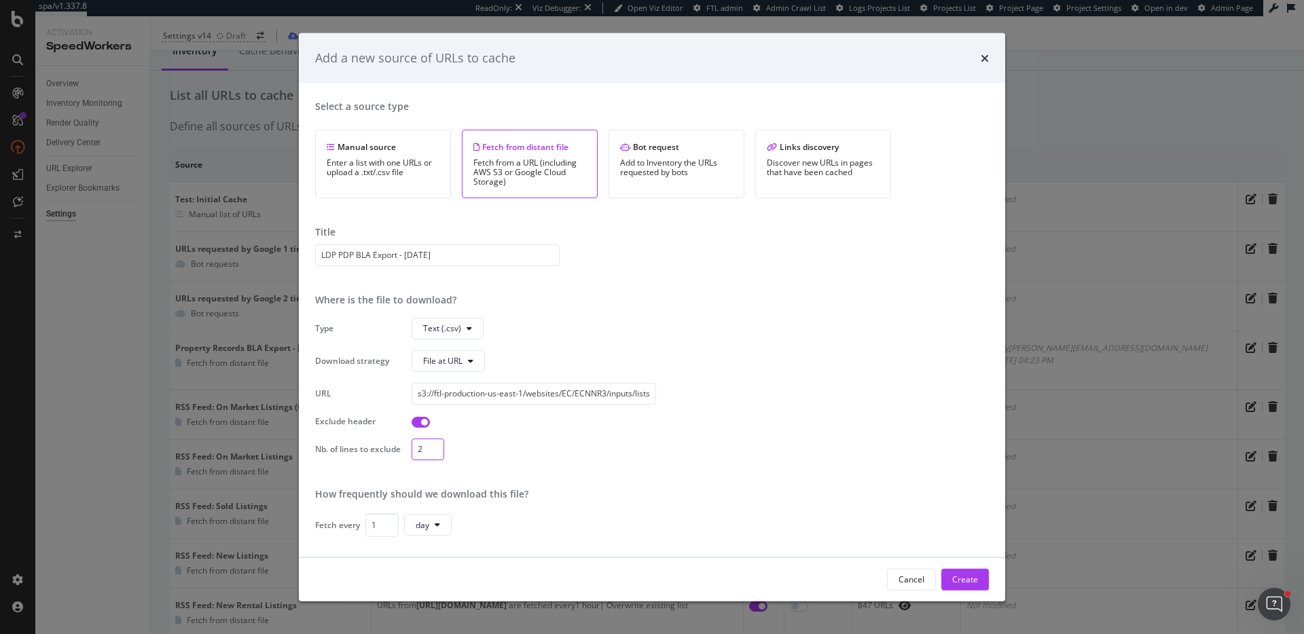
click at [436, 447] on input "2" at bounding box center [428, 449] width 33 height 22
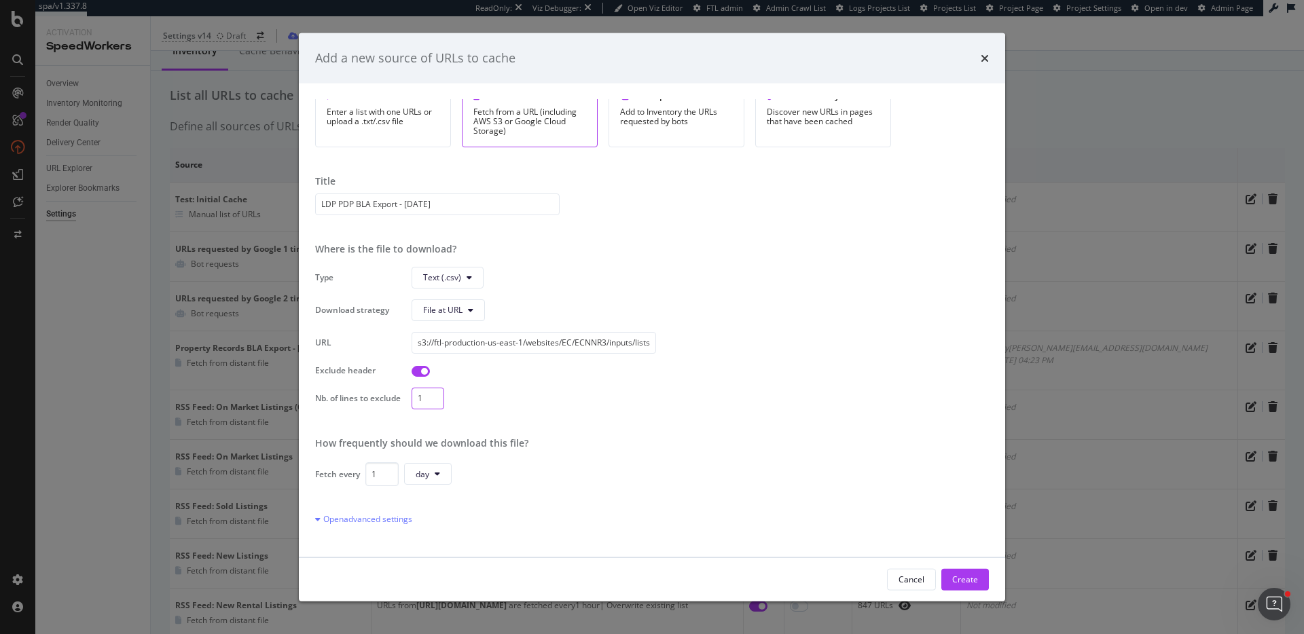
scroll to position [54, 0]
type input "2"
click at [436, 388] on input "2" at bounding box center [428, 395] width 33 height 22
drag, startPoint x: 372, startPoint y: 469, endPoint x: 346, endPoint y: 464, distance: 26.2
click at [346, 464] on div "Fetch every 1 day" at bounding box center [652, 470] width 674 height 24
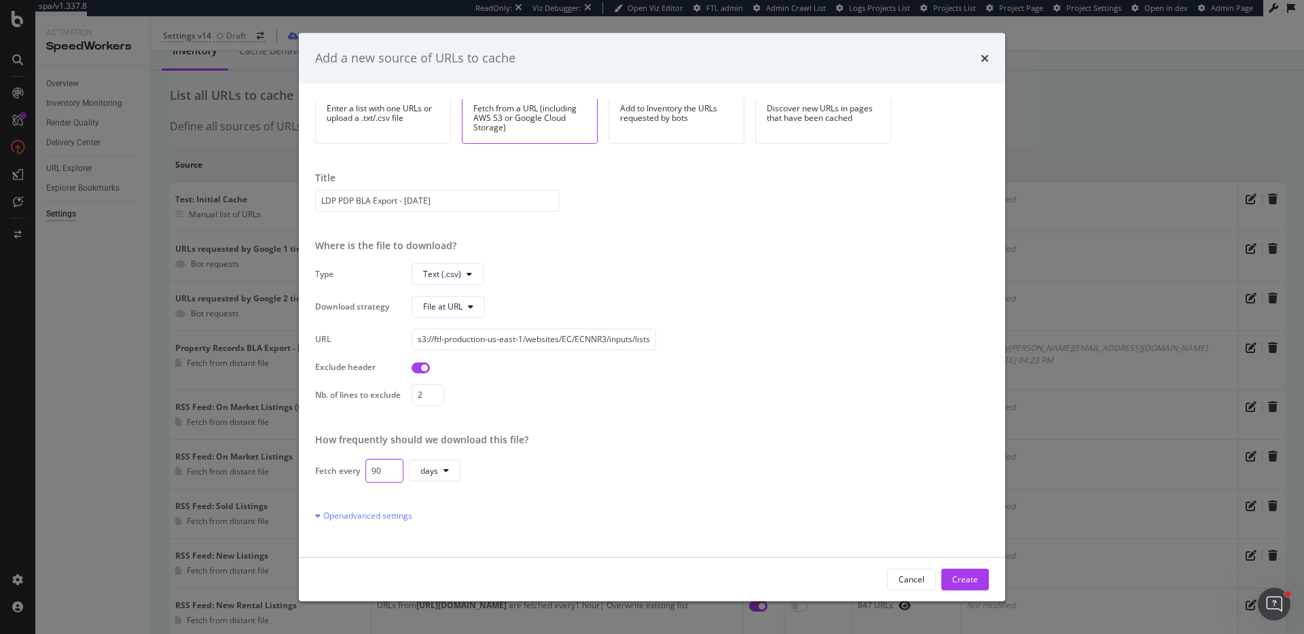
type input "90"
click at [819, 535] on div "Select a source type Manual source Enter a list with one URLs or upload a .txt/…" at bounding box center [652, 319] width 674 height 441
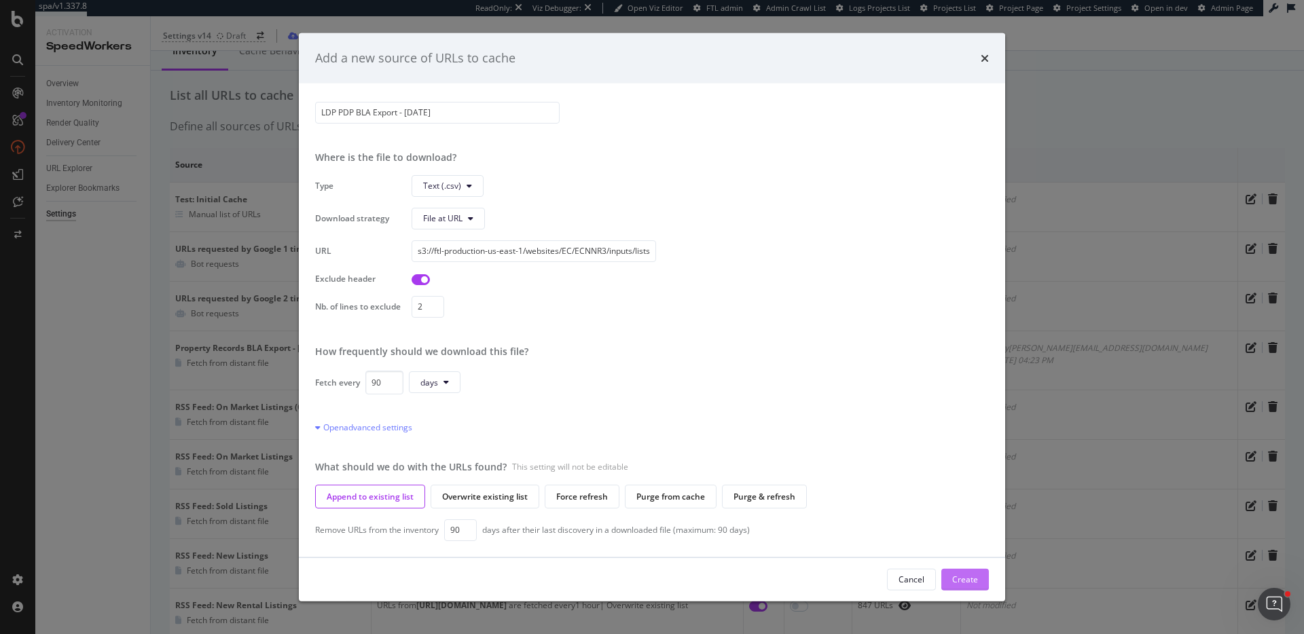
click at [972, 575] on div "Create" at bounding box center [965, 580] width 26 height 12
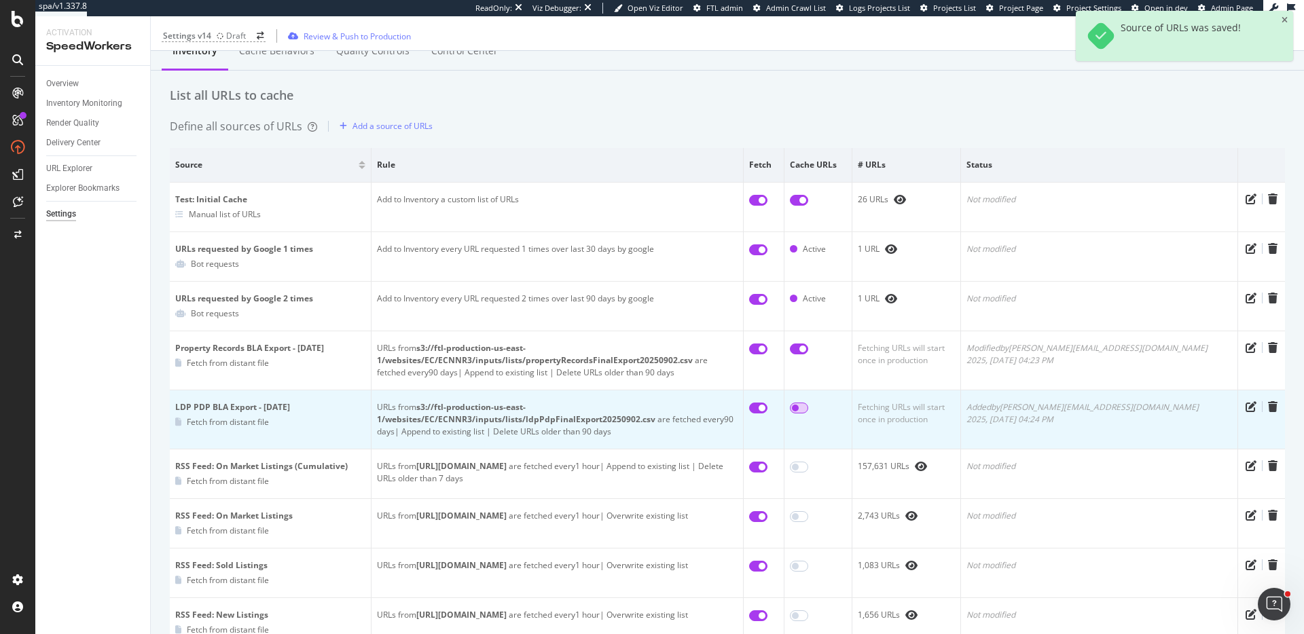
click at [808, 408] on input "checkbox" at bounding box center [799, 408] width 18 height 11
checkbox input "true"
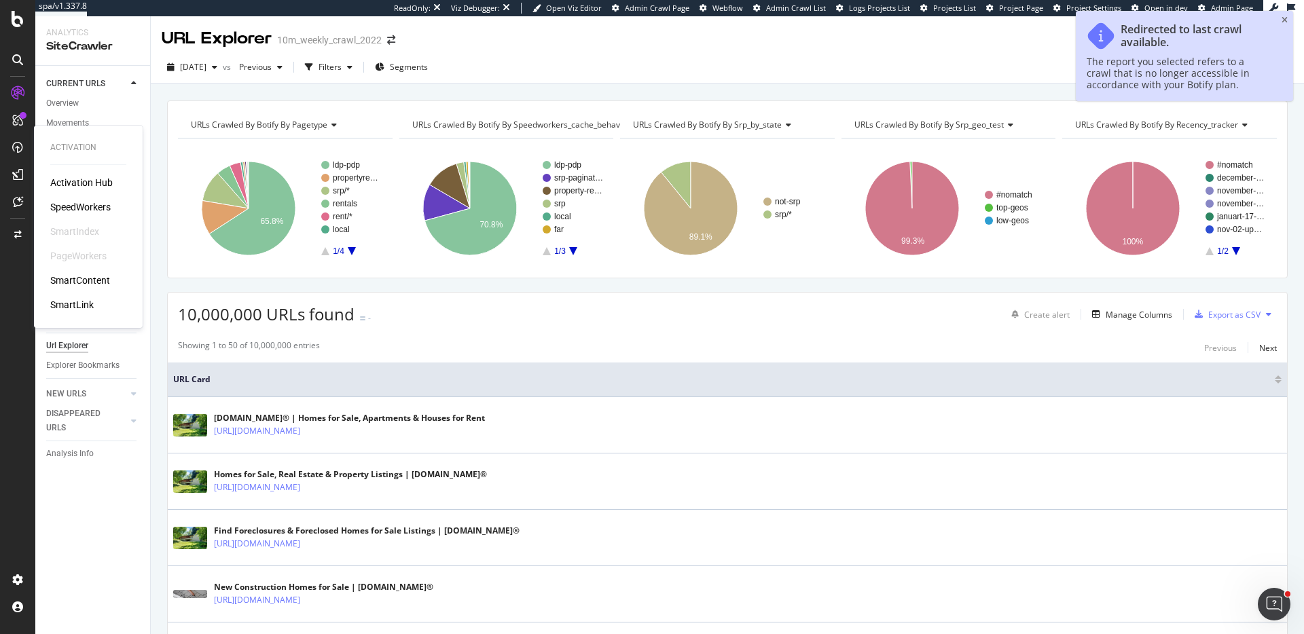
click at [100, 208] on div "SpeedWorkers" at bounding box center [80, 207] width 60 height 14
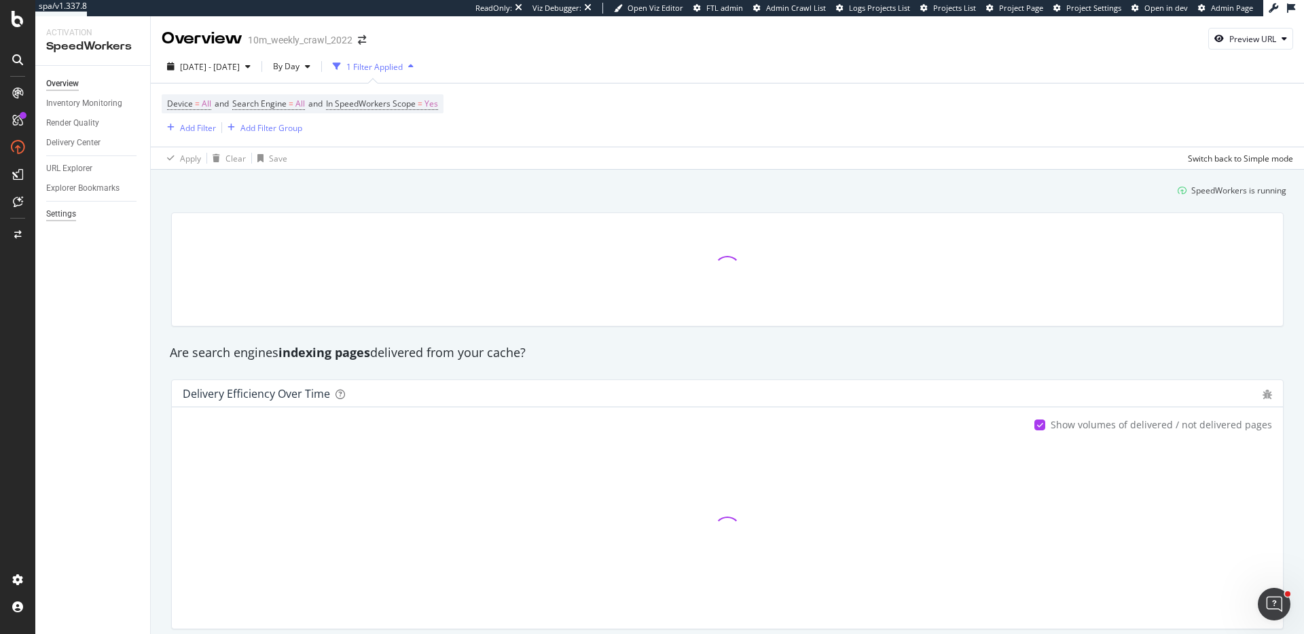
click at [62, 213] on div "Settings" at bounding box center [61, 214] width 30 height 14
